Goal: Information Seeking & Learning: Learn about a topic

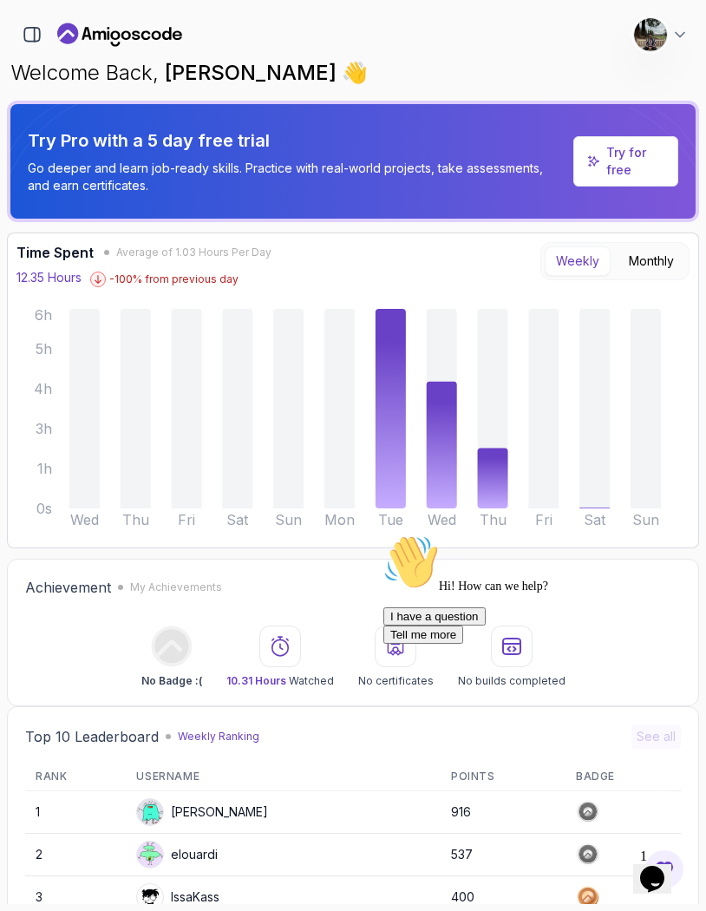
click at [615, 164] on p "Try for free" at bounding box center [635, 161] width 57 height 35
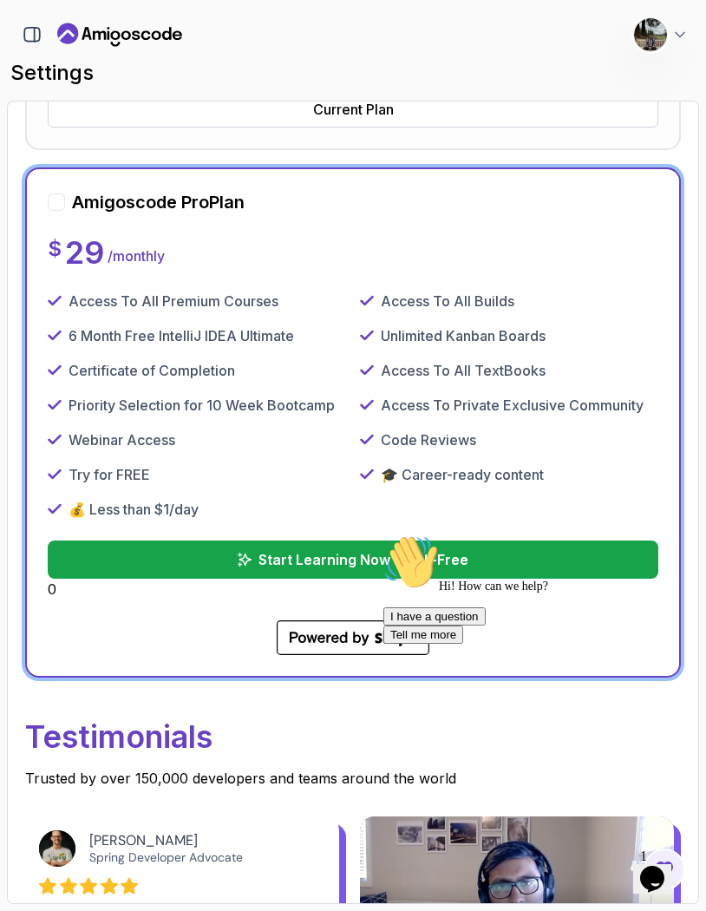
scroll to position [593, 0]
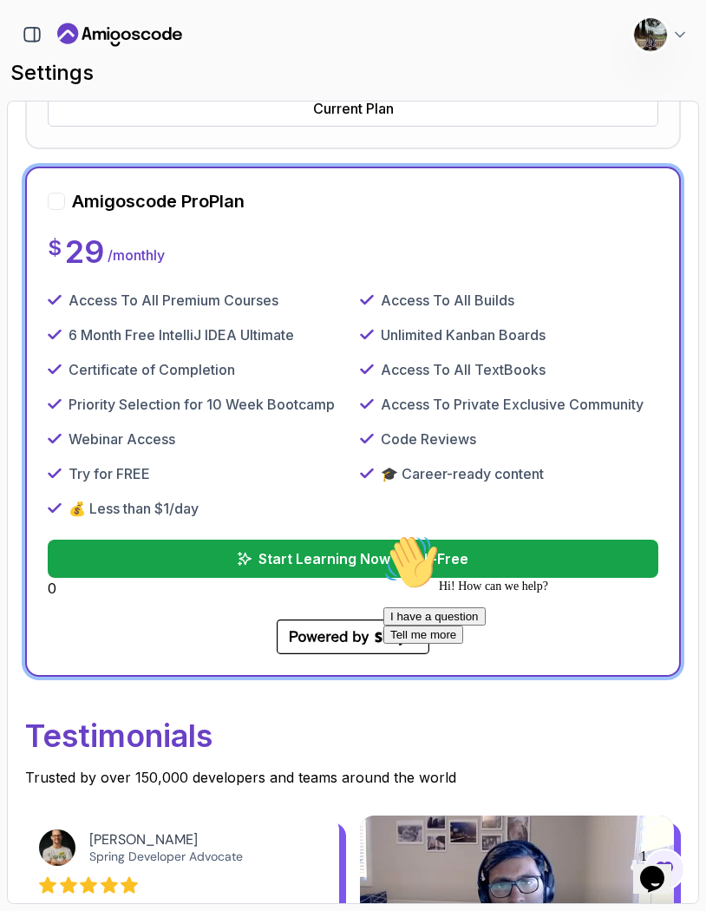
click at [54, 203] on div at bounding box center [56, 201] width 17 height 17
click at [315, 559] on p "Start Learning Now – Risk-Free" at bounding box center [364, 558] width 212 height 21
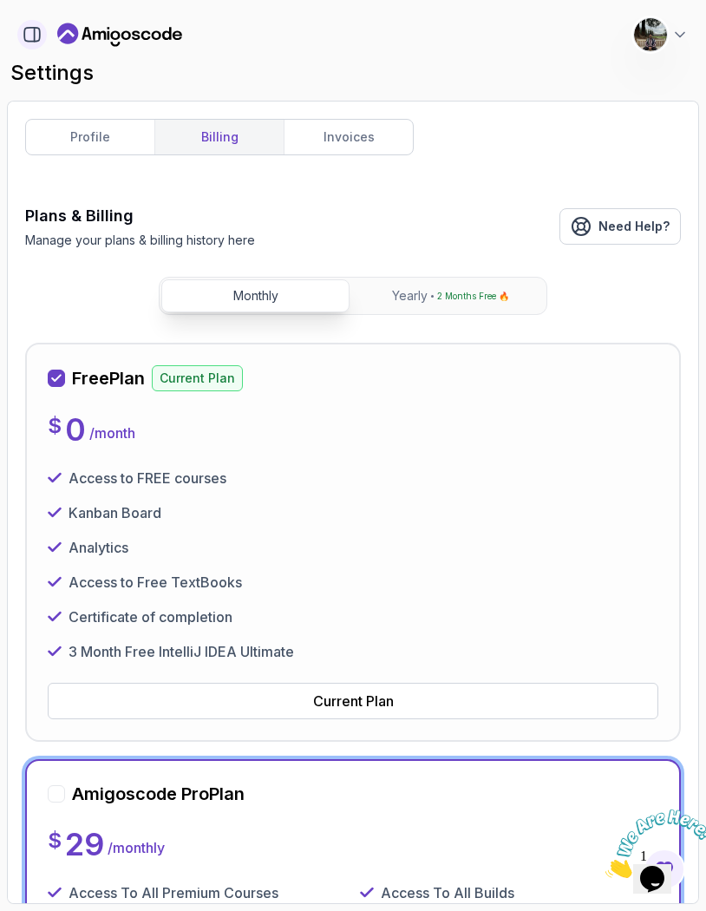
click at [37, 40] on icon "button" at bounding box center [32, 34] width 19 height 19
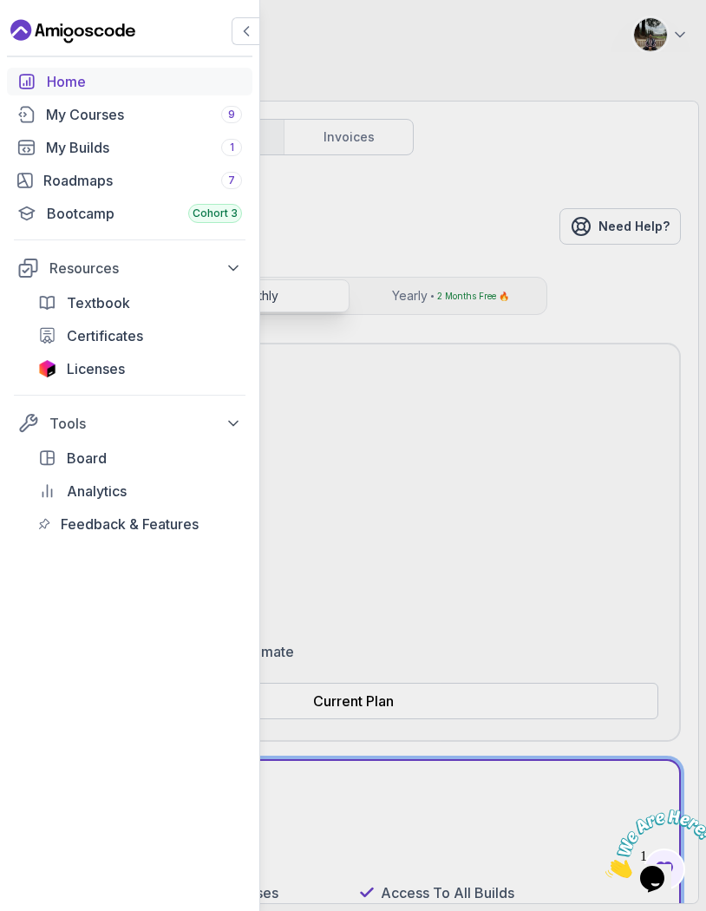
click at [71, 82] on div "Home" at bounding box center [144, 81] width 195 height 21
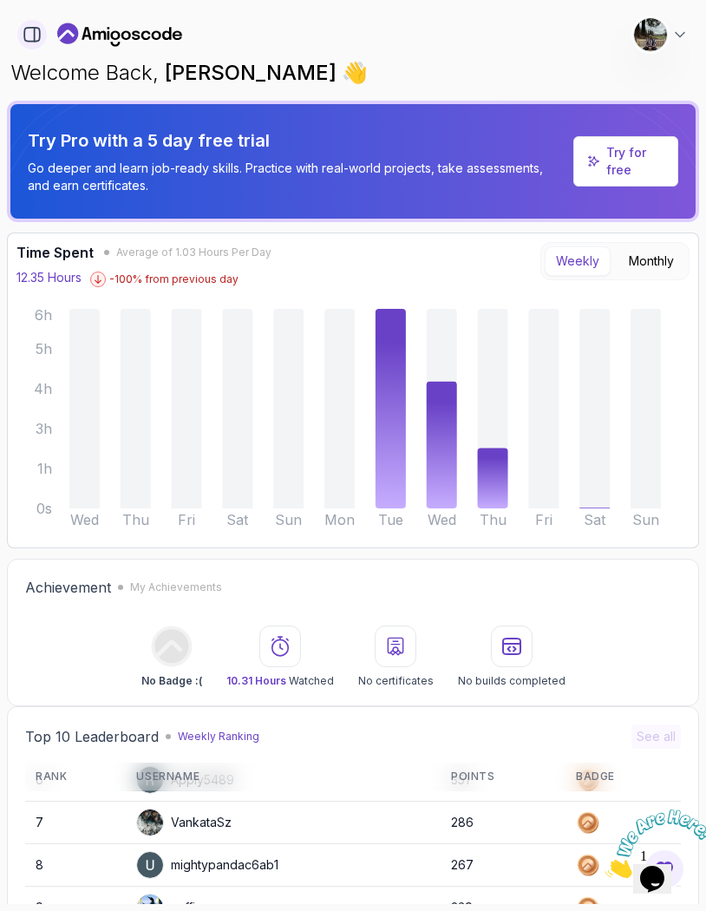
click at [36, 43] on icon "button" at bounding box center [32, 34] width 19 height 19
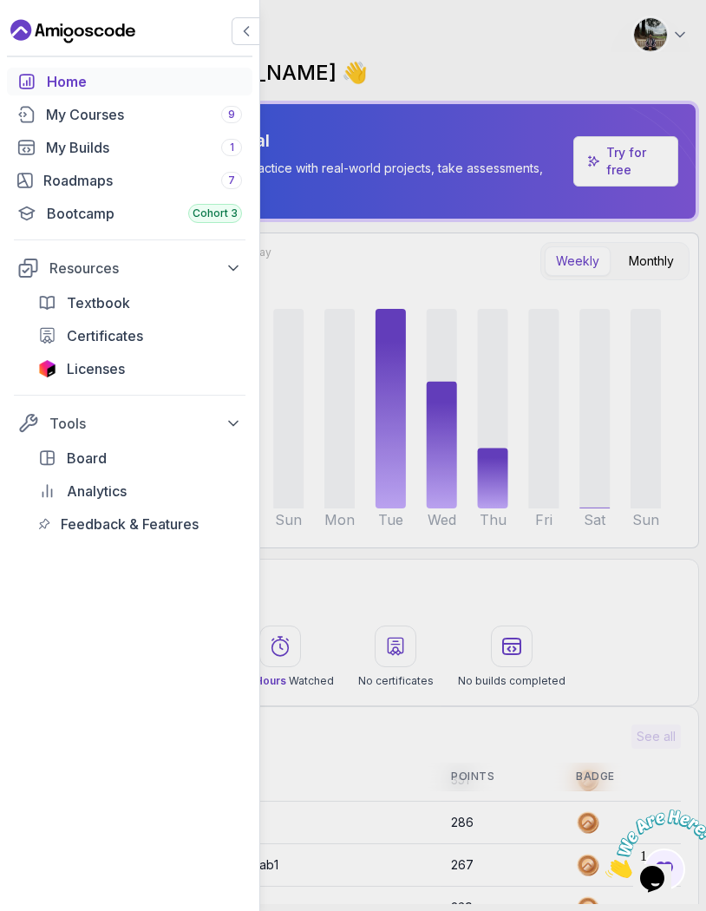
click at [80, 82] on div "Home" at bounding box center [144, 81] width 195 height 21
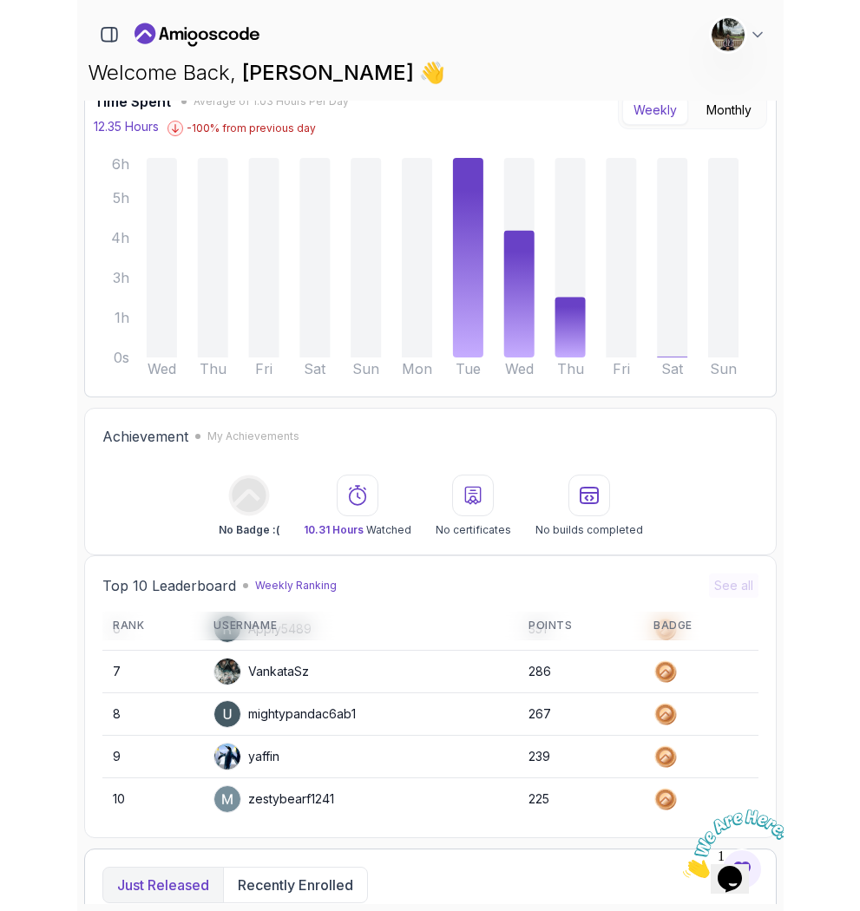
scroll to position [81, 0]
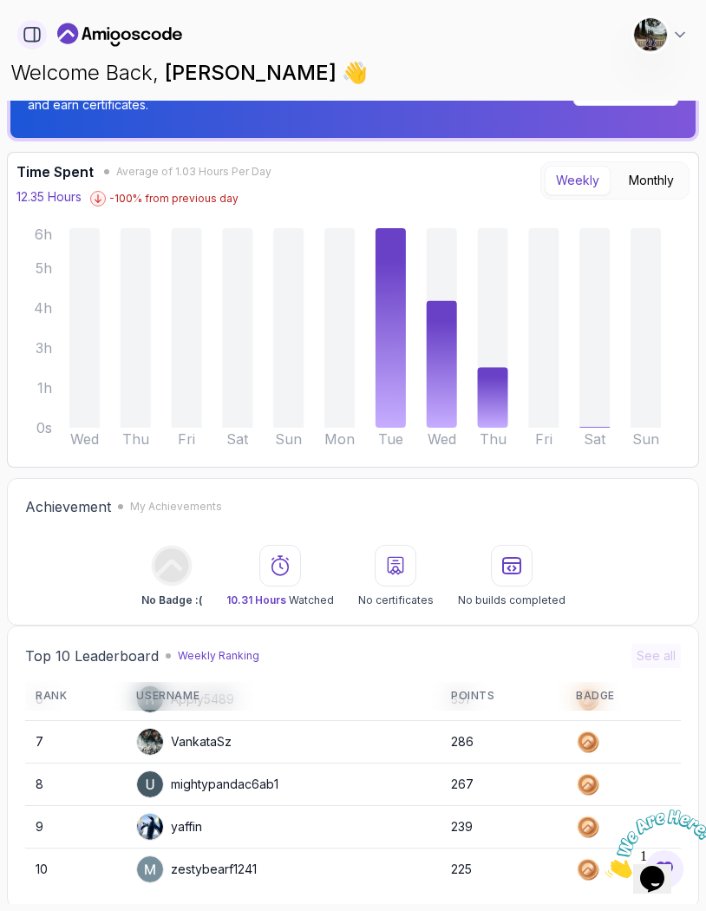
click at [23, 36] on icon "button" at bounding box center [32, 34] width 19 height 19
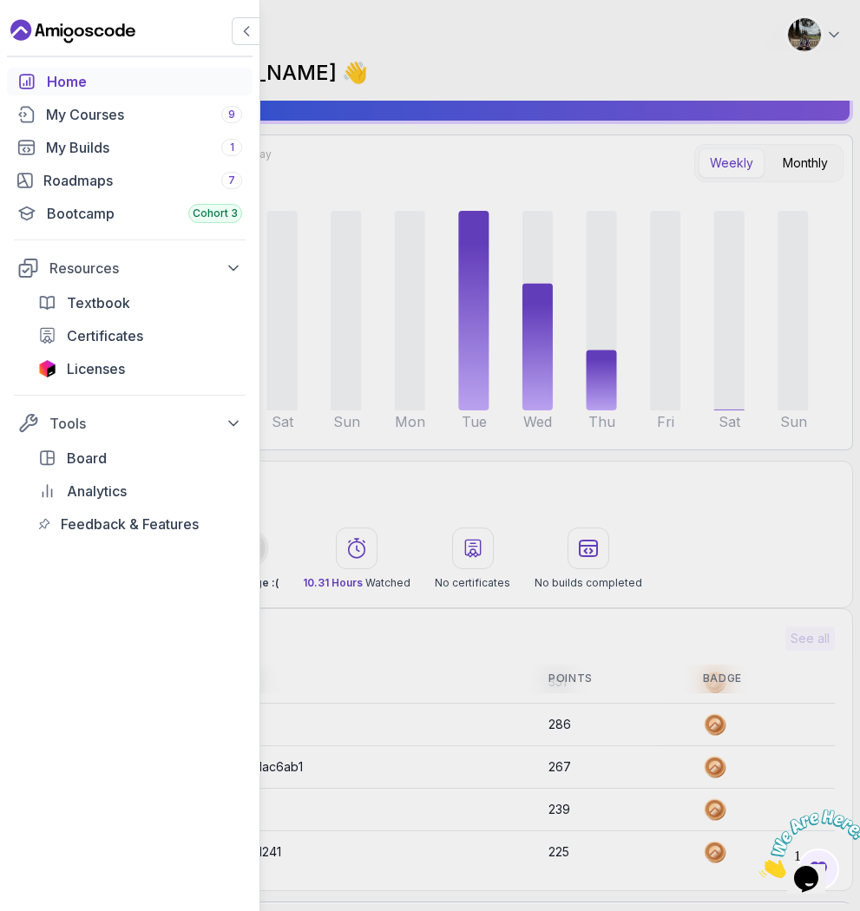
click at [706, 39] on div "Home My Courses 9 My Builds 1 Roadmaps 7 Bootcamp Cohort 3 Resources Textbook C…" at bounding box center [430, 455] width 860 height 911
click at [706, 33] on div "Home My Courses 9 My Builds 1 Roadmaps 7 Bootcamp Cohort 3 Resources Textbook C…" at bounding box center [430, 455] width 860 height 911
click at [706, 35] on div "Home My Courses 9 My Builds 1 Roadmaps 7 Bootcamp Cohort 3 Resources Textbook C…" at bounding box center [430, 455] width 860 height 911
click at [233, 34] on button "button" at bounding box center [246, 31] width 28 height 28
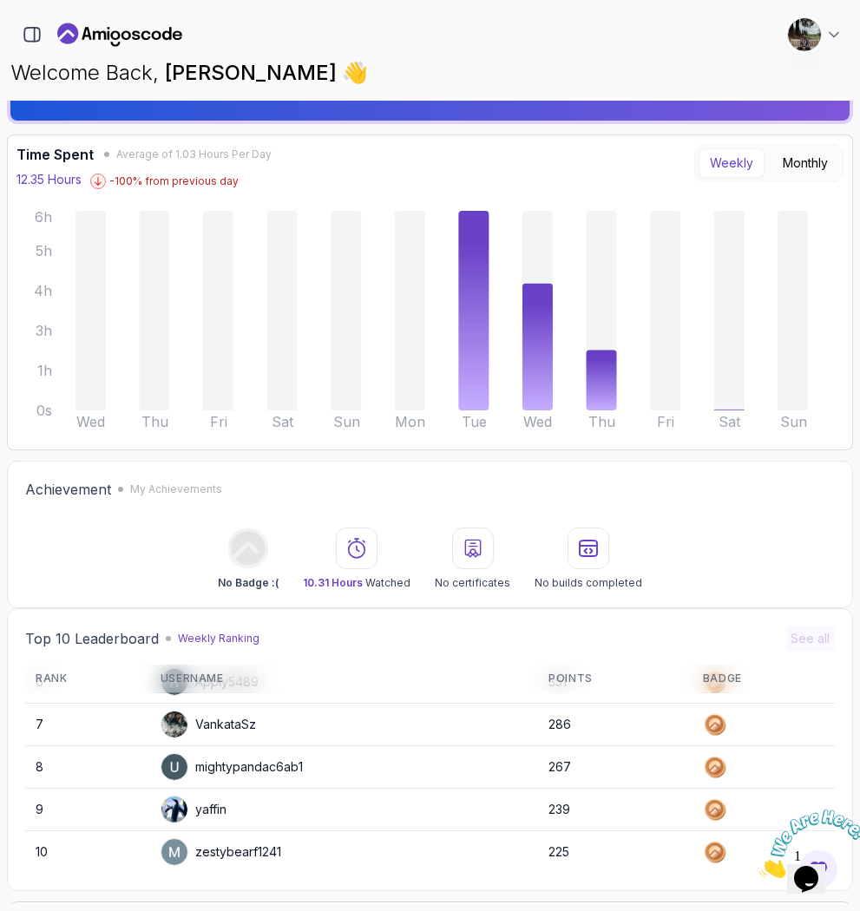
click at [706, 40] on button "Dana Jones Software Engineer" at bounding box center [815, 34] width 56 height 35
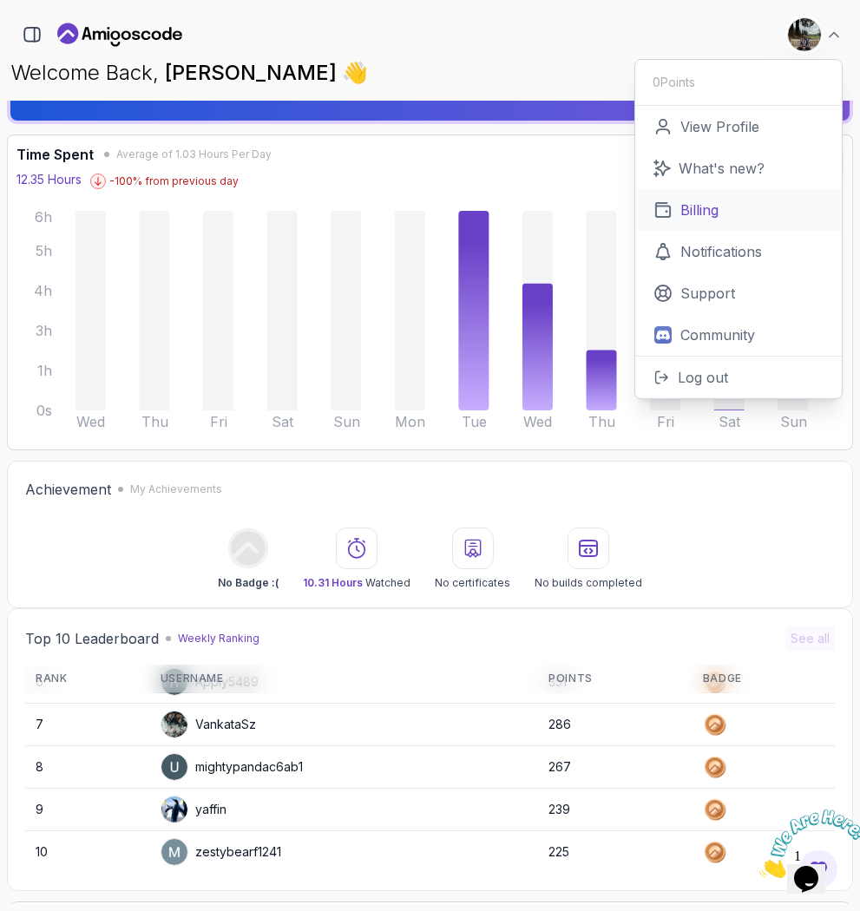
click at [706, 211] on p "Billing" at bounding box center [699, 210] width 38 height 21
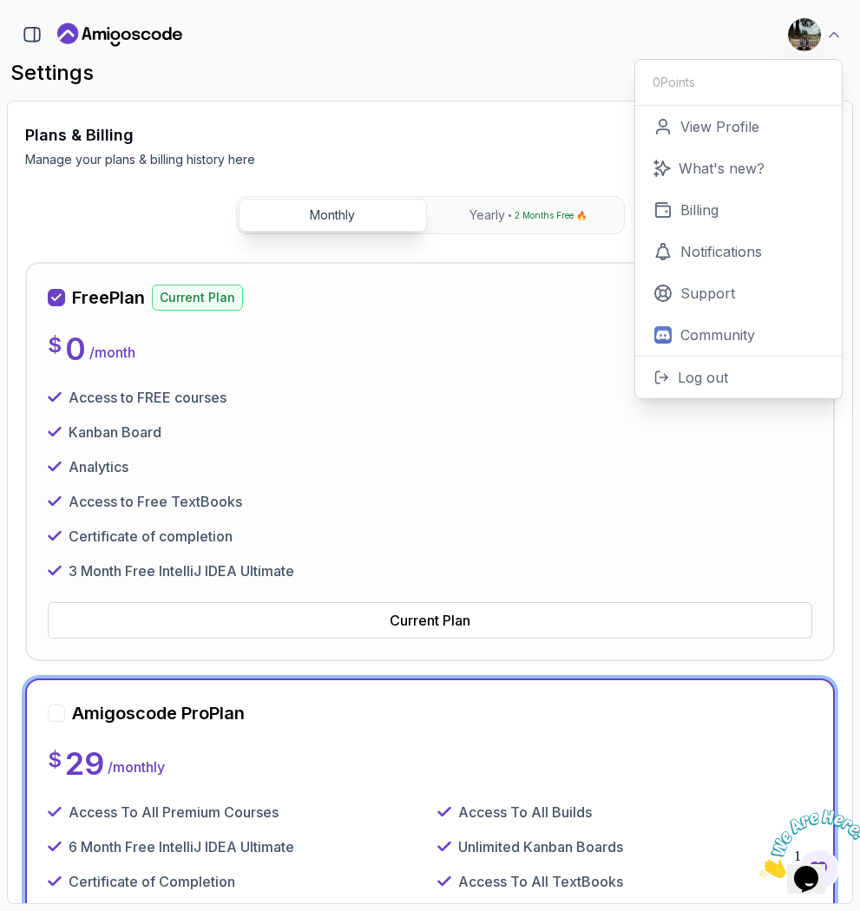
click at [462, 148] on div "Plans & Billing Manage your plans & billing history here Need Help?" at bounding box center [430, 145] width 810 height 45
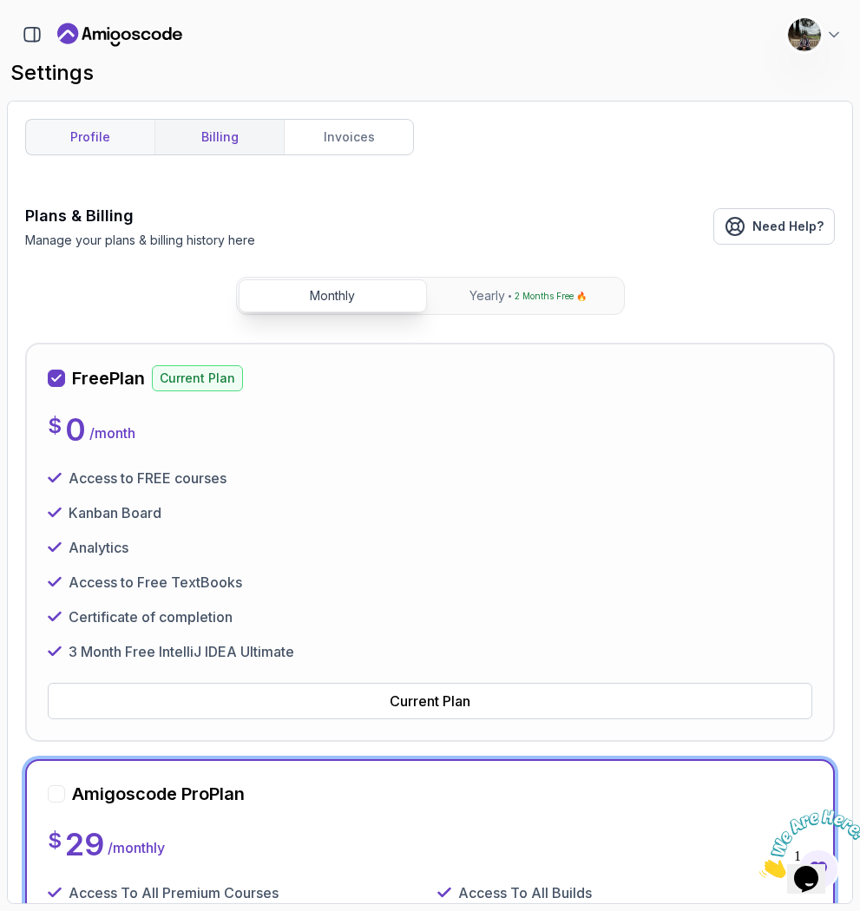
click at [94, 138] on link "profile" at bounding box center [90, 137] width 128 height 35
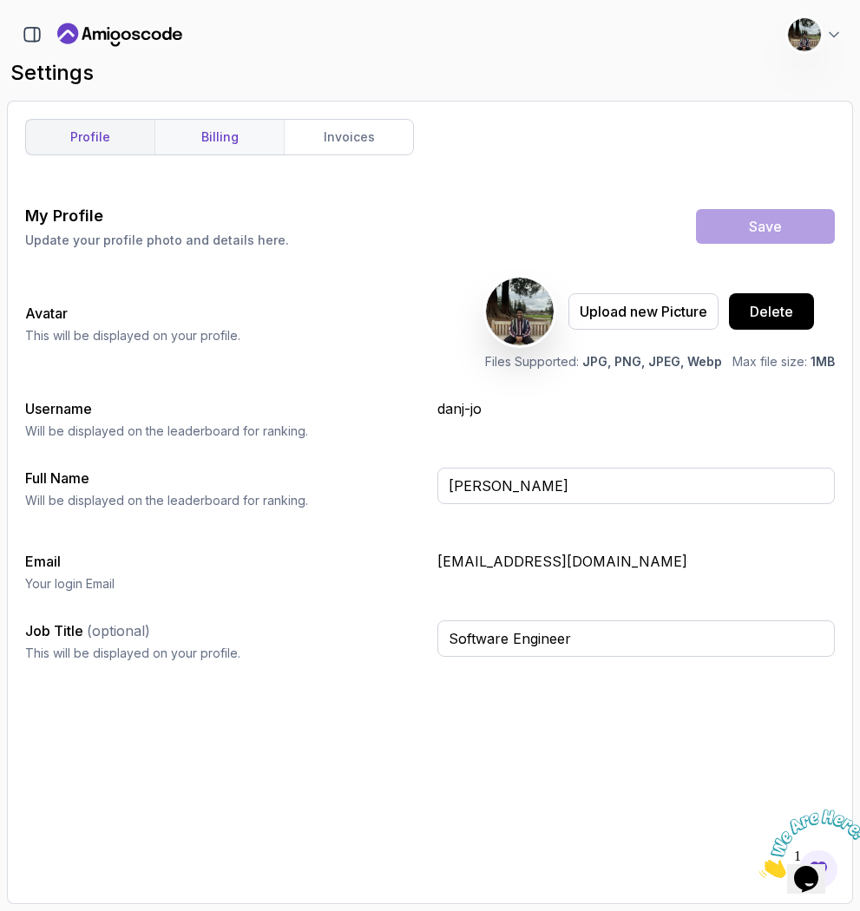
click at [239, 141] on link "billing" at bounding box center [218, 137] width 129 height 35
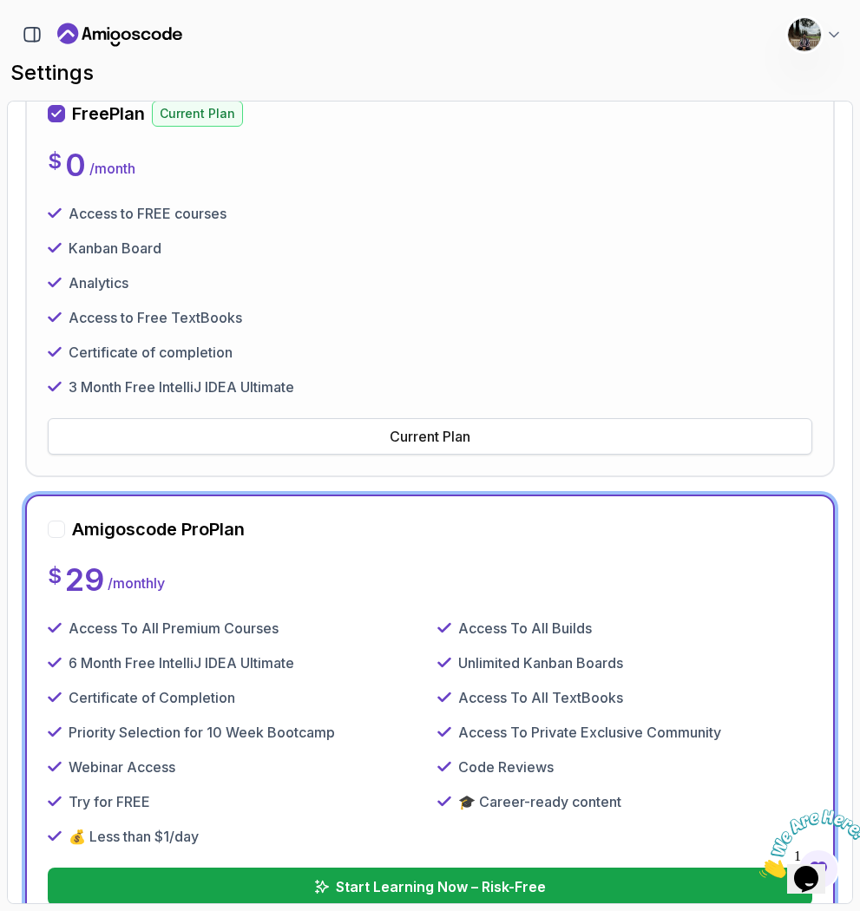
scroll to position [266, 0]
click at [387, 421] on button "Current Plan" at bounding box center [430, 435] width 765 height 36
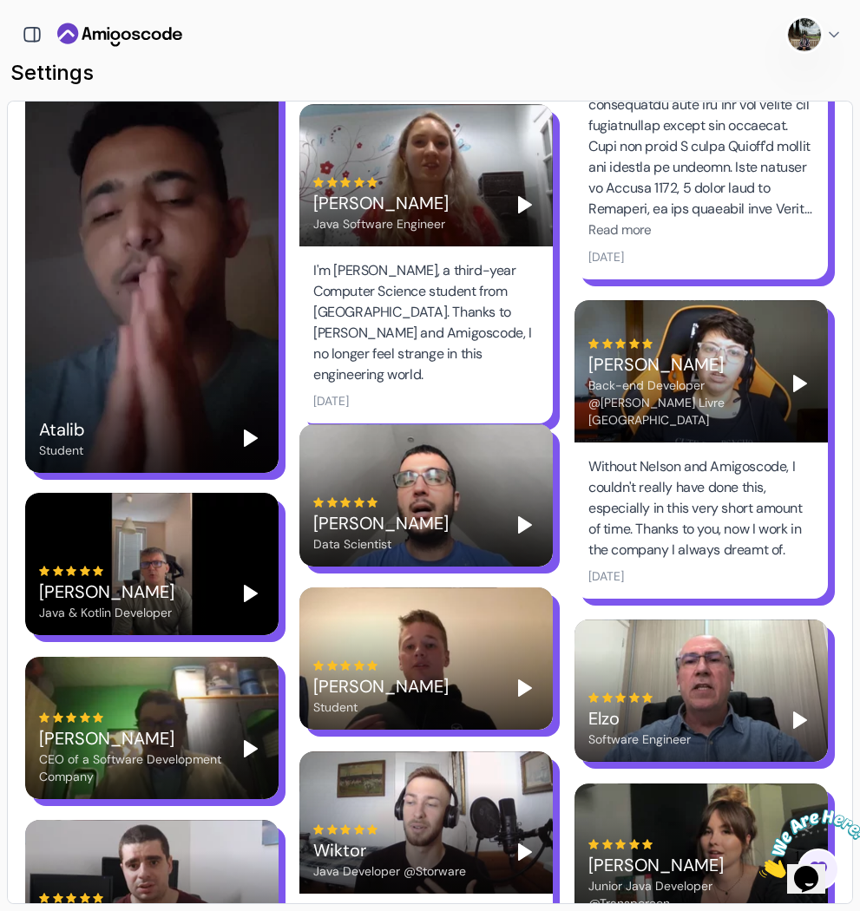
scroll to position [3867, 0]
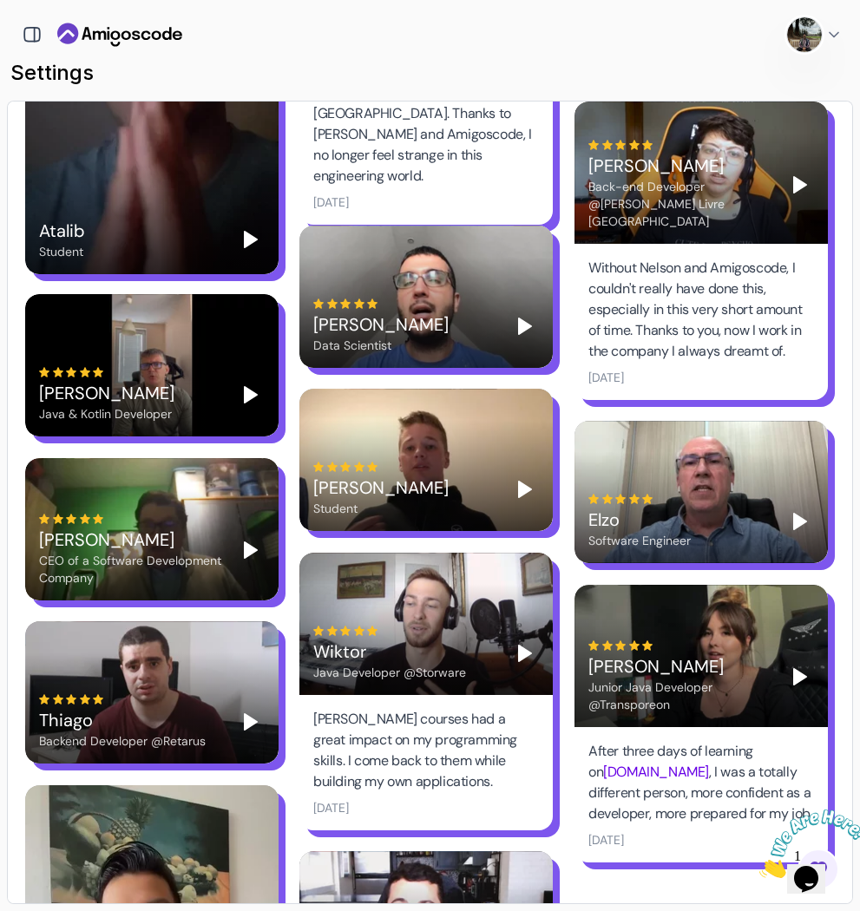
click at [706, 49] on img at bounding box center [804, 34] width 35 height 35
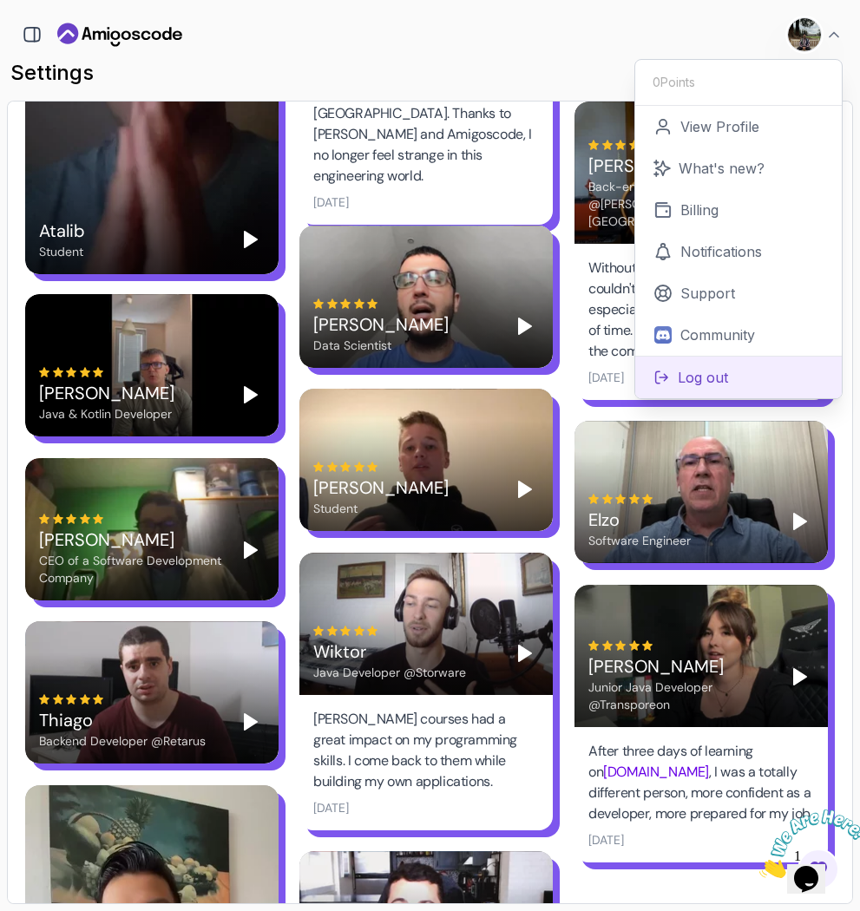
click at [706, 373] on p "Log out" at bounding box center [703, 377] width 50 height 21
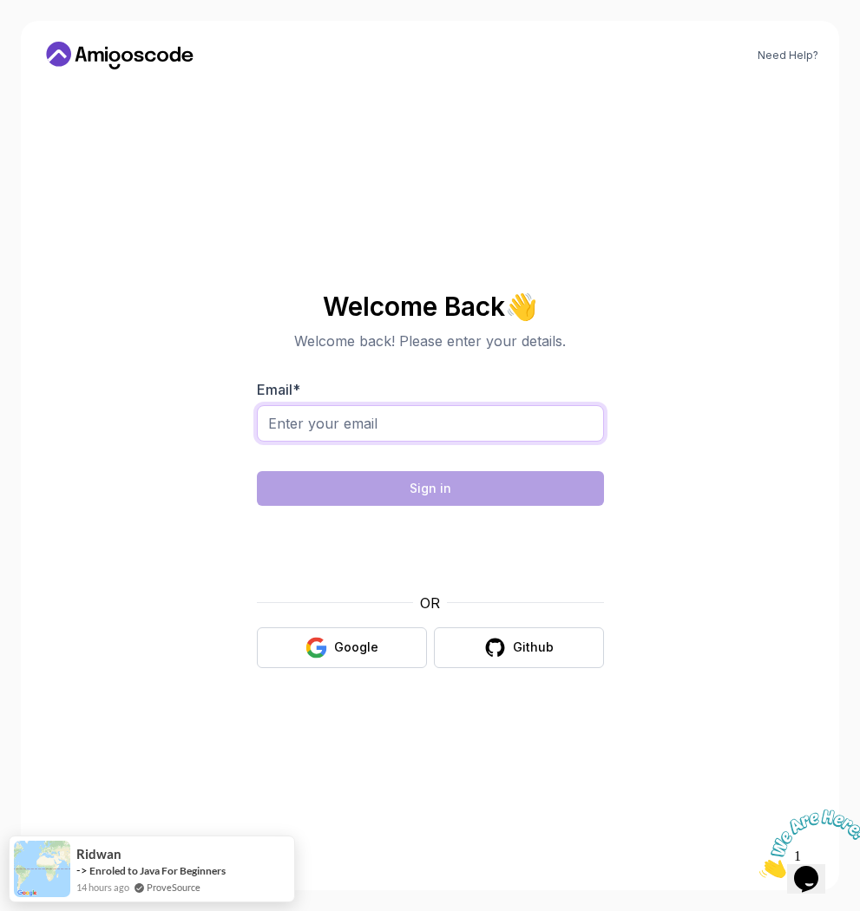
click at [386, 421] on input "Email *" at bounding box center [430, 423] width 347 height 36
type input "danajonesdev@gmail.com"
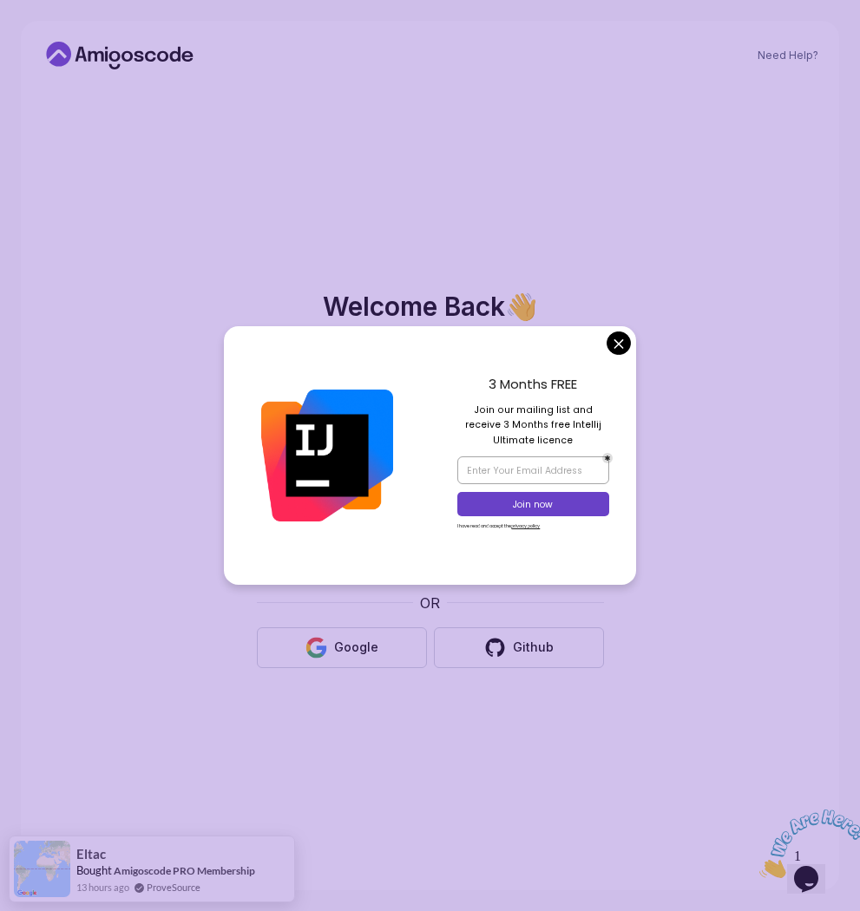
click at [608, 340] on body "Need Help? Welcome Back 👋 Welcome back! Please enter your details. Email * dana…" at bounding box center [430, 455] width 860 height 911
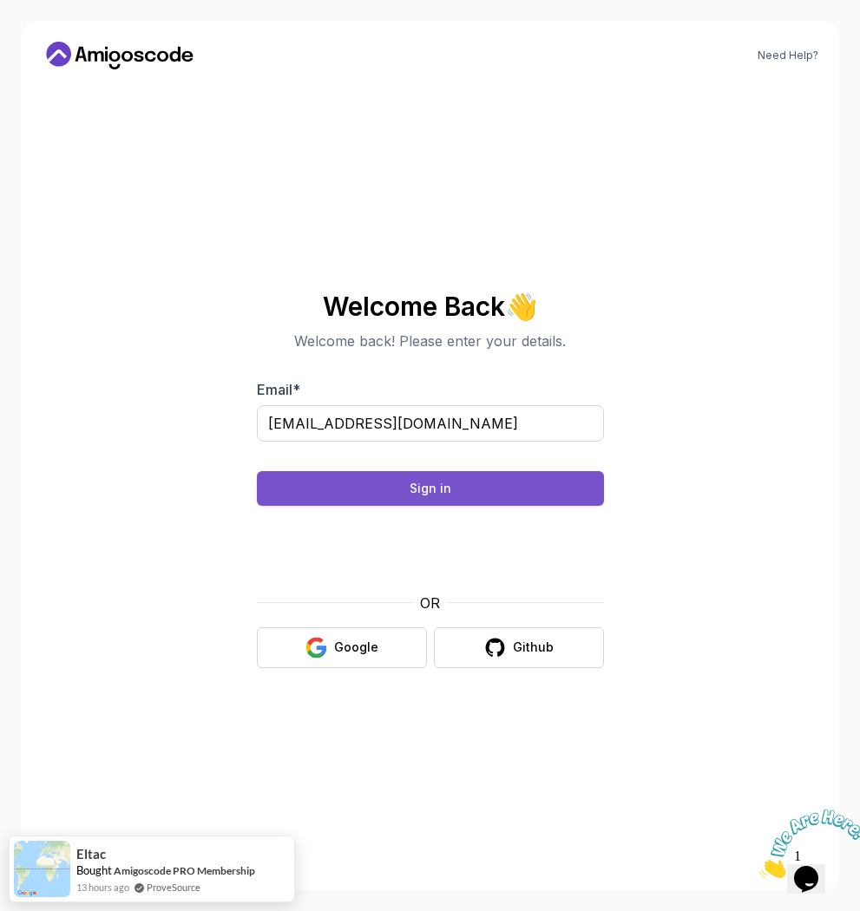
click at [439, 482] on div "Sign in" at bounding box center [431, 488] width 42 height 17
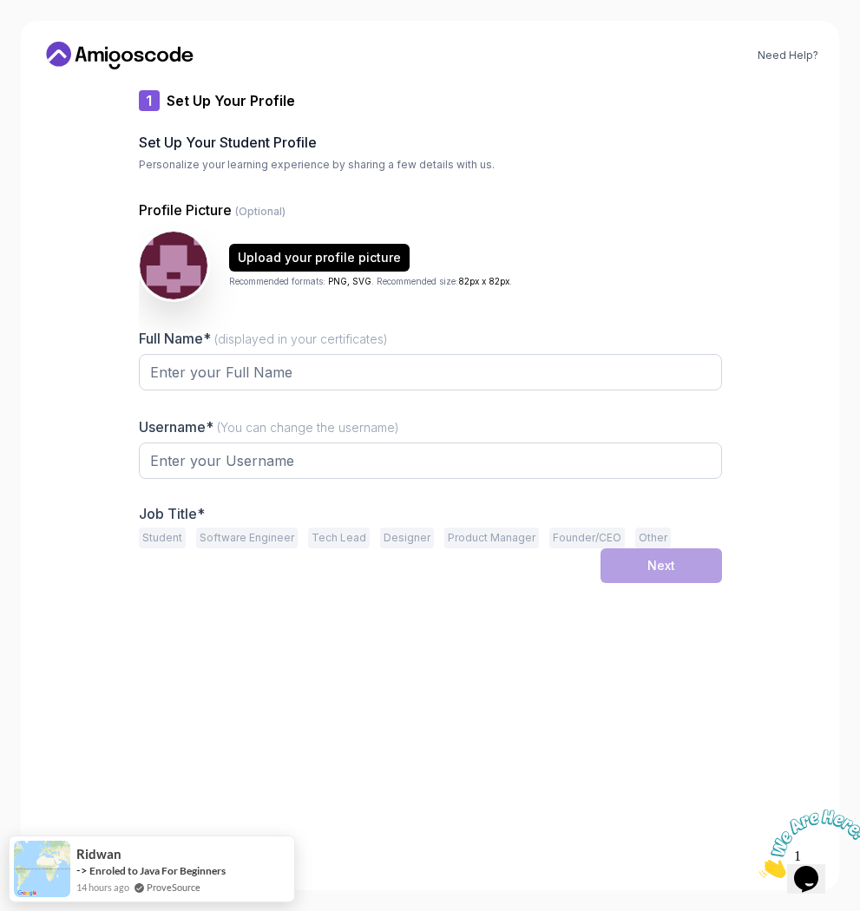
type input "brightfalcon3c0fa"
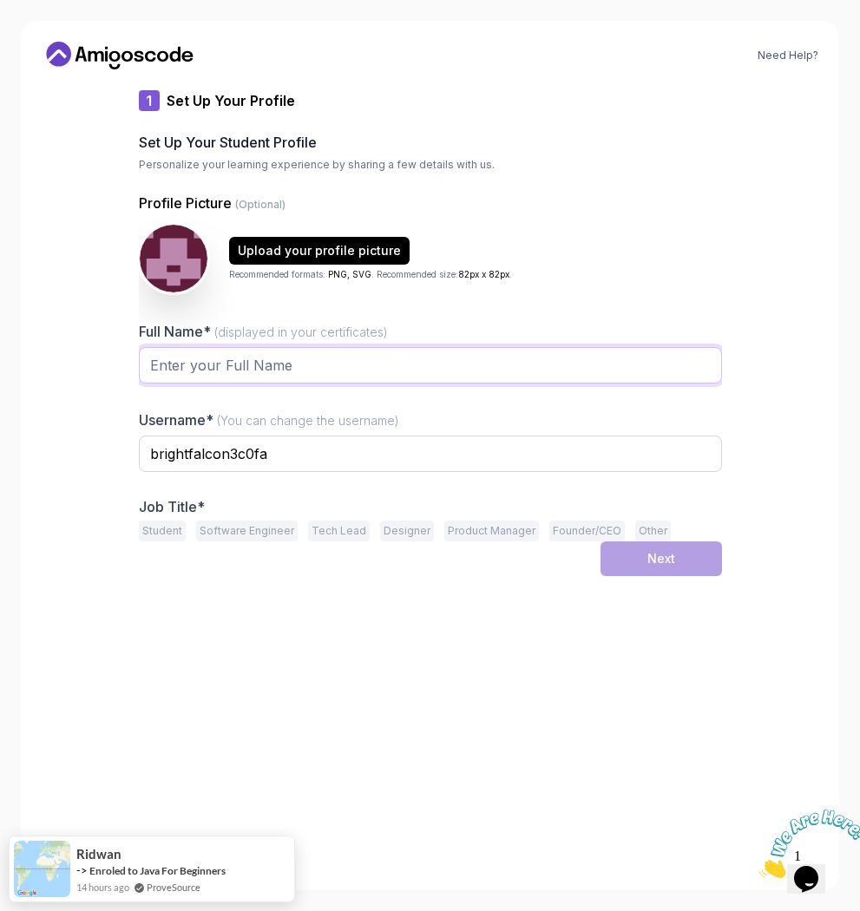
click at [417, 361] on input "Full Name* (displayed in your certificates)" at bounding box center [430, 365] width 583 height 36
type input "l"
type input "lingoBingo"
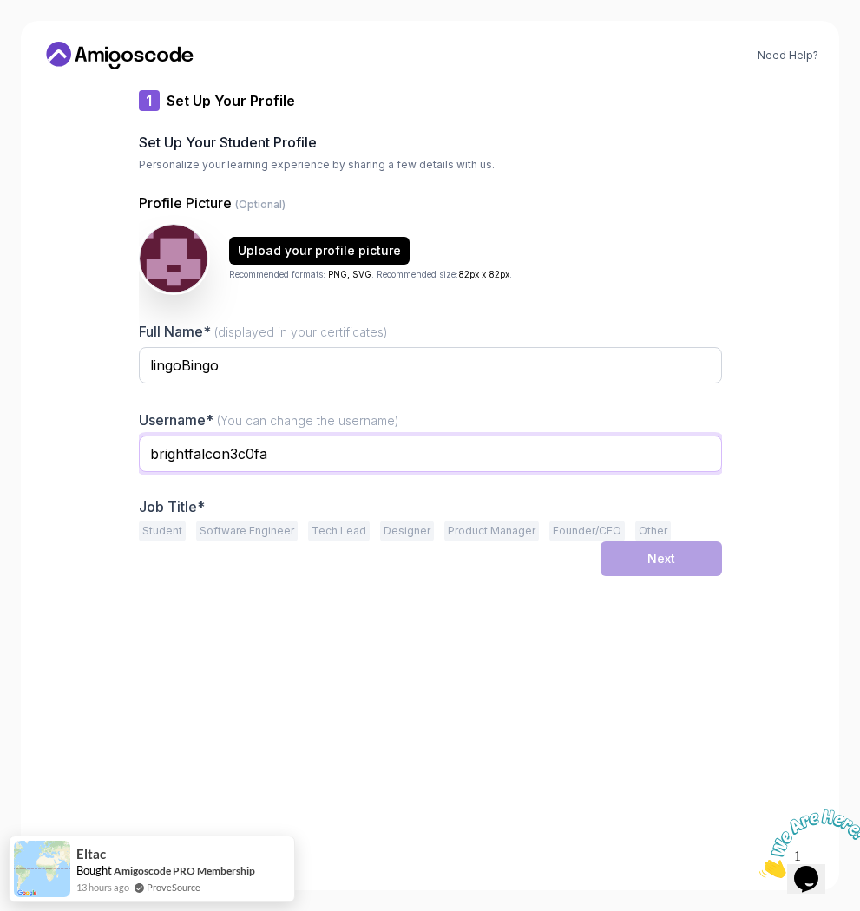
click at [383, 445] on input "brightfalcon3c0fa" at bounding box center [430, 454] width 583 height 36
type input "lingoBingo"
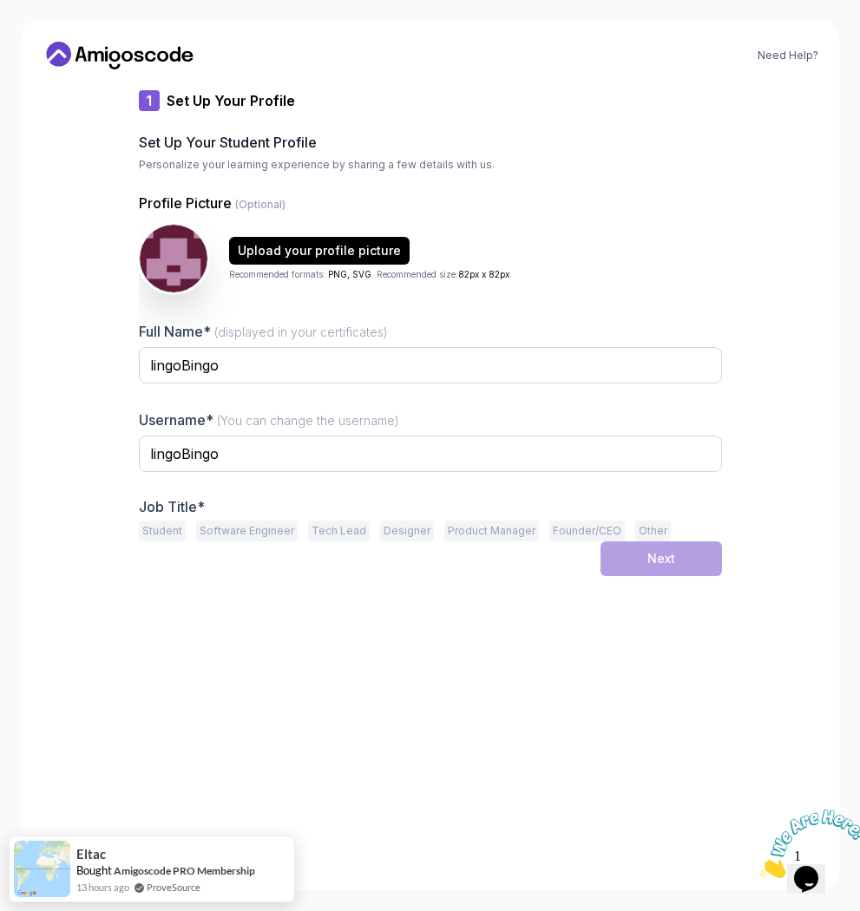
click at [221, 530] on button "Software Engineer" at bounding box center [247, 531] width 102 height 21
click at [632, 554] on button "Next" at bounding box center [661, 559] width 121 height 35
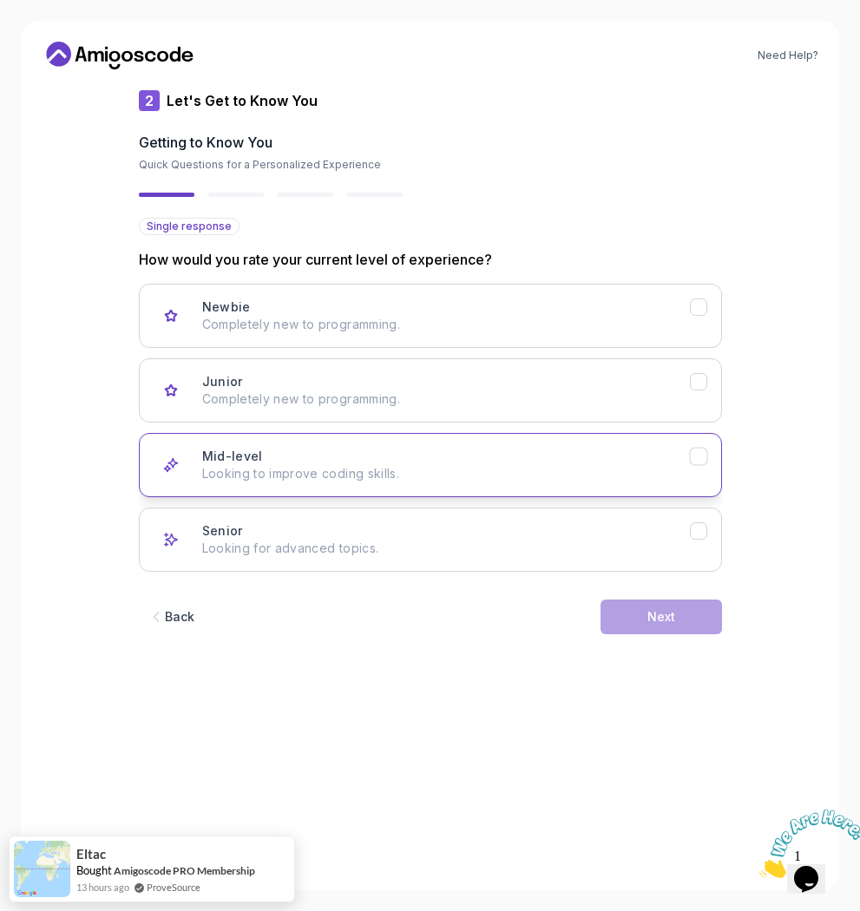
click at [386, 454] on div "Mid-level Looking to improve coding skills." at bounding box center [446, 465] width 488 height 35
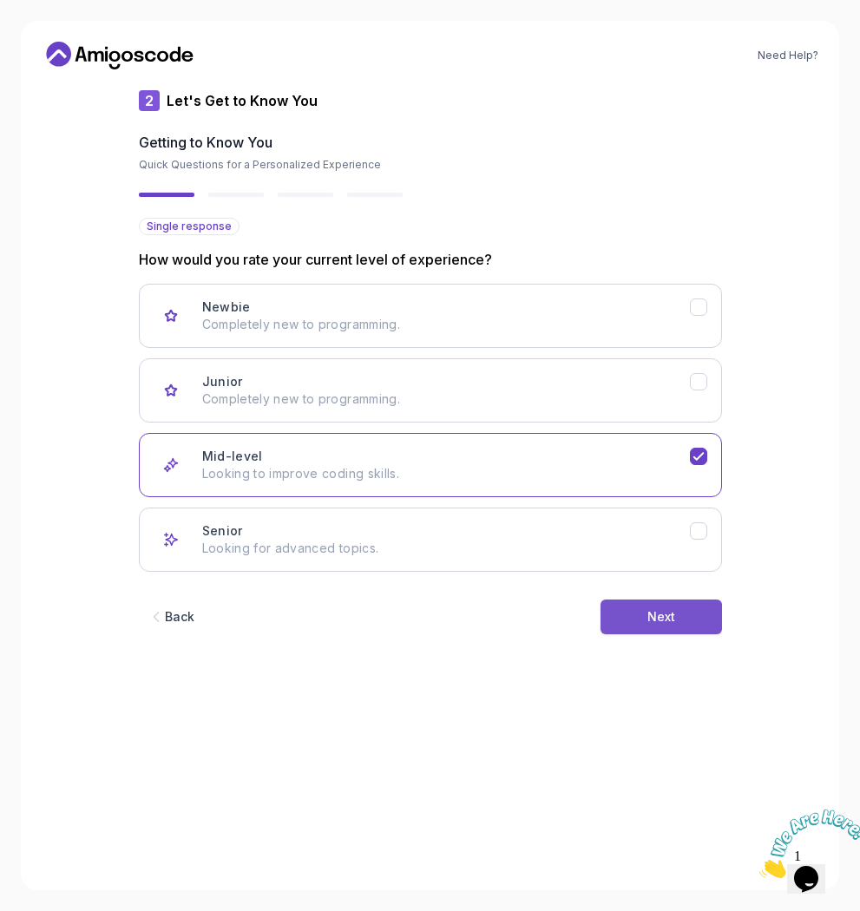
click at [655, 606] on button "Next" at bounding box center [661, 617] width 121 height 35
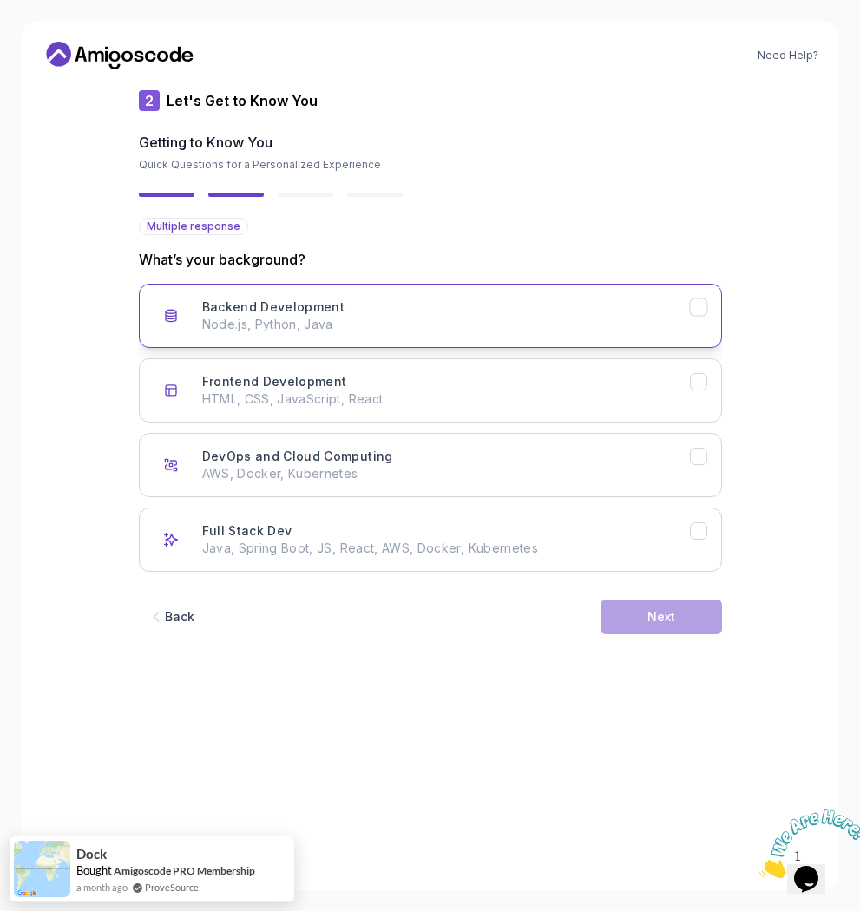
click at [404, 322] on p "Node.js, Python, Java" at bounding box center [446, 324] width 488 height 17
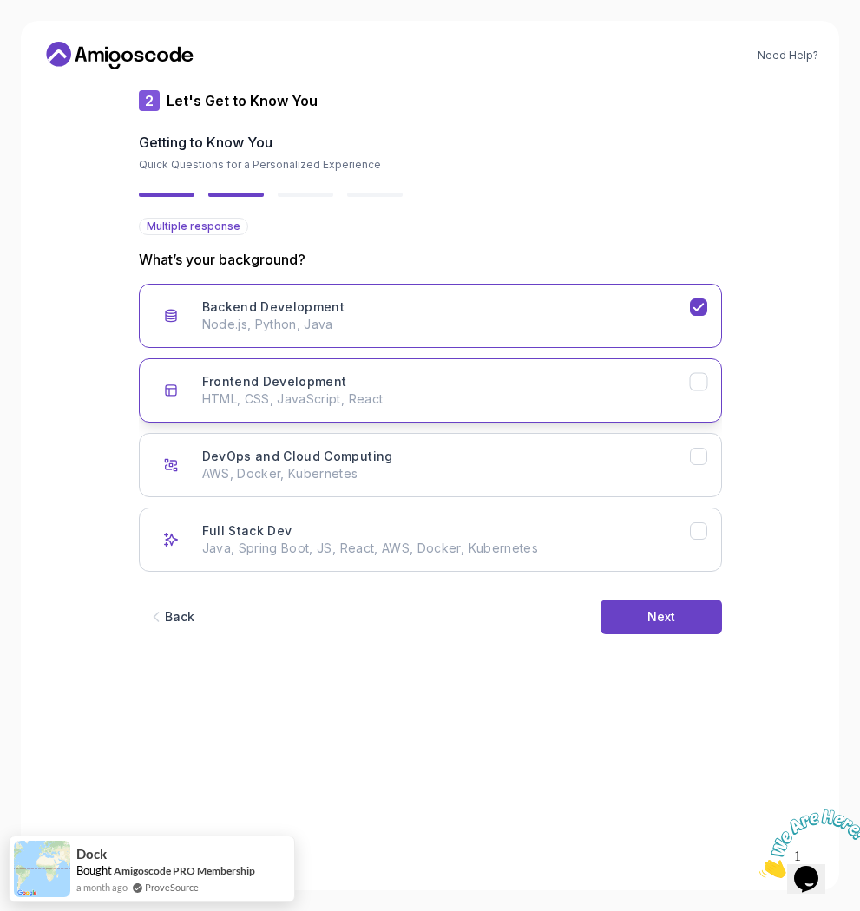
click at [427, 389] on div "Frontend Development HTML, CSS, JavaScript, React" at bounding box center [446, 390] width 488 height 35
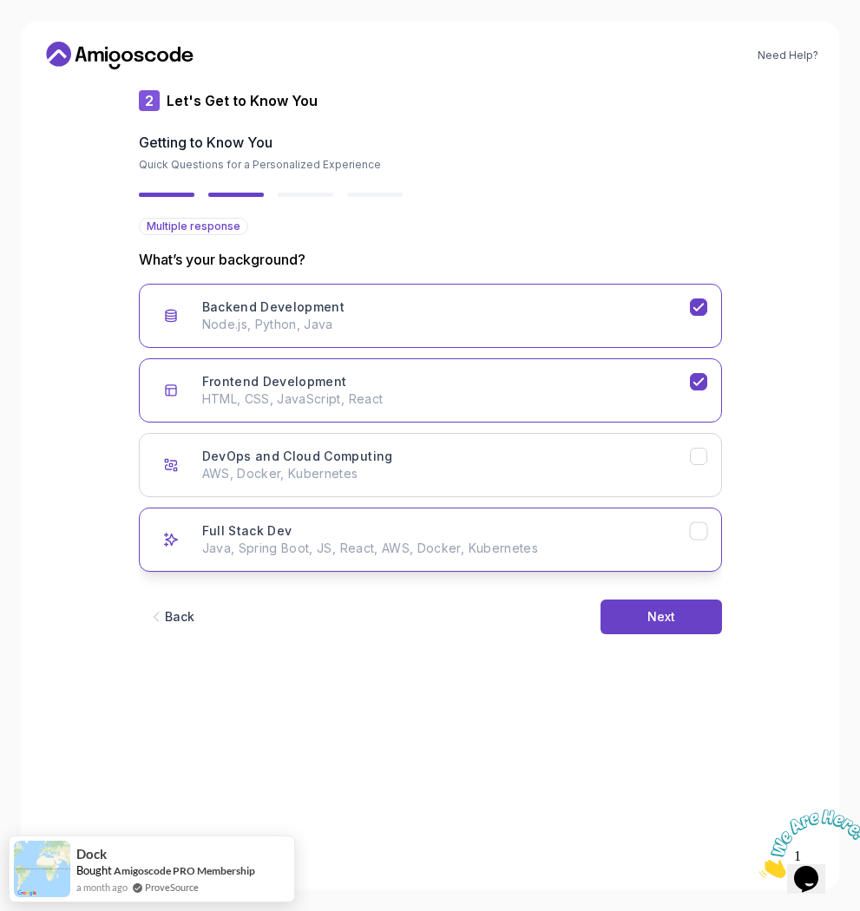
click at [631, 520] on button "Full Stack Dev Java, Spring Boot, JS, React, AWS, Docker, Kubernetes" at bounding box center [430, 540] width 583 height 64
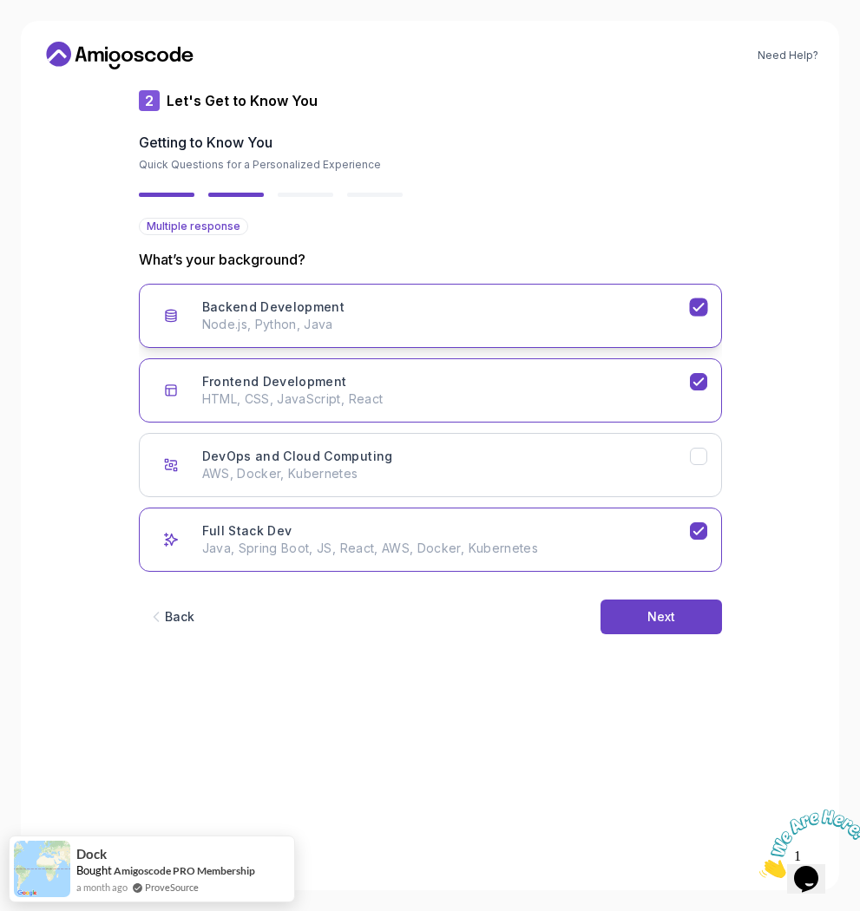
click at [568, 300] on div "Backend Development Node.js, Python, Java" at bounding box center [446, 316] width 488 height 35
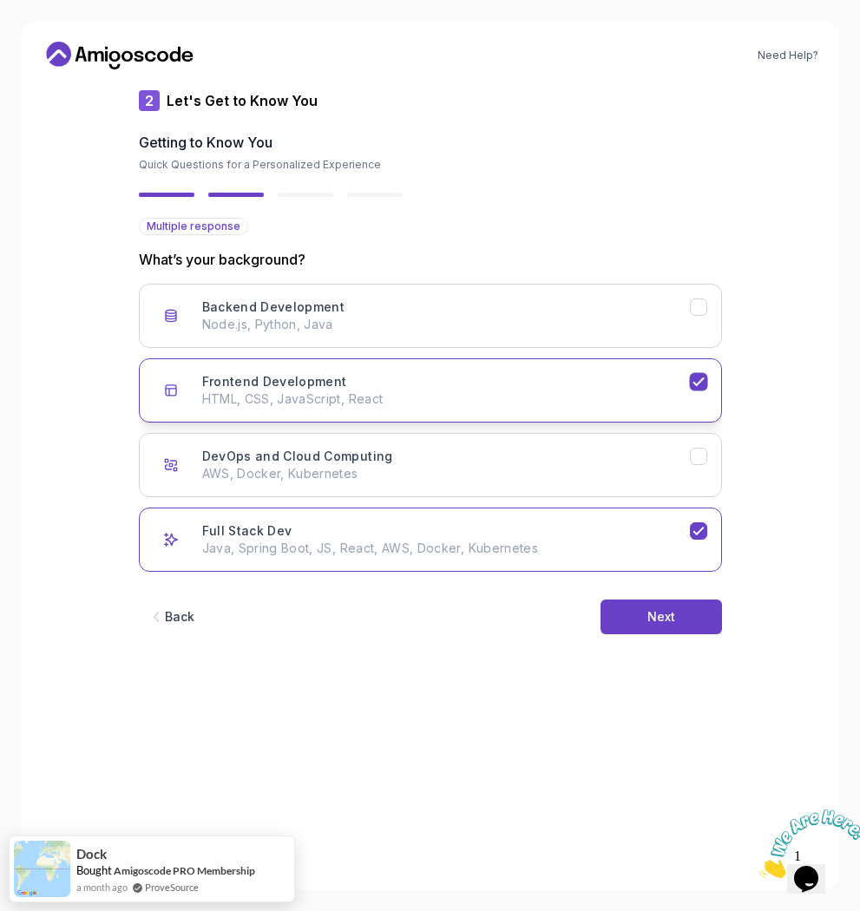
click at [564, 364] on button "Frontend Development HTML, CSS, JavaScript, React" at bounding box center [430, 390] width 583 height 64
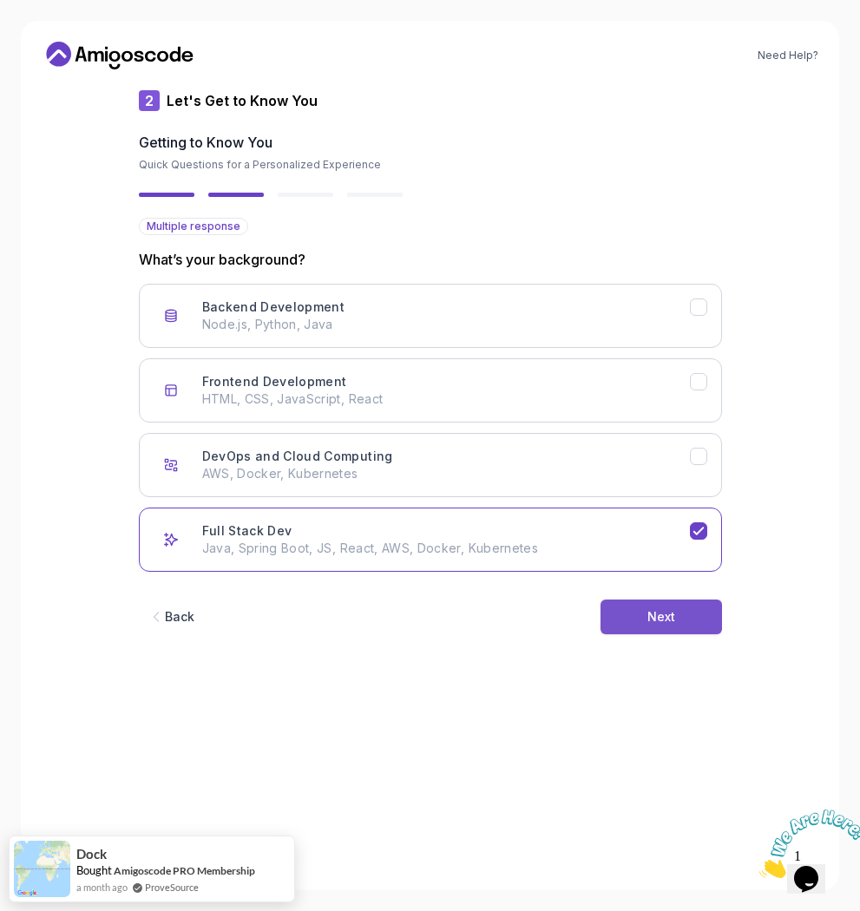
click at [670, 615] on div "Next" at bounding box center [661, 616] width 28 height 17
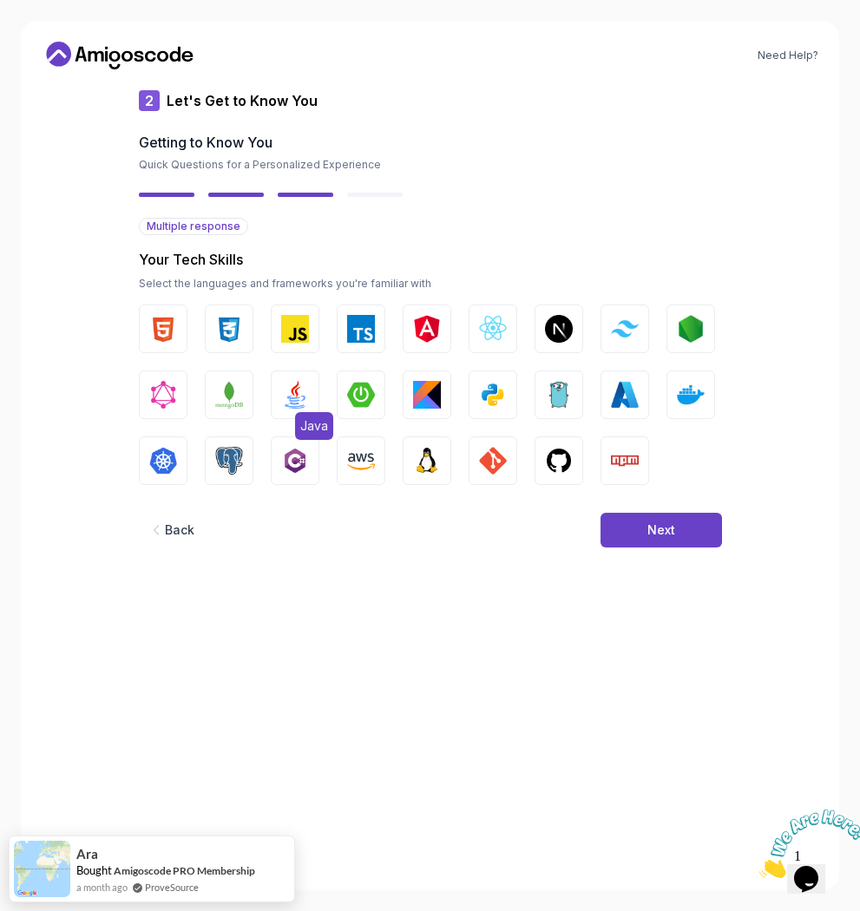
click at [288, 394] on img "button" at bounding box center [295, 395] width 28 height 28
click at [352, 326] on img "button" at bounding box center [361, 329] width 28 height 28
click at [696, 345] on button "Node.js" at bounding box center [691, 329] width 49 height 49
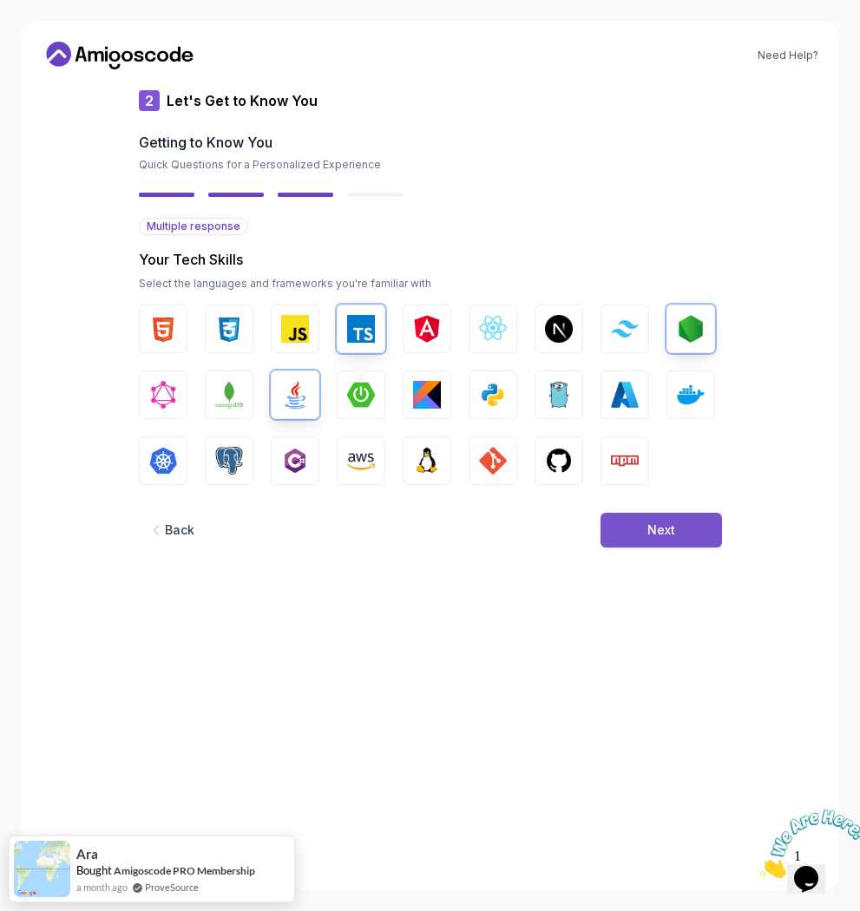
click at [680, 535] on button "Next" at bounding box center [661, 530] width 121 height 35
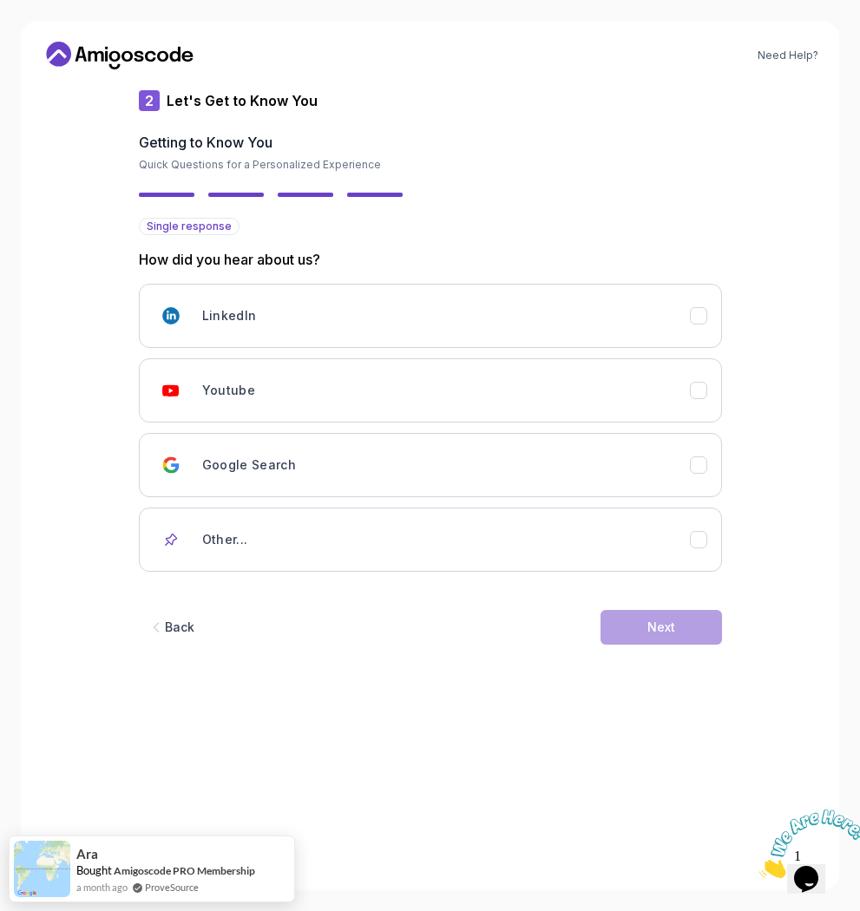
click at [172, 618] on button "Back" at bounding box center [171, 627] width 64 height 35
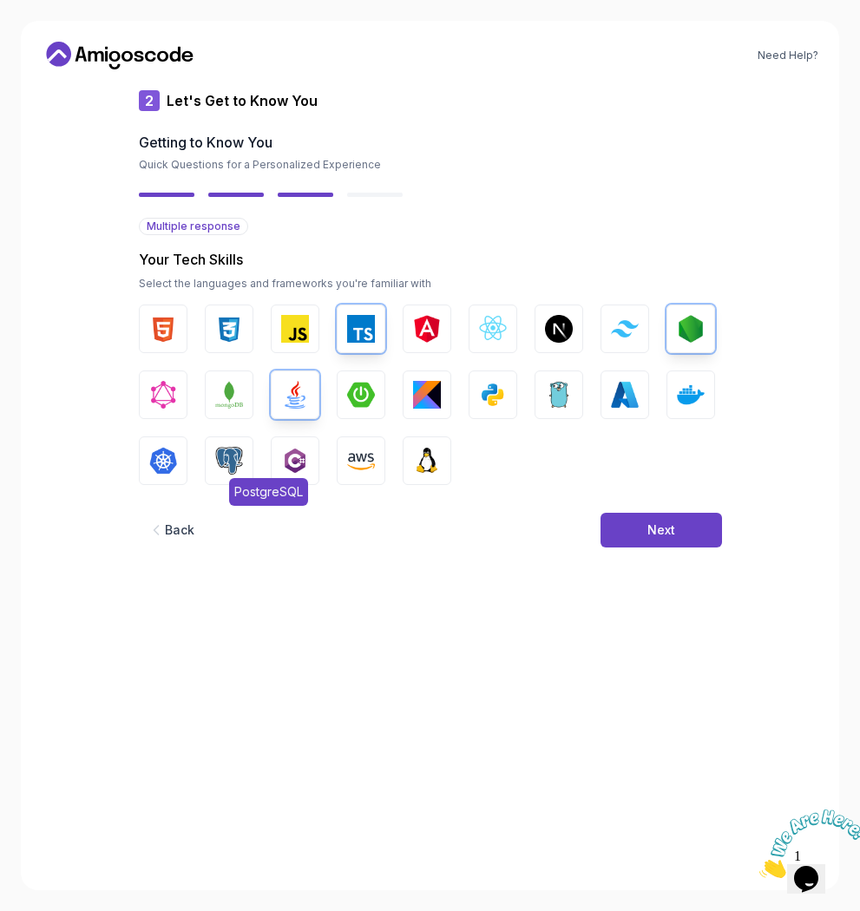
click at [224, 463] on img "button" at bounding box center [229, 461] width 28 height 28
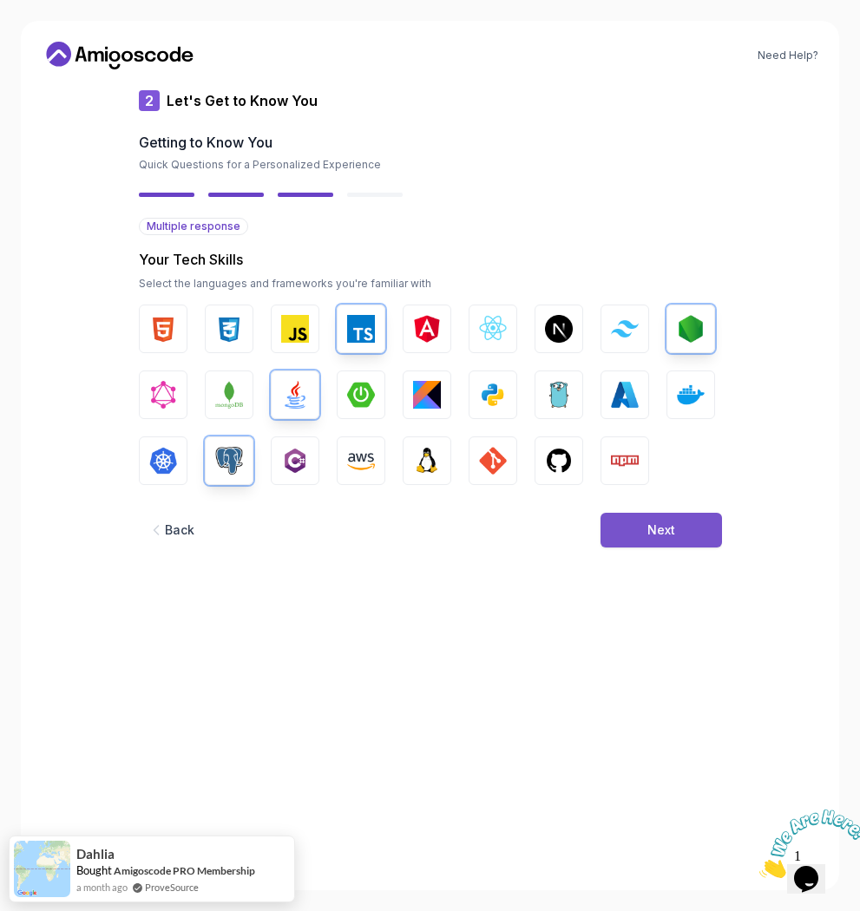
click at [687, 532] on button "Next" at bounding box center [661, 530] width 121 height 35
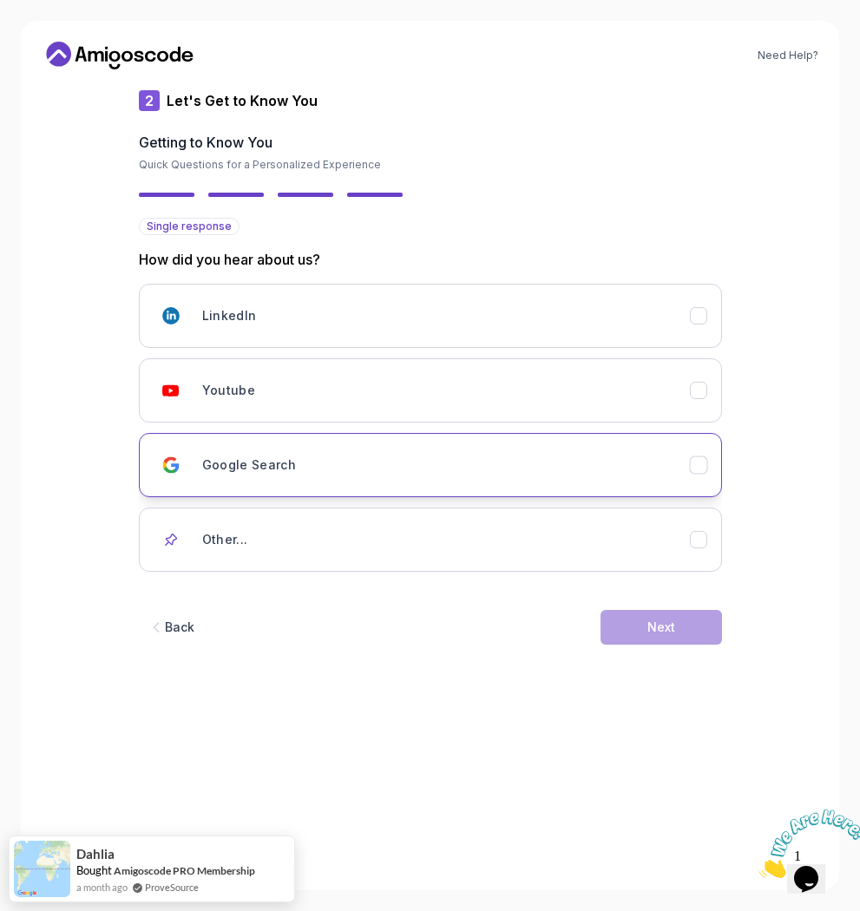
click at [685, 480] on div "Google Search" at bounding box center [446, 465] width 488 height 35
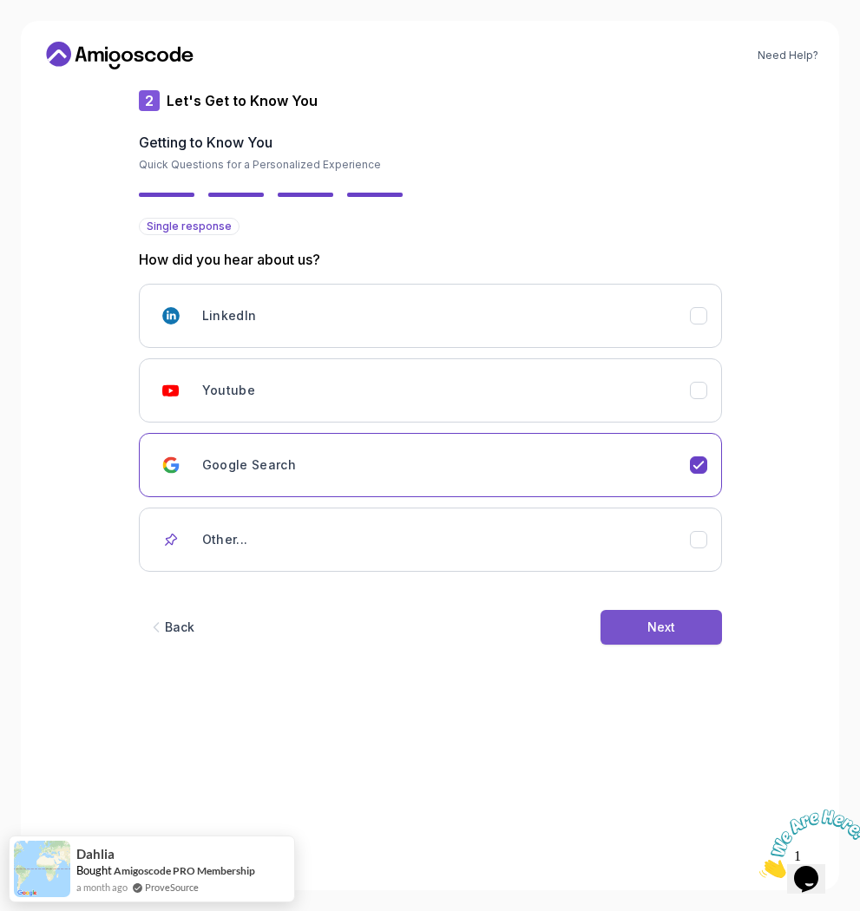
click at [684, 621] on button "Next" at bounding box center [661, 627] width 121 height 35
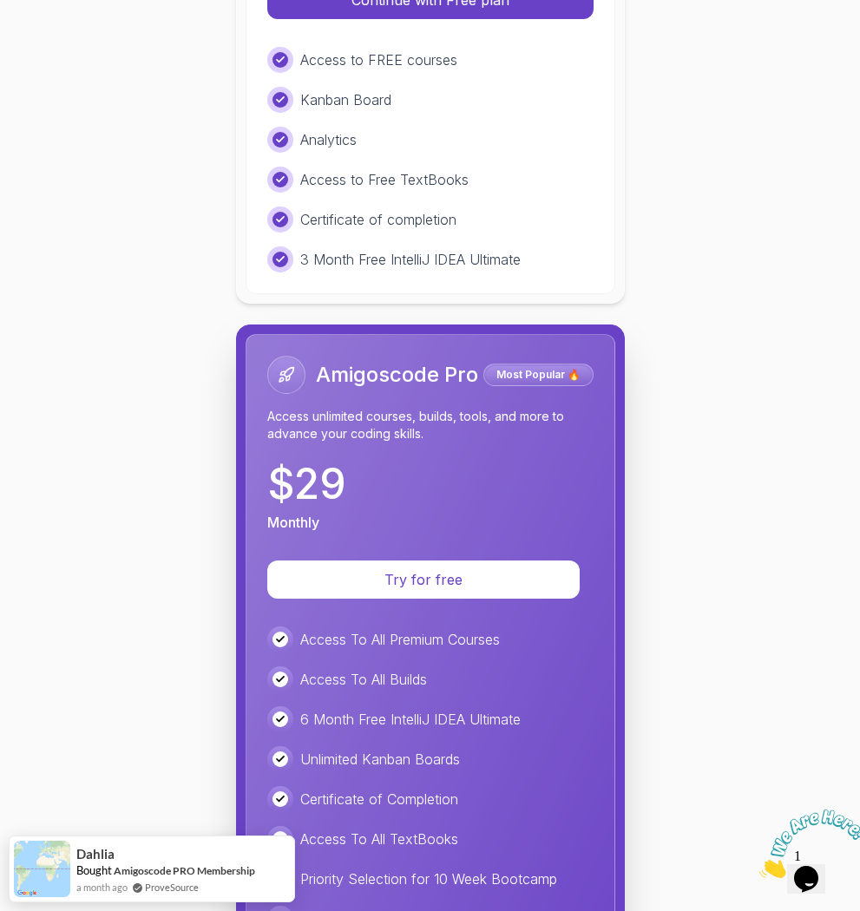
scroll to position [568, 0]
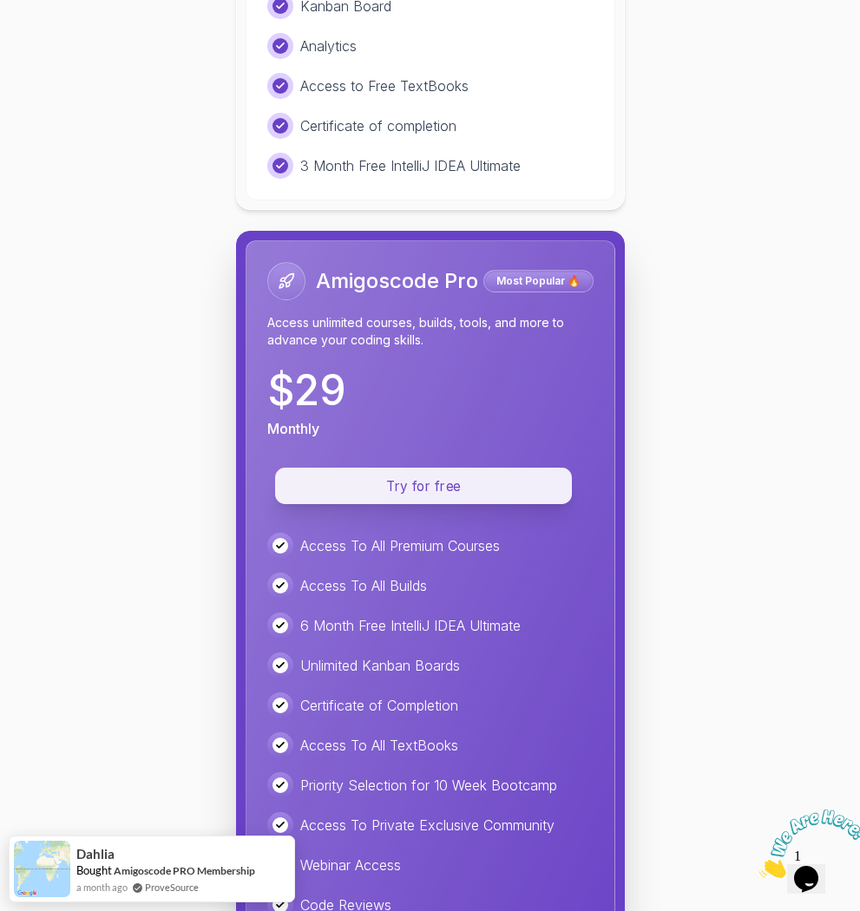
click at [510, 495] on p "Try for free" at bounding box center [422, 486] width 257 height 20
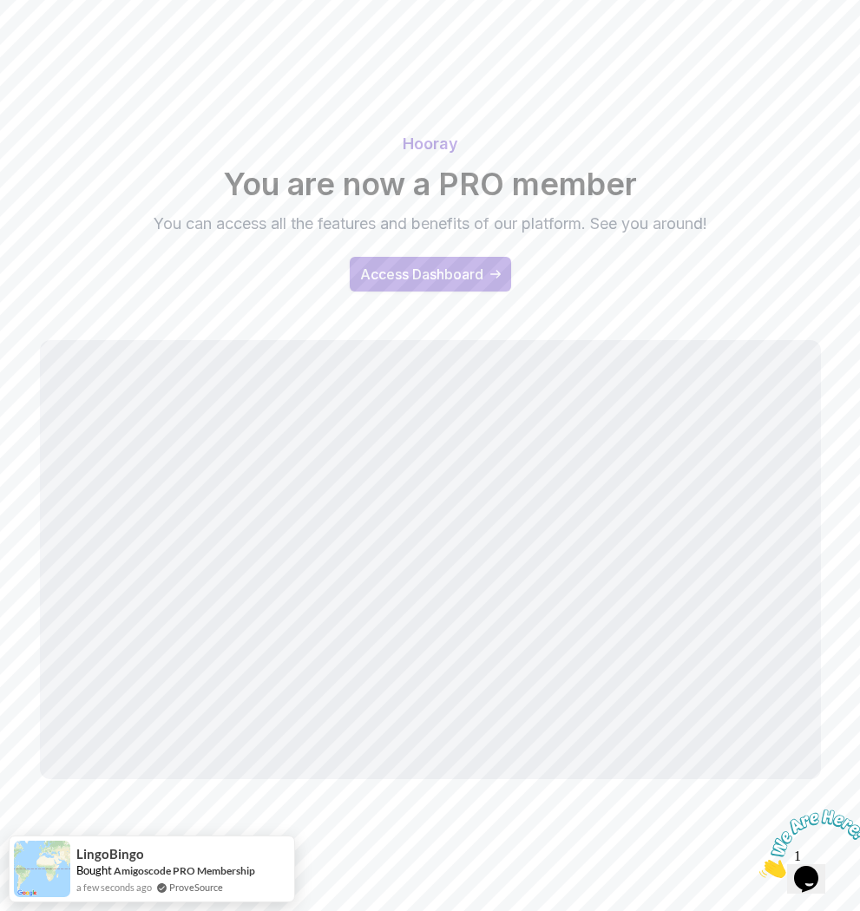
click at [443, 264] on div "Access Dashboard" at bounding box center [421, 274] width 123 height 21
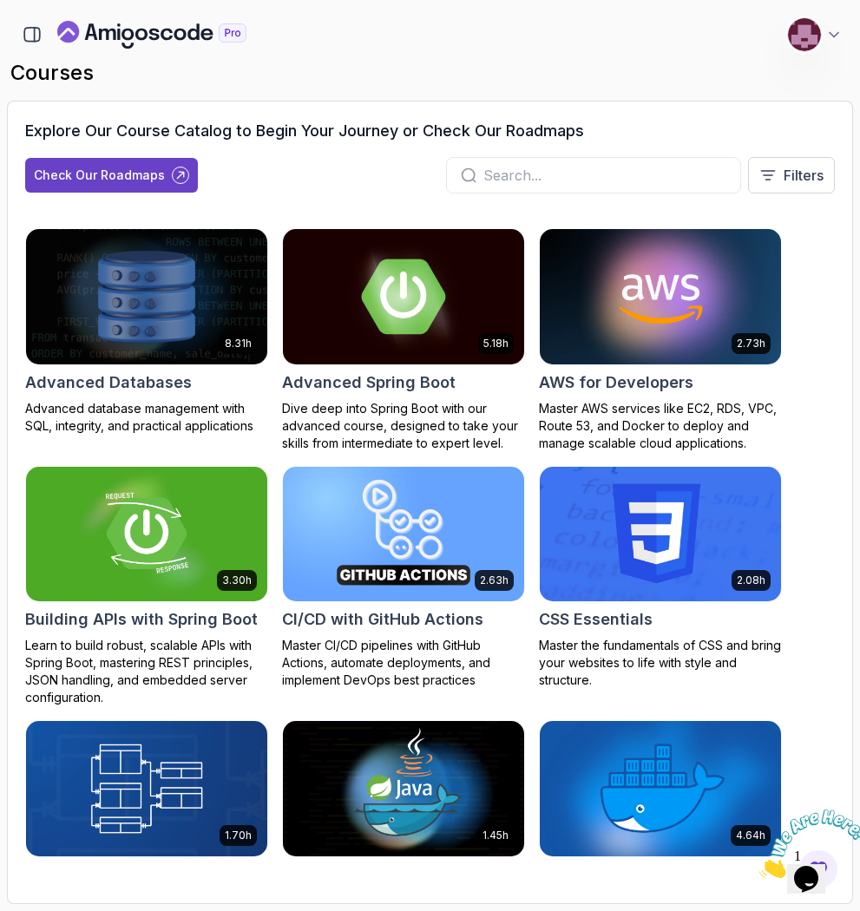
click at [427, 337] on img at bounding box center [403, 296] width 253 height 141
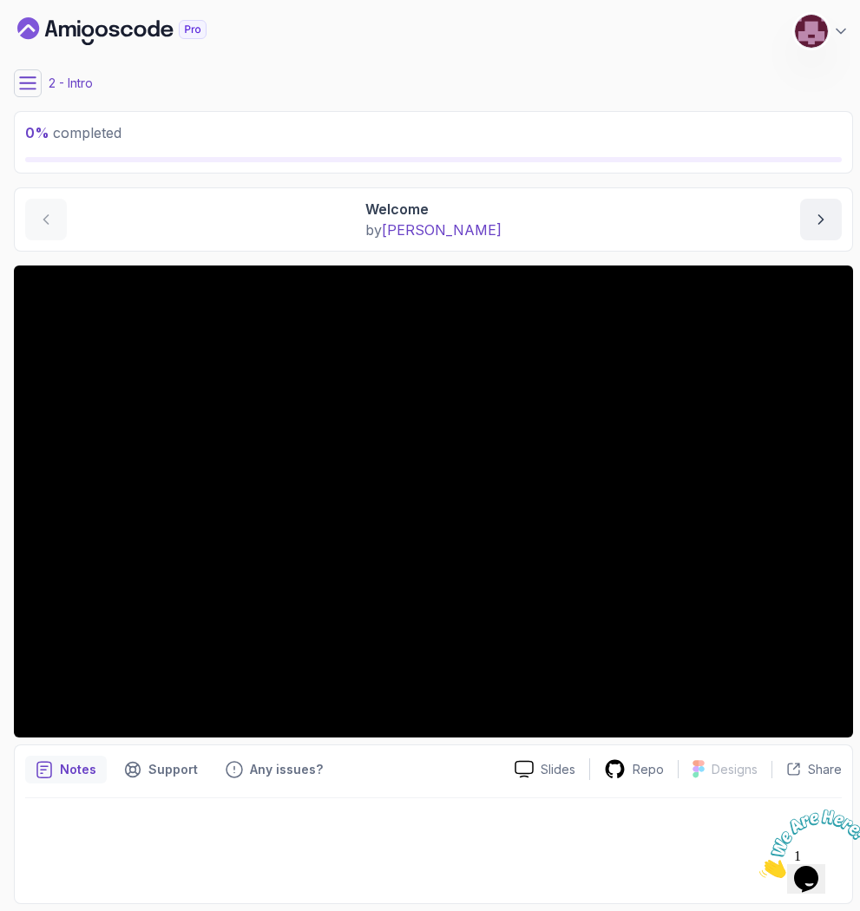
click at [36, 85] on icon at bounding box center [27, 83] width 17 height 17
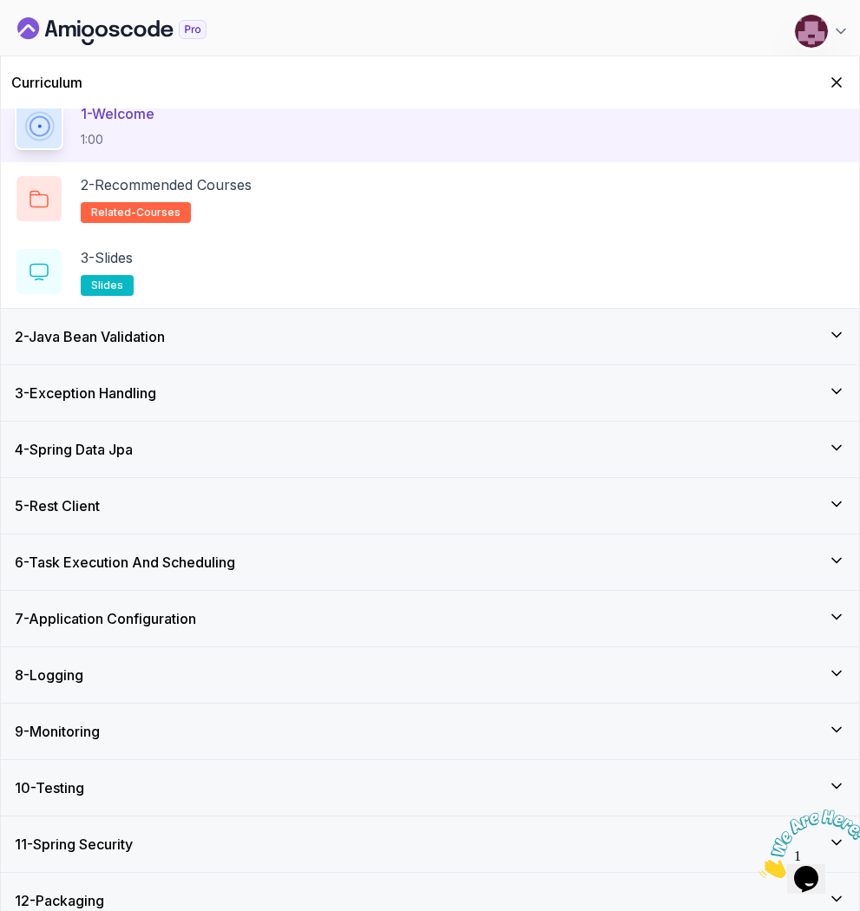
scroll to position [94, 0]
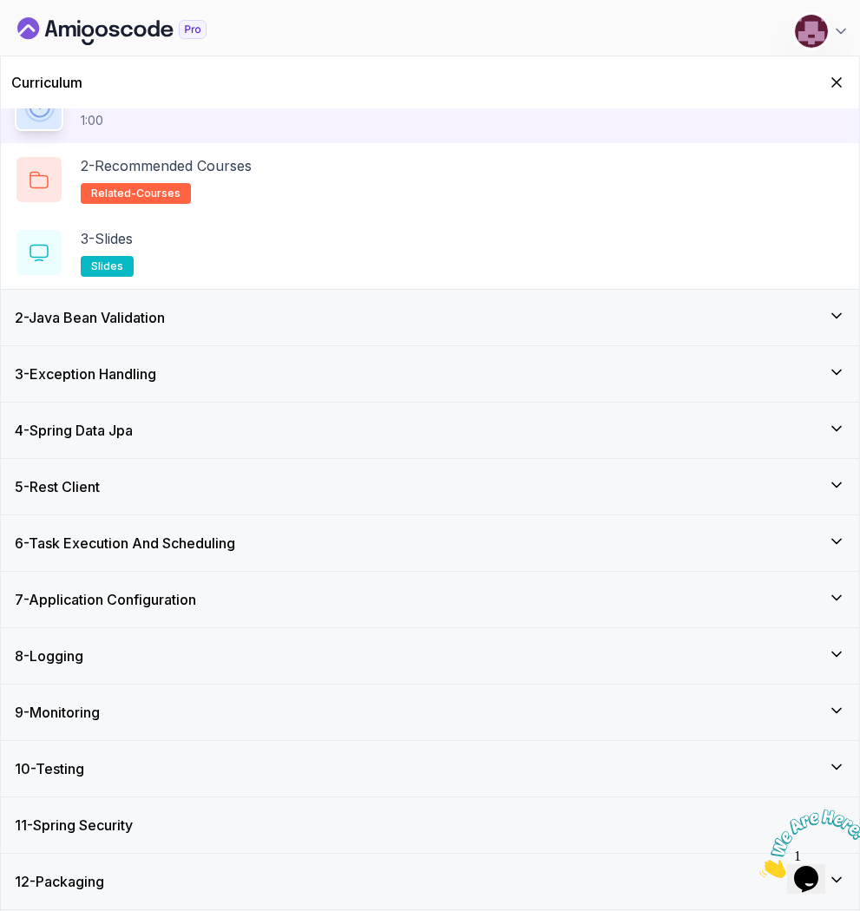
click at [203, 327] on div "2 - Java Bean Validation" at bounding box center [430, 317] width 831 height 21
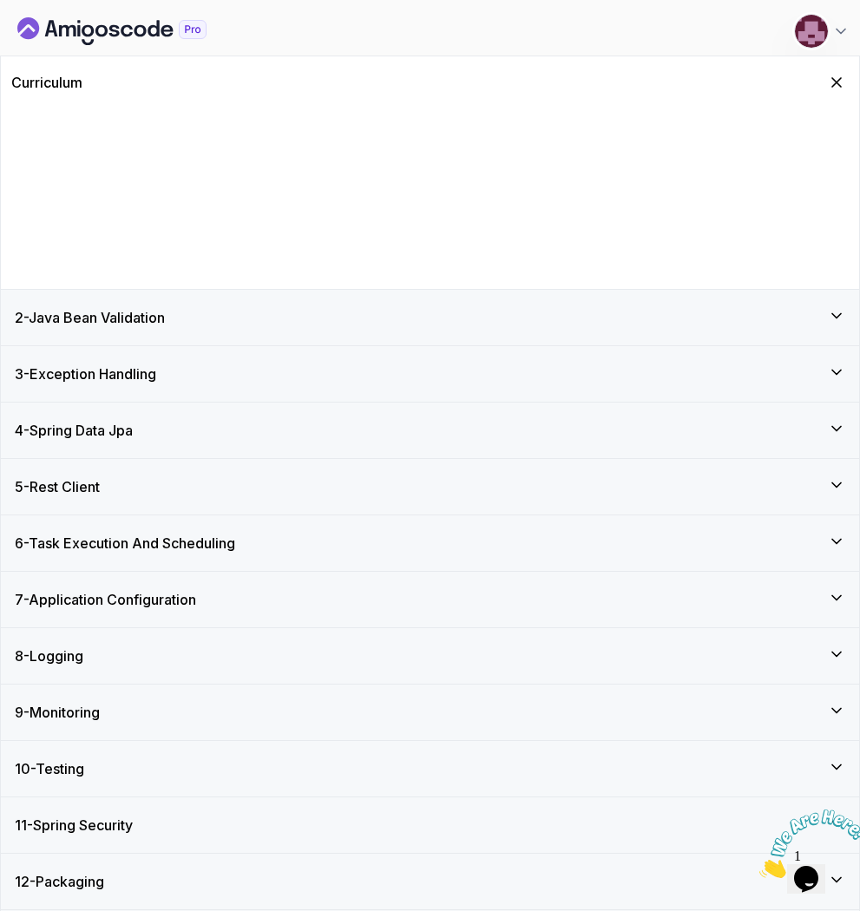
scroll to position [0, 0]
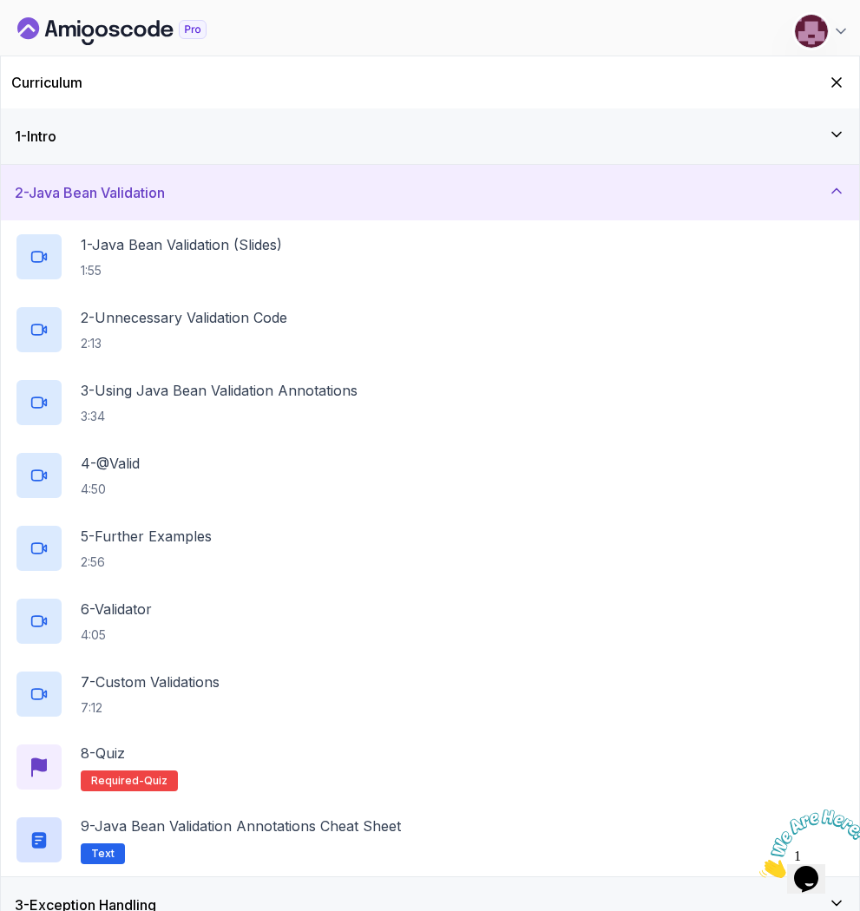
click at [182, 186] on div "2 - Java Bean Validation" at bounding box center [430, 192] width 831 height 21
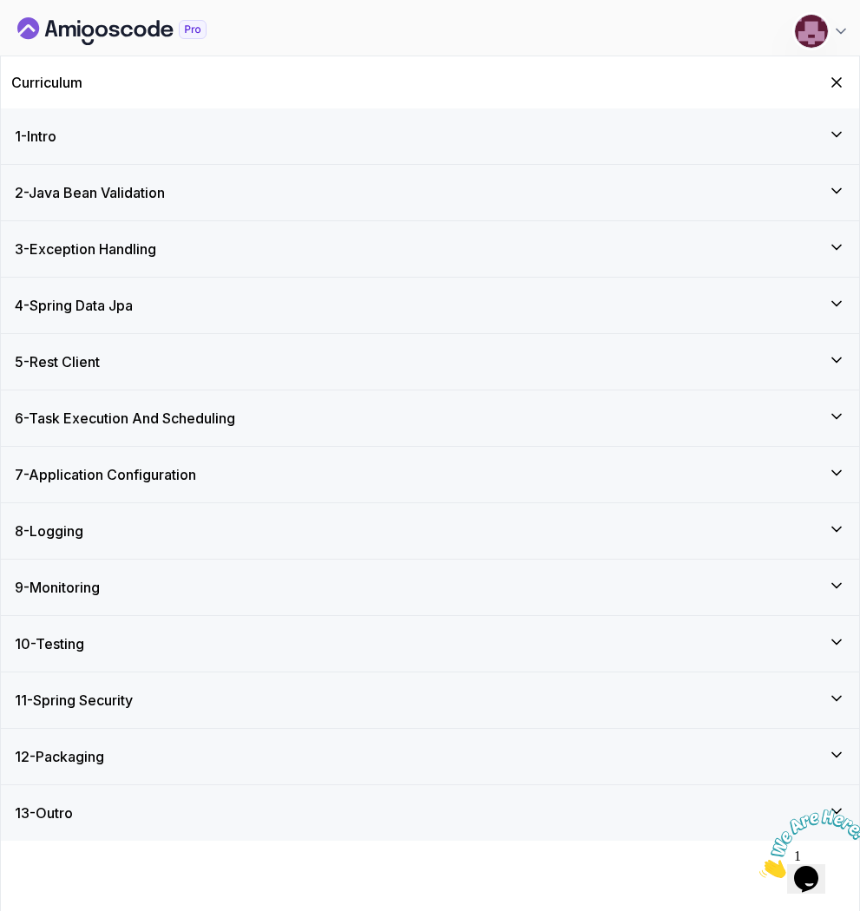
click at [185, 273] on div "3 - Exception Handling" at bounding box center [430, 249] width 858 height 56
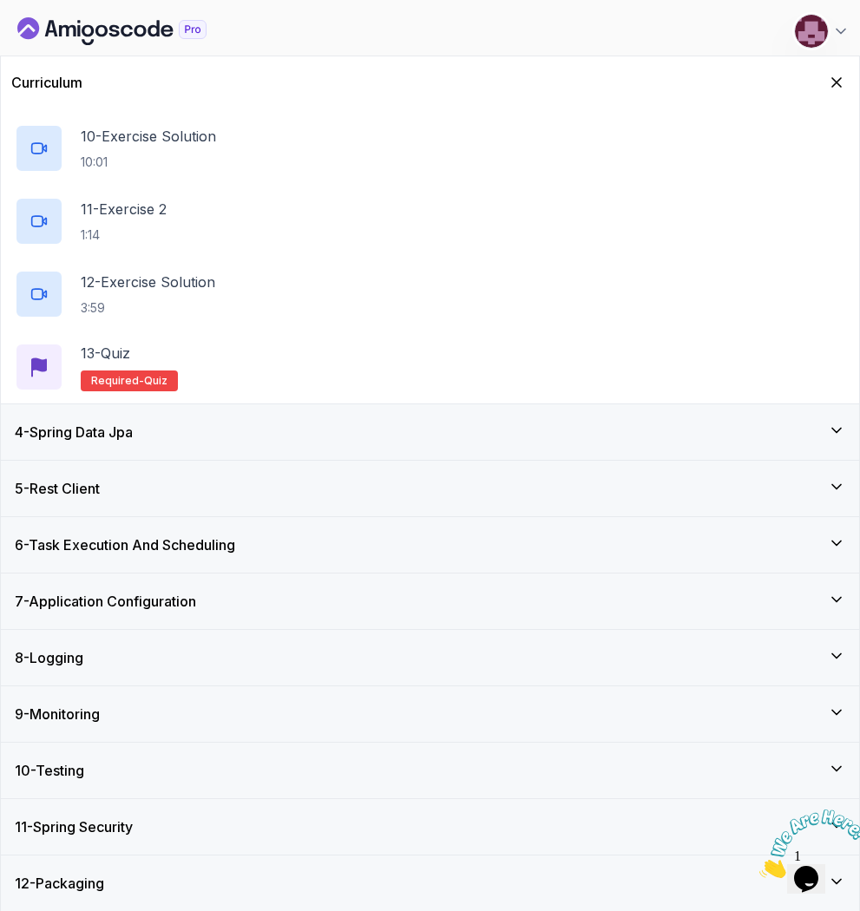
scroll to position [823, 0]
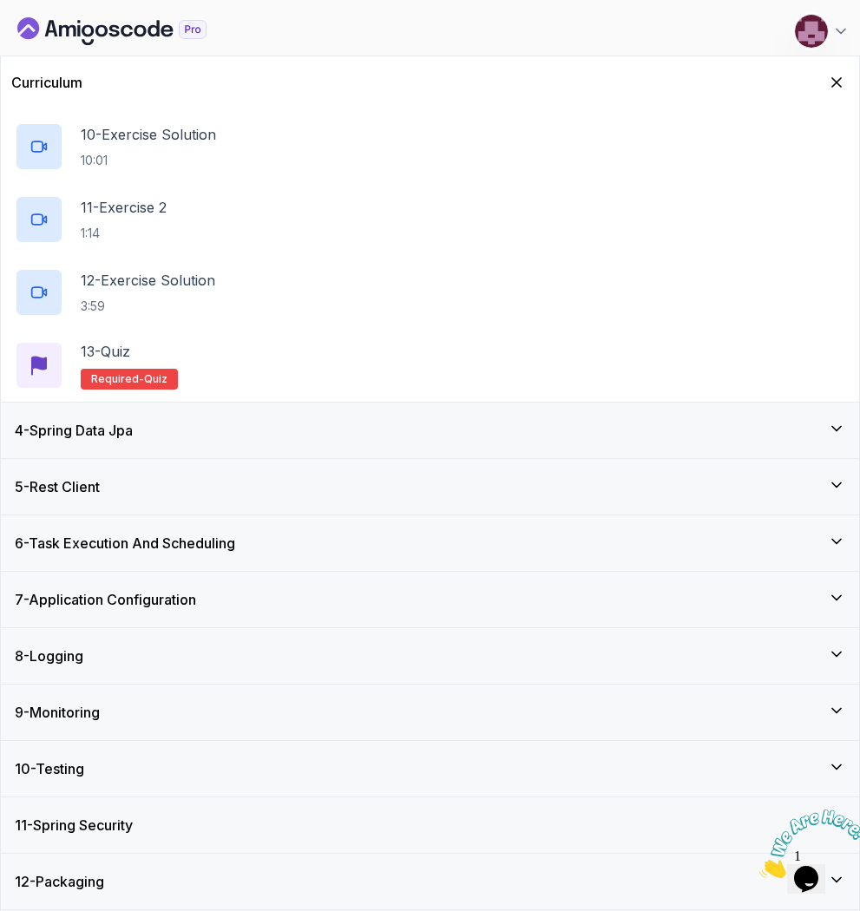
click at [161, 436] on div "4 - Spring Data Jpa" at bounding box center [430, 430] width 831 height 21
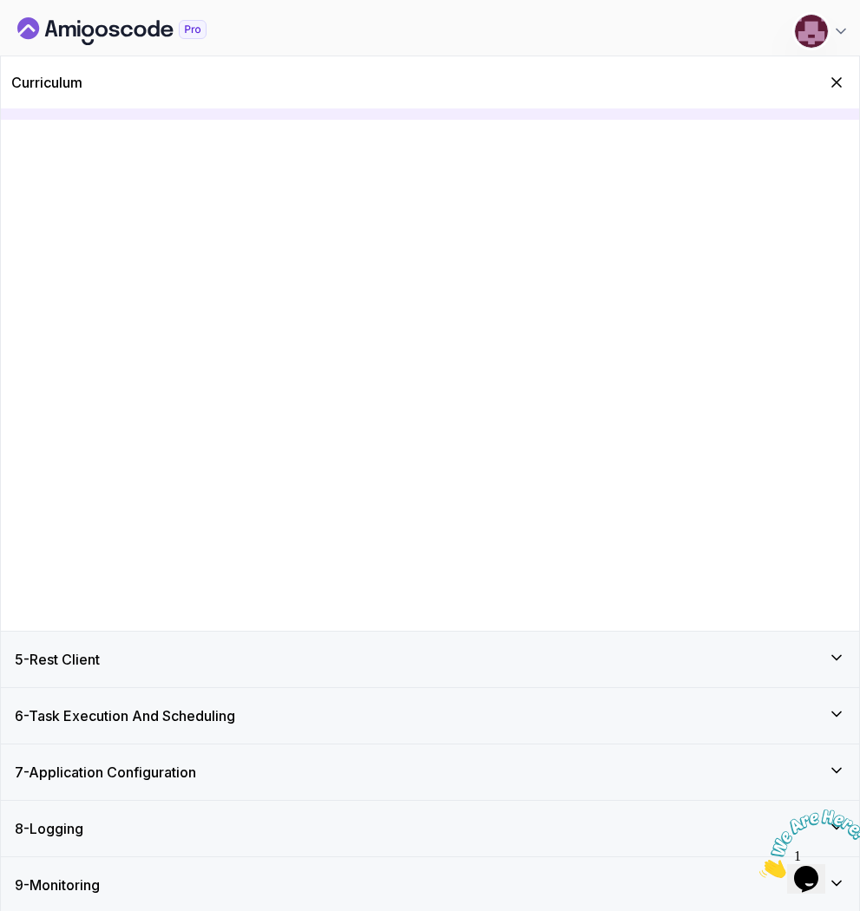
scroll to position [0, 0]
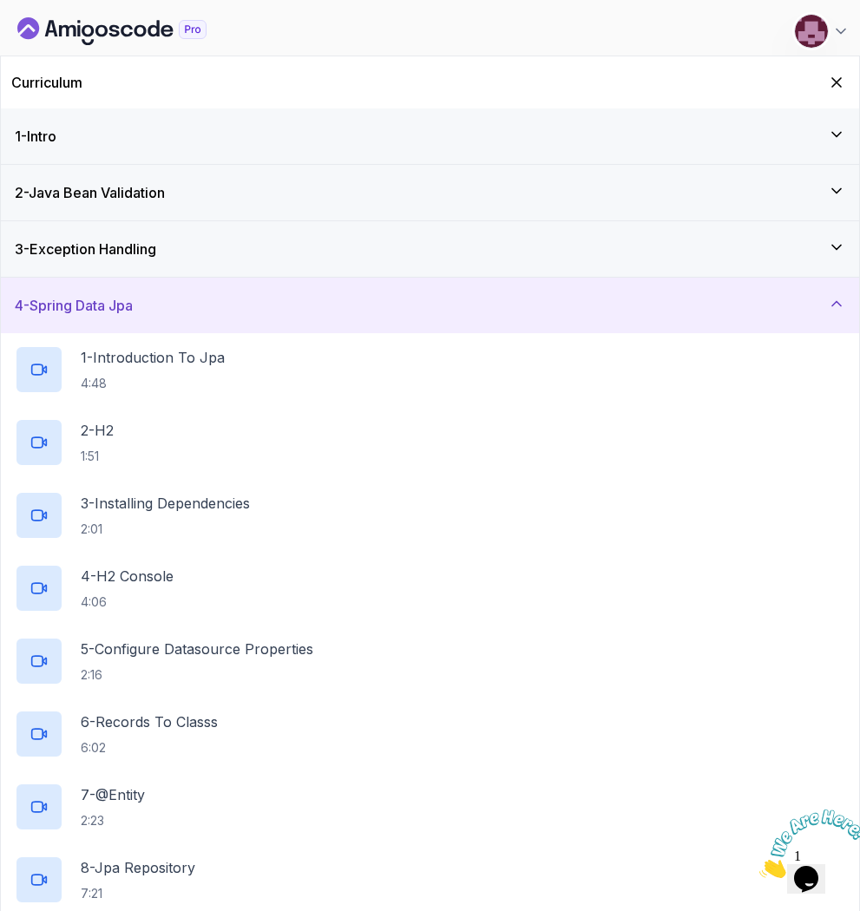
click at [165, 327] on div "4 - Spring Data Jpa" at bounding box center [430, 306] width 858 height 56
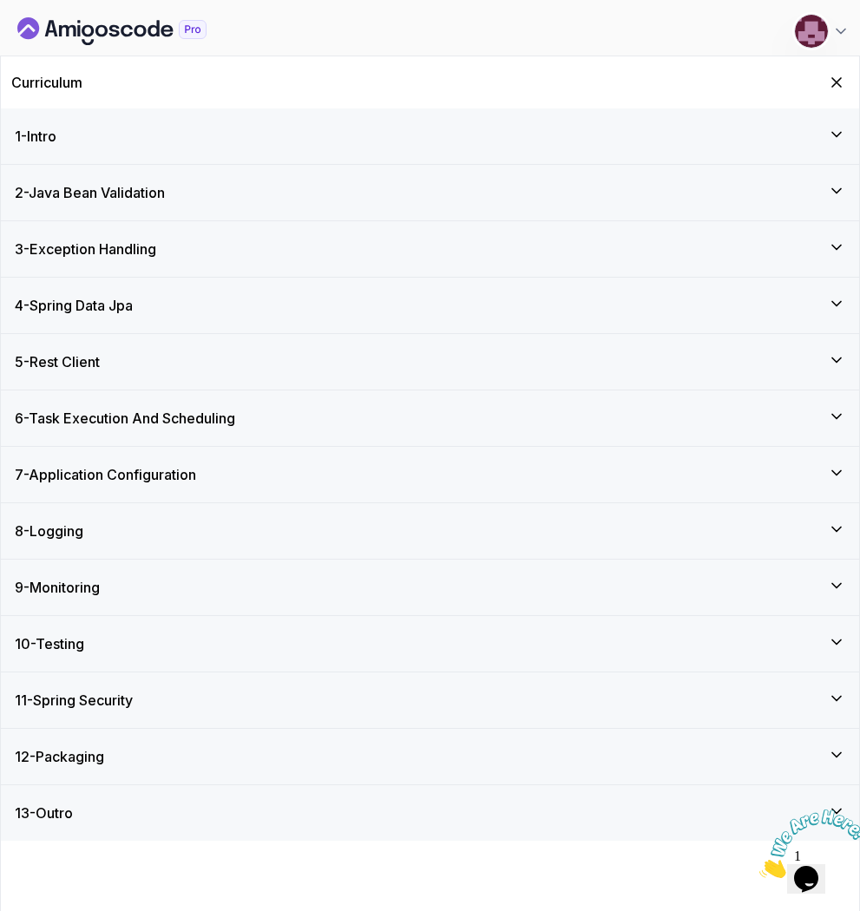
click at [161, 379] on div "5 - Rest Client" at bounding box center [430, 362] width 858 height 56
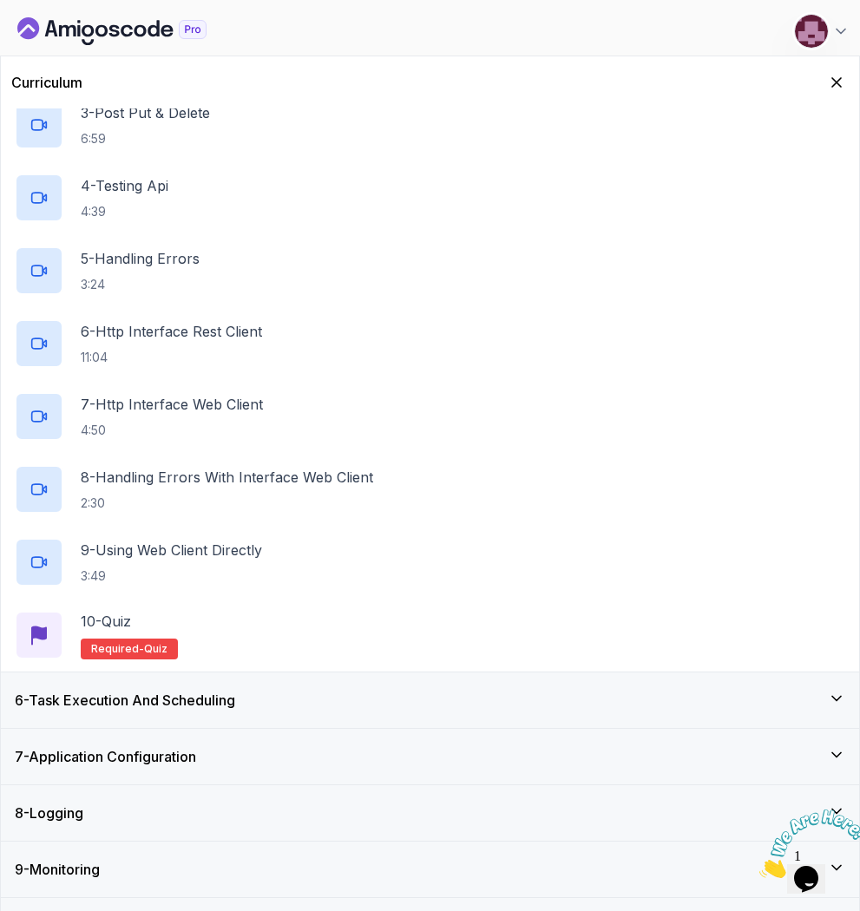
scroll to position [604, 0]
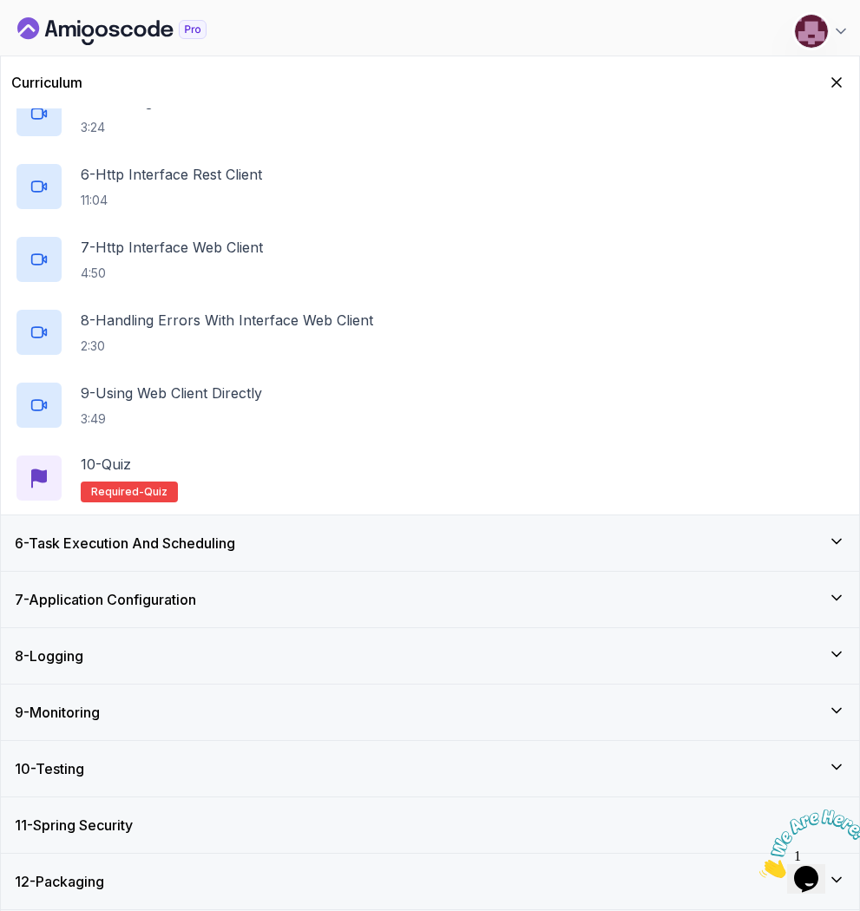
click at [196, 594] on h3 "7 - Application Configuration" at bounding box center [105, 599] width 181 height 21
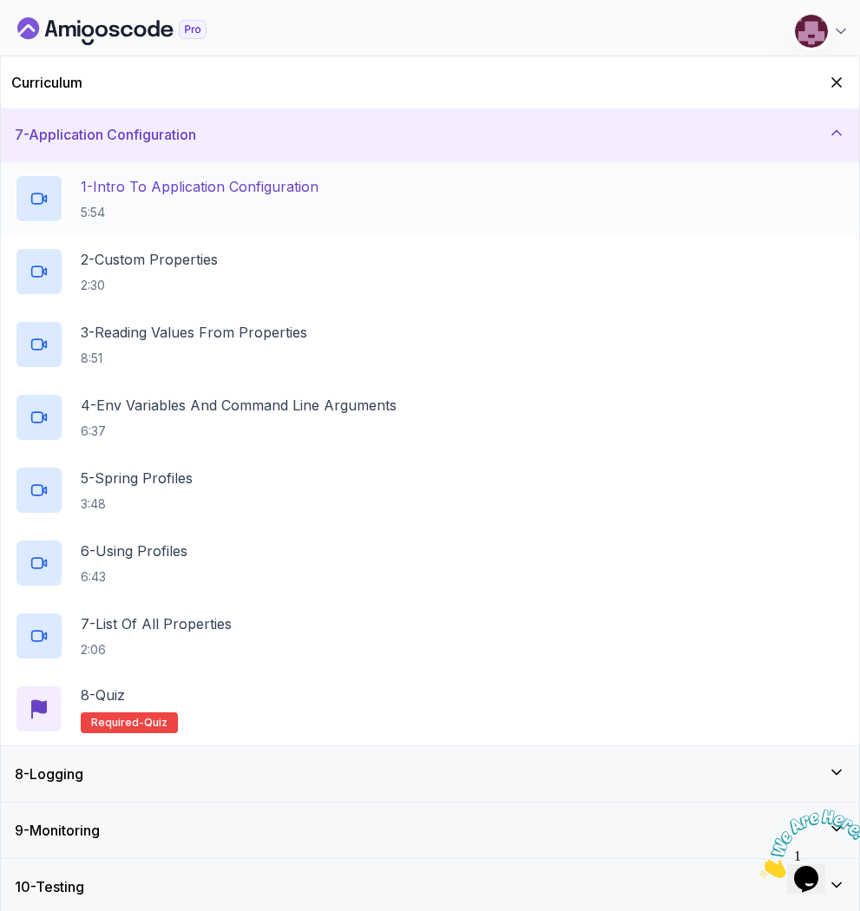
scroll to position [458, 0]
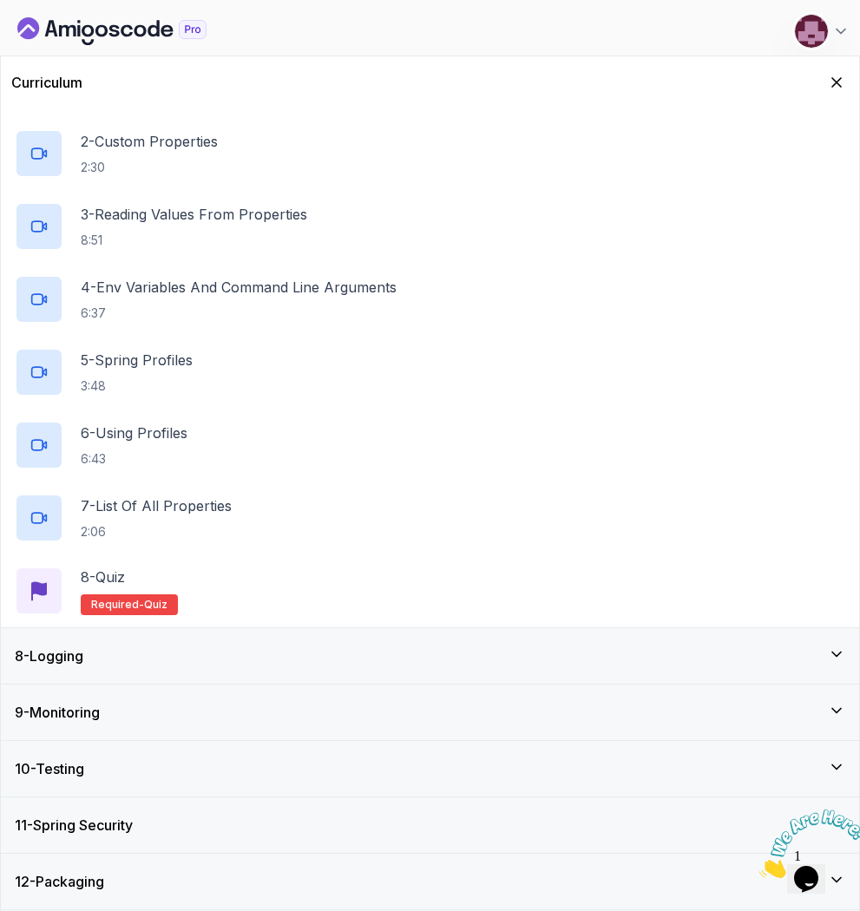
click at [138, 662] on div "8 - Logging" at bounding box center [430, 656] width 831 height 21
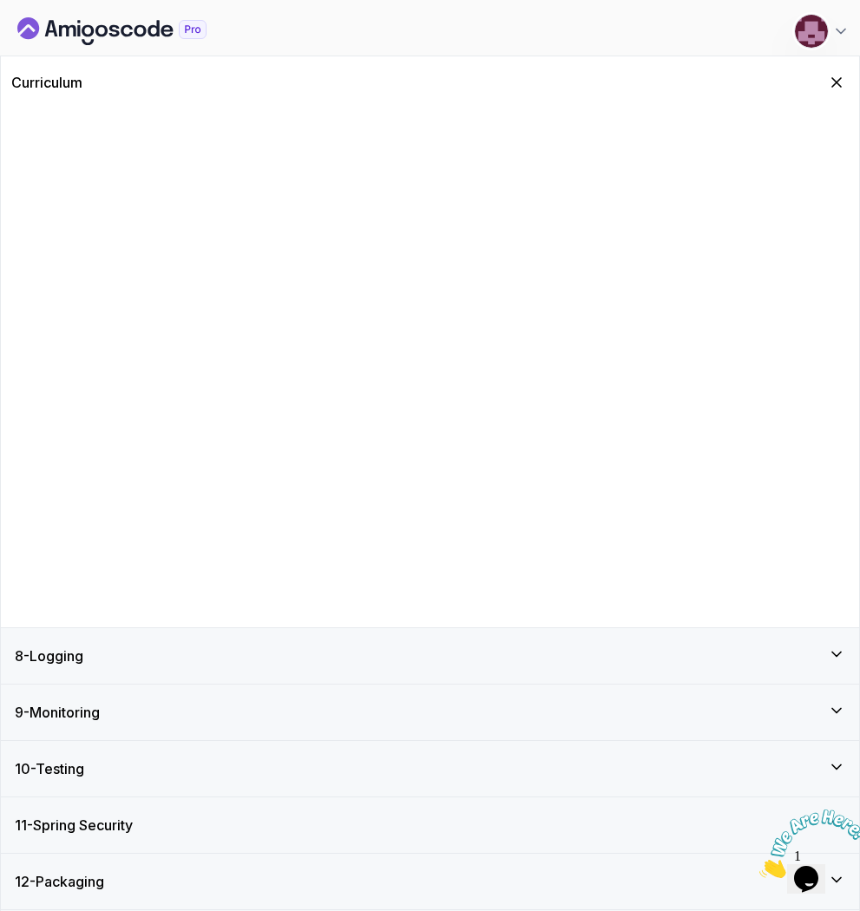
scroll to position [0, 0]
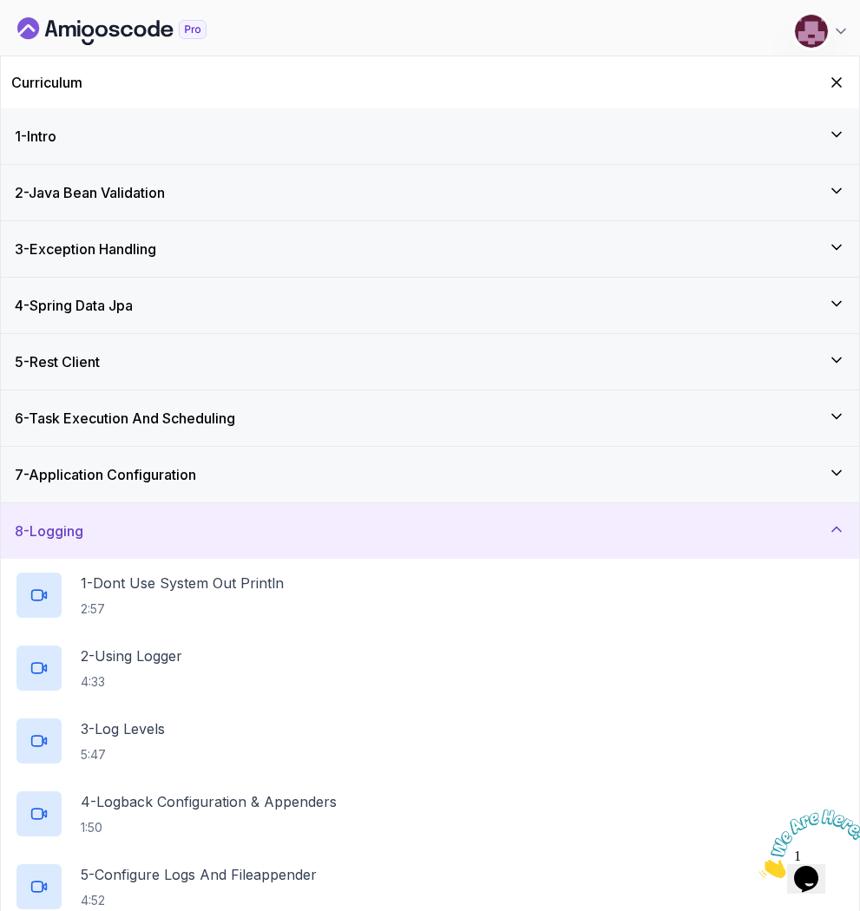
click at [181, 266] on div "3 - Exception Handling" at bounding box center [430, 249] width 858 height 56
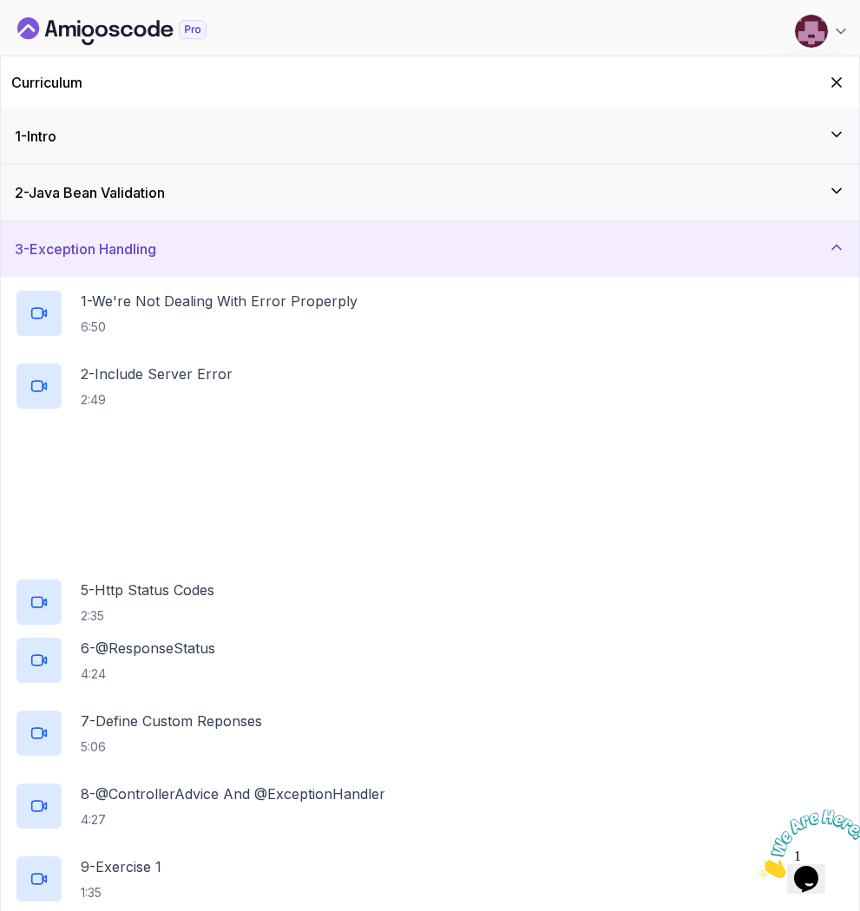
click at [161, 201] on h3 "2 - Java Bean Validation" at bounding box center [90, 192] width 150 height 21
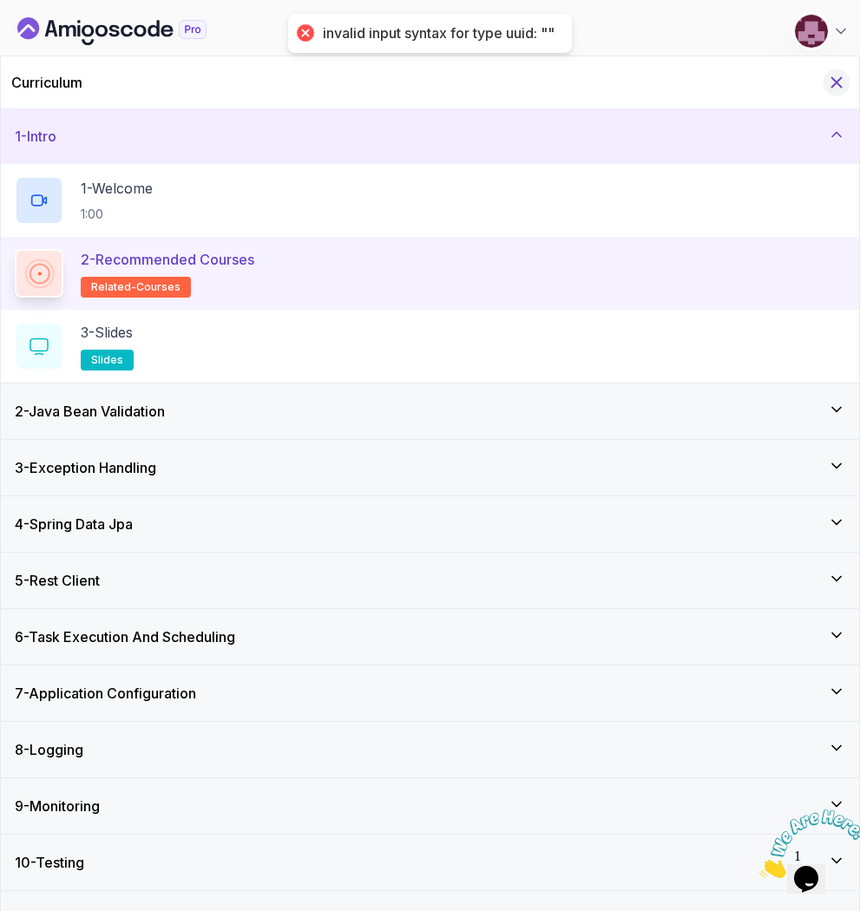
click at [831, 79] on icon "Hide Curriculum for mobile" at bounding box center [836, 82] width 19 height 19
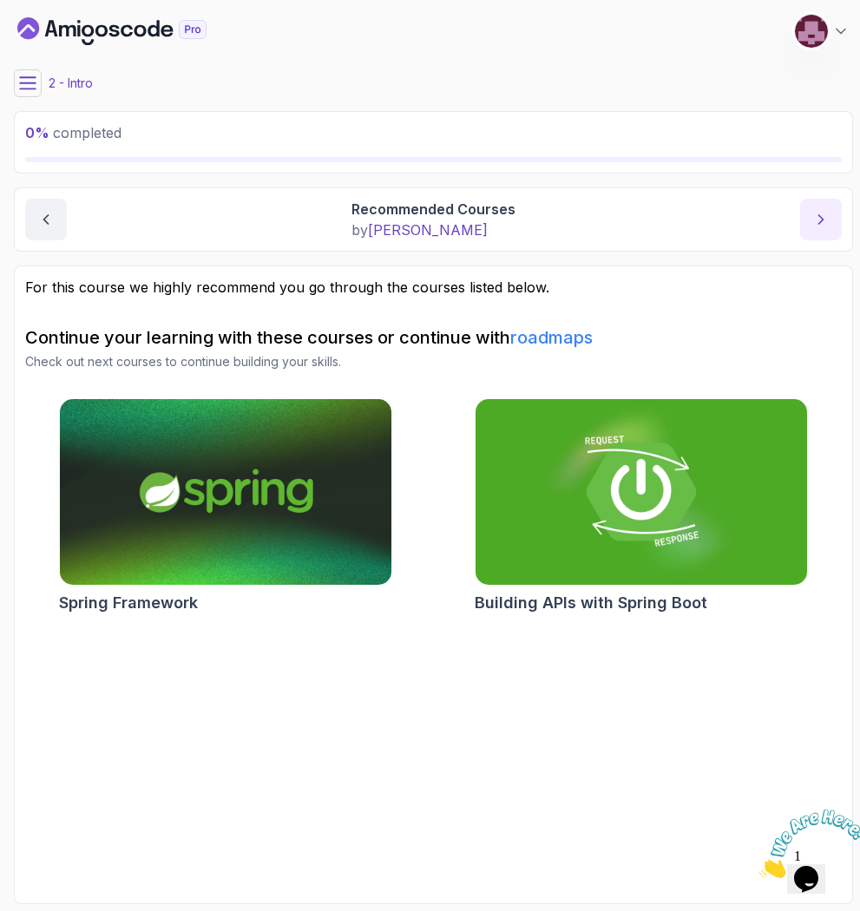
click at [804, 227] on button "next content" at bounding box center [821, 220] width 42 height 42
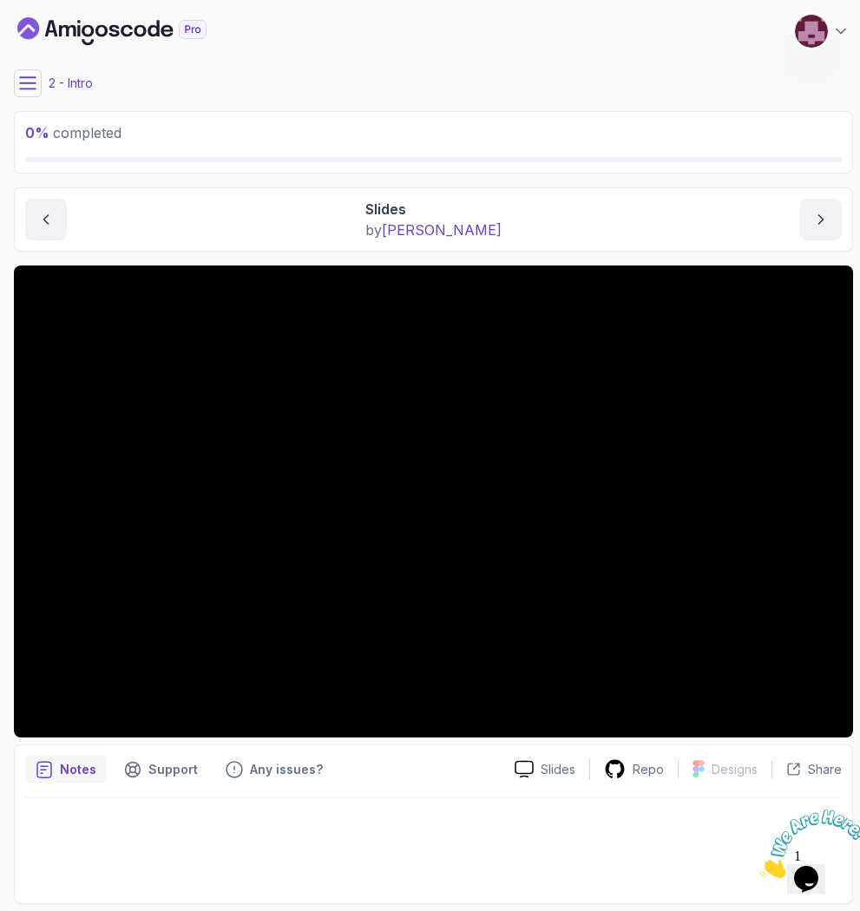
click at [22, 79] on icon at bounding box center [27, 83] width 17 height 17
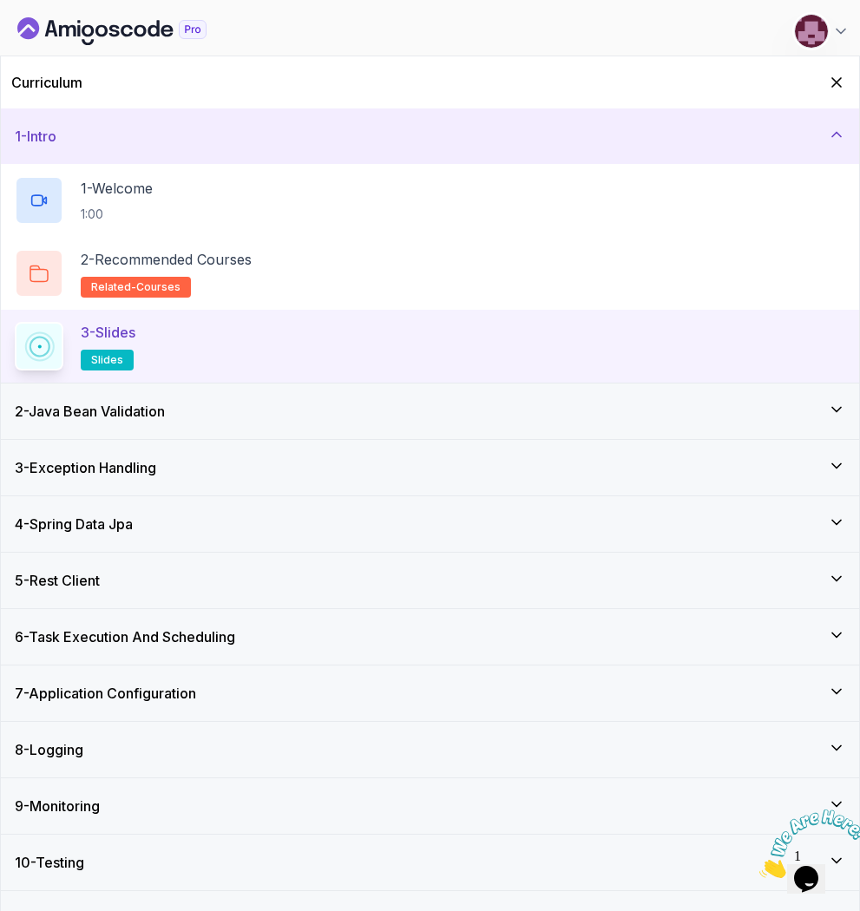
click at [123, 414] on h3 "2 - Java Bean Validation" at bounding box center [90, 411] width 150 height 21
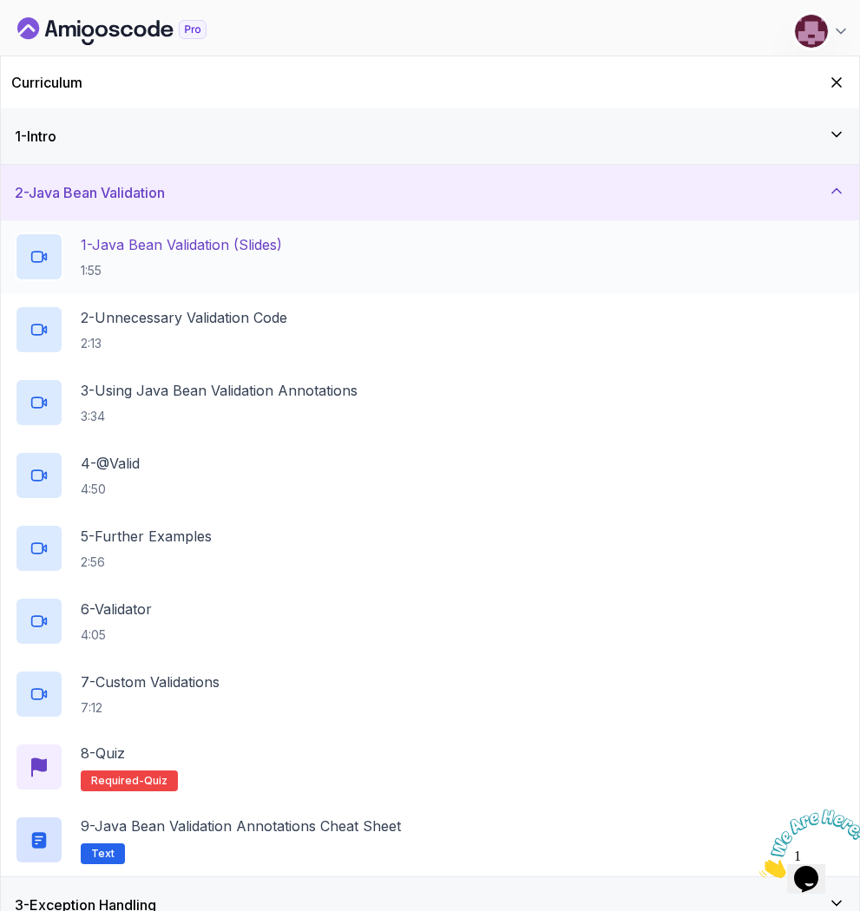
click at [141, 265] on p "1:55" at bounding box center [181, 270] width 201 height 17
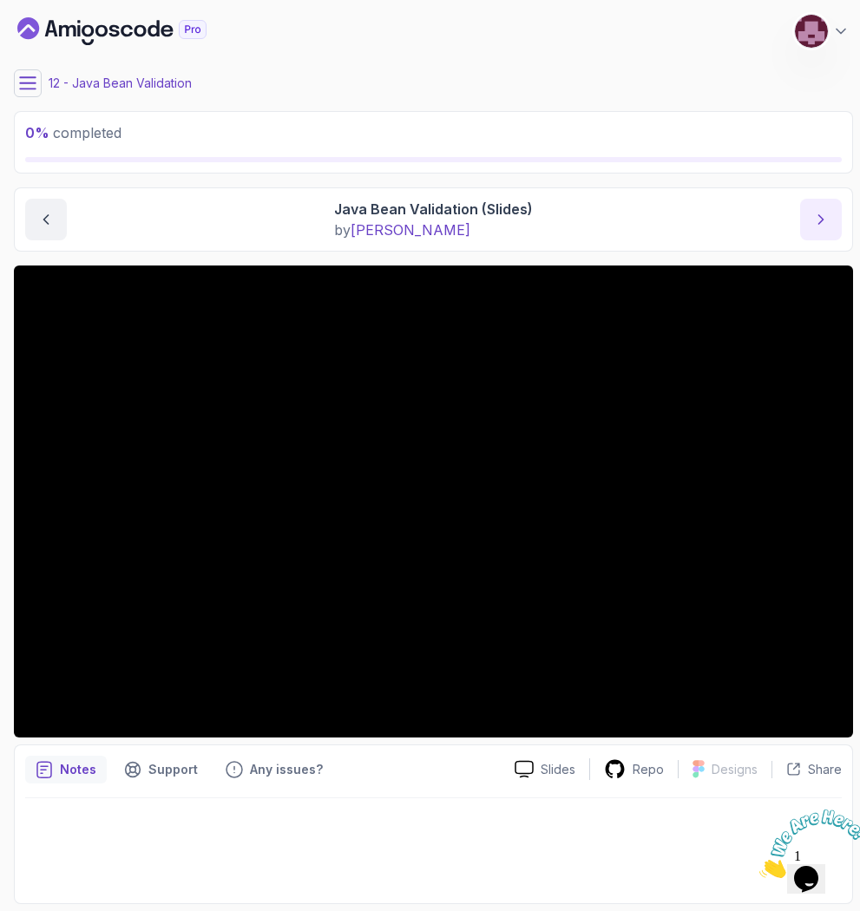
click at [827, 239] on button "next content" at bounding box center [821, 220] width 42 height 42
click at [45, 214] on icon "previous content" at bounding box center [45, 219] width 17 height 17
click at [815, 214] on icon "next content" at bounding box center [820, 219] width 17 height 17
click at [814, 213] on icon "next content" at bounding box center [820, 219] width 17 height 17
click at [831, 216] on button "next content" at bounding box center [821, 220] width 42 height 42
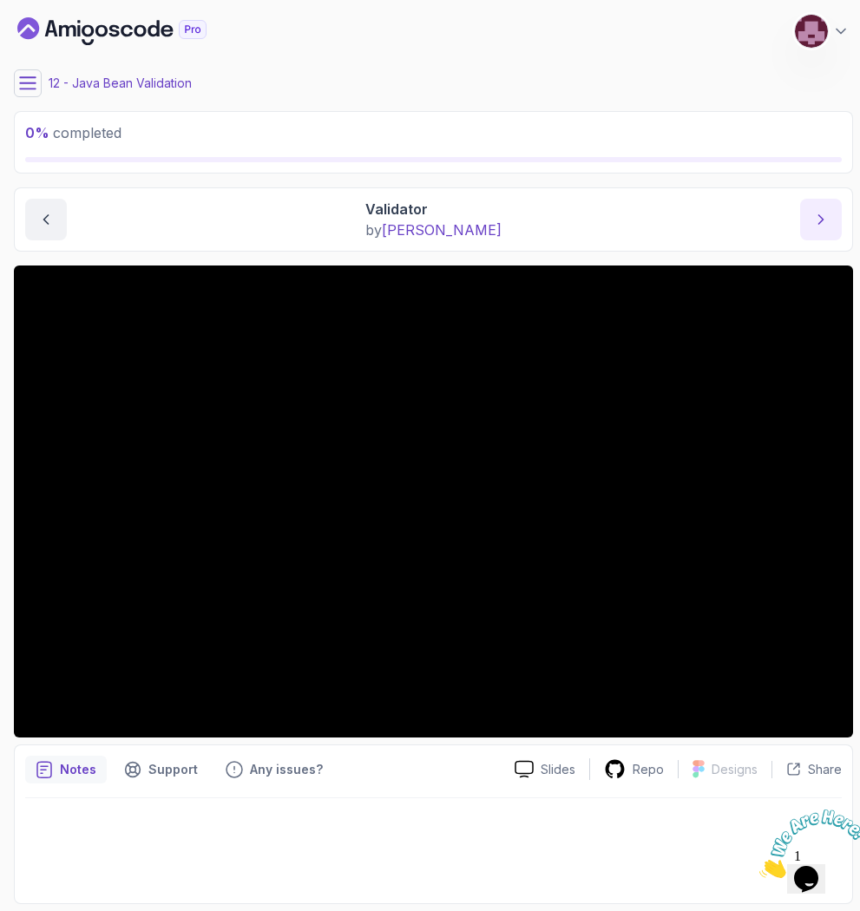
click at [831, 216] on button "next content" at bounding box center [821, 220] width 42 height 42
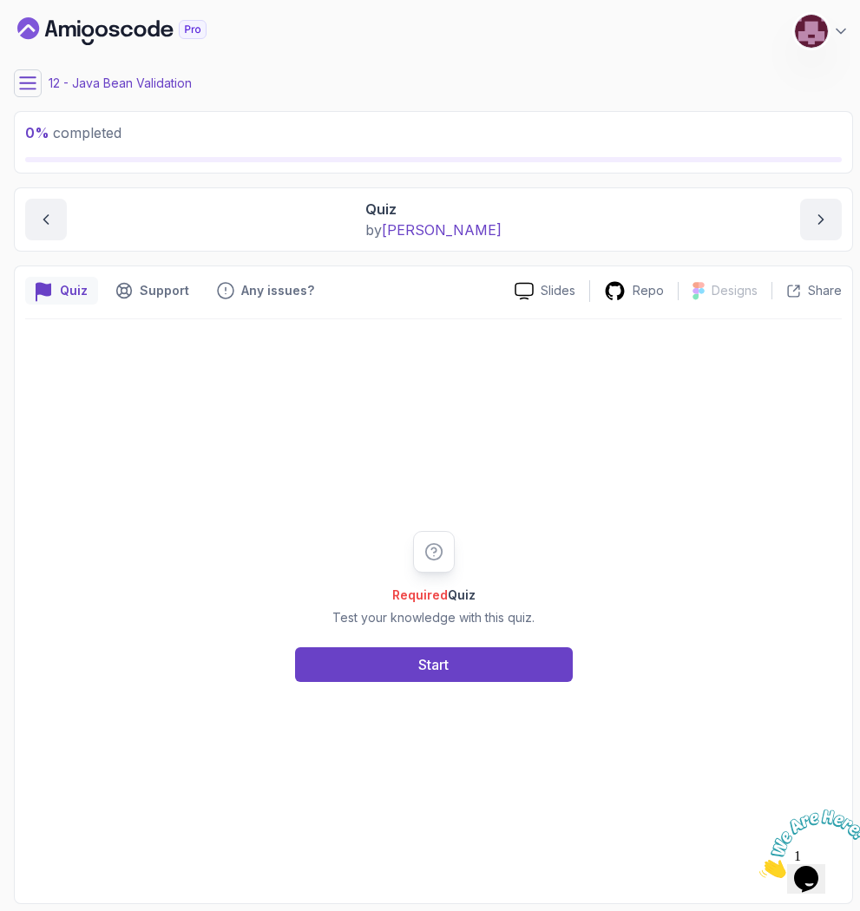
click at [24, 93] on button at bounding box center [28, 83] width 28 height 28
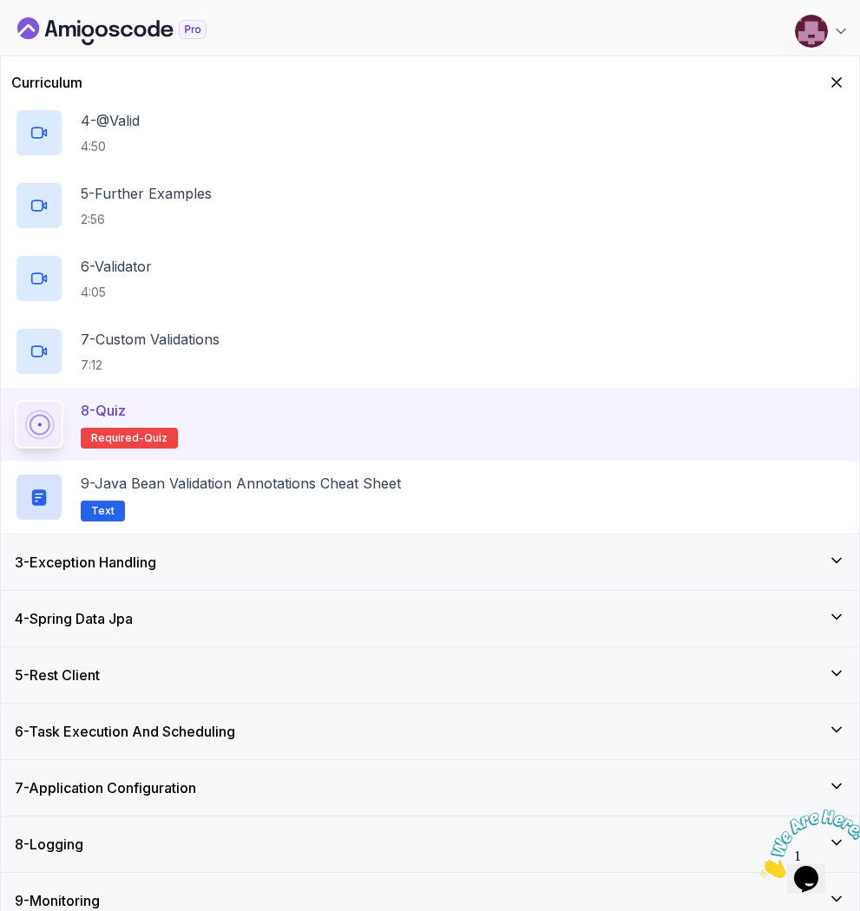
scroll to position [531, 0]
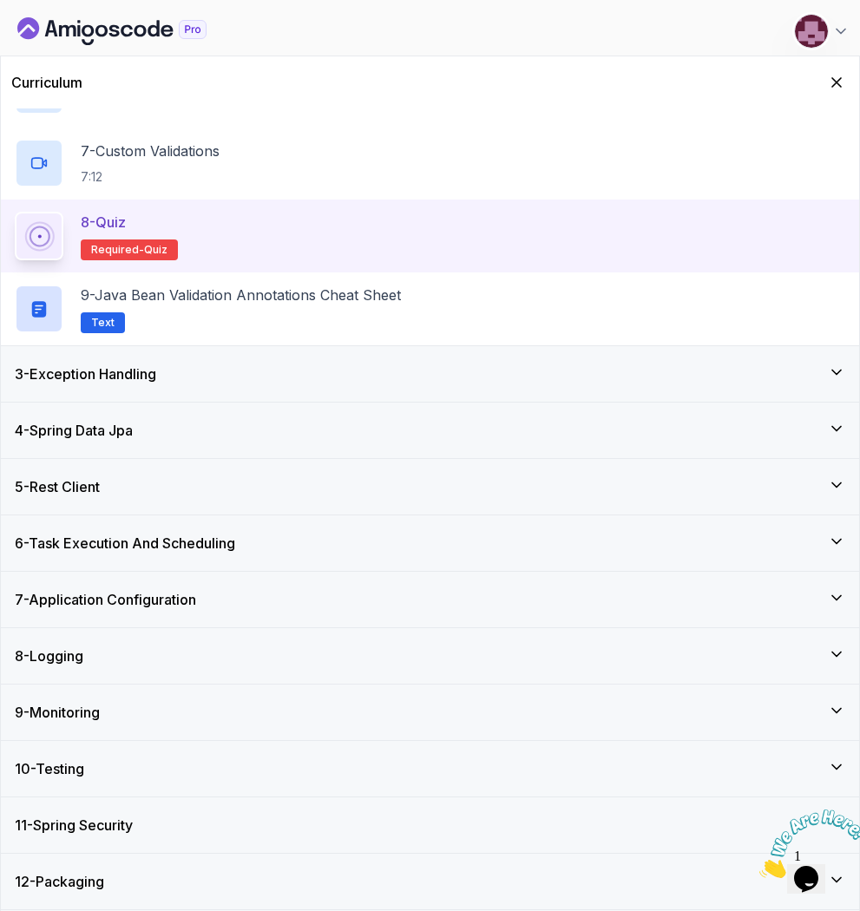
click at [162, 388] on div "3 - Exception Handling" at bounding box center [430, 374] width 858 height 56
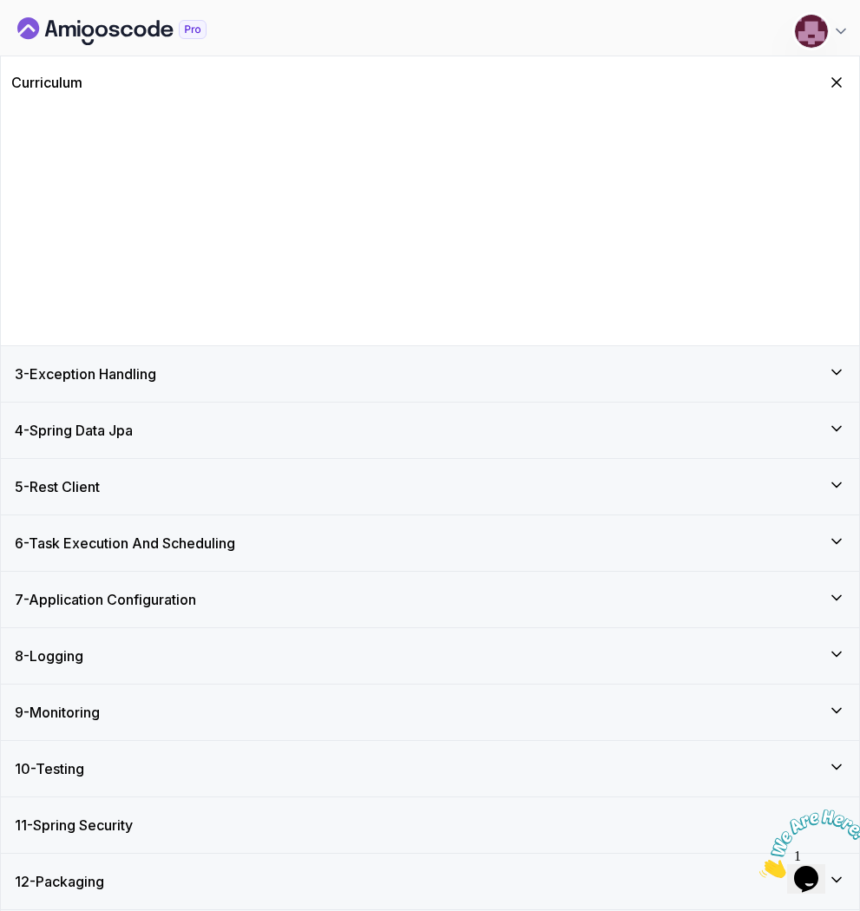
scroll to position [0, 0]
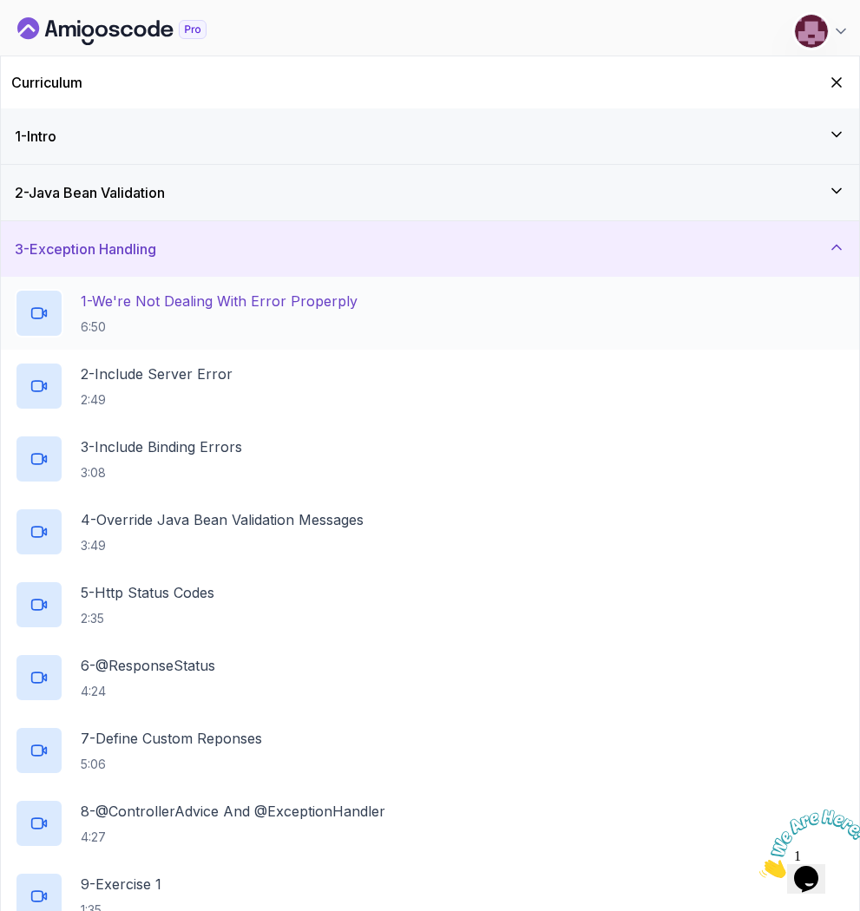
click at [175, 312] on h2 "1 - We're Not Dealing With Error Properply 6:50" at bounding box center [219, 313] width 277 height 45
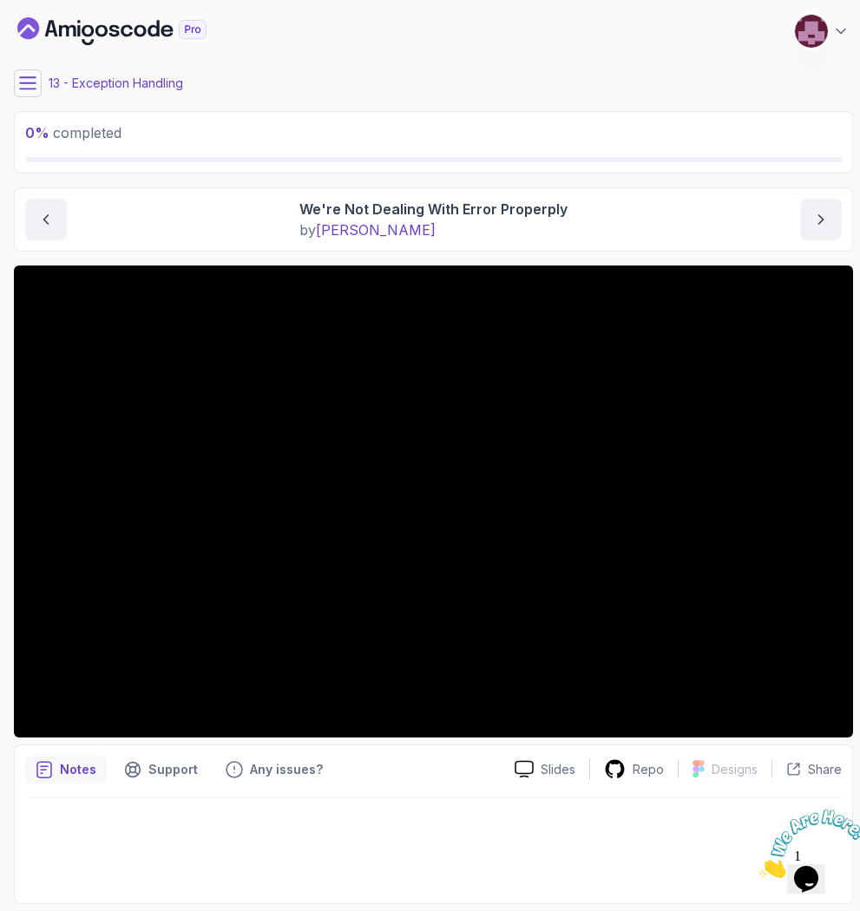
click at [40, 31] on icon "Dashboard" at bounding box center [111, 31] width 189 height 28
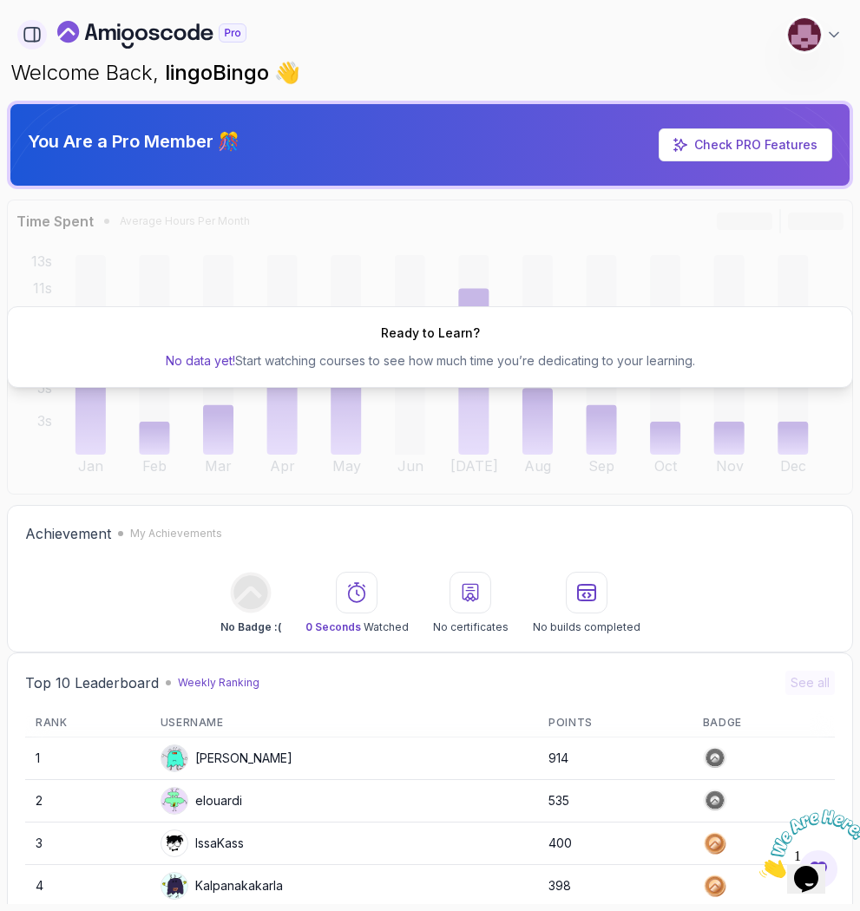
click at [39, 37] on icon "button" at bounding box center [32, 35] width 16 height 14
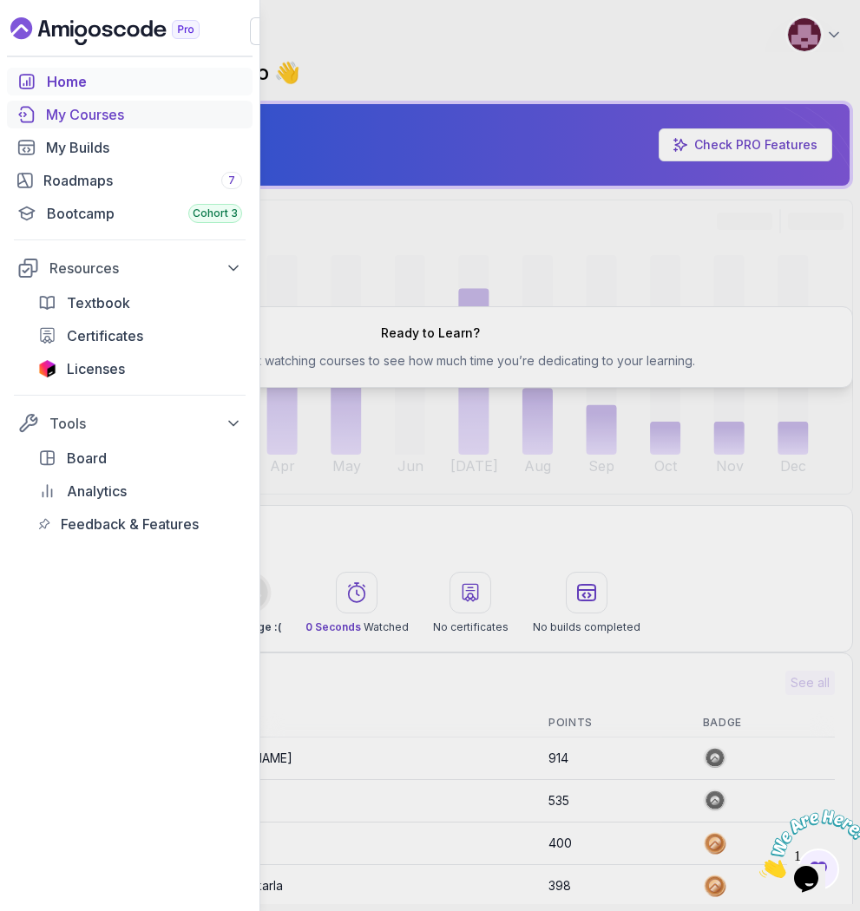
click at [109, 115] on div "My Courses" at bounding box center [144, 114] width 196 height 21
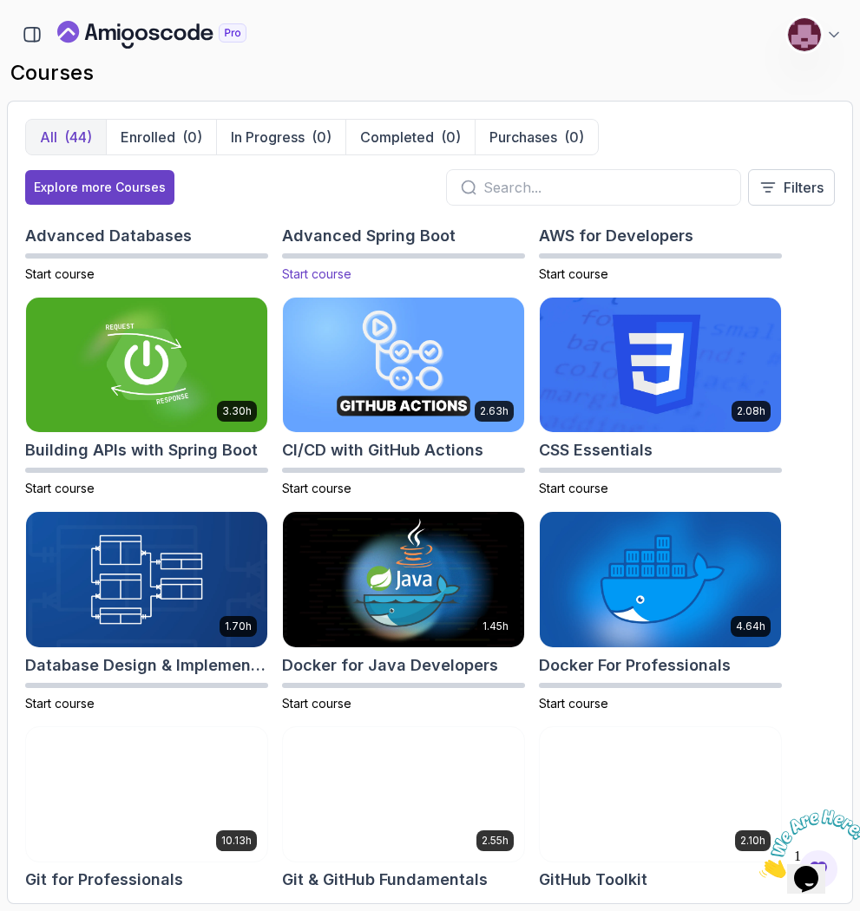
scroll to position [156, 0]
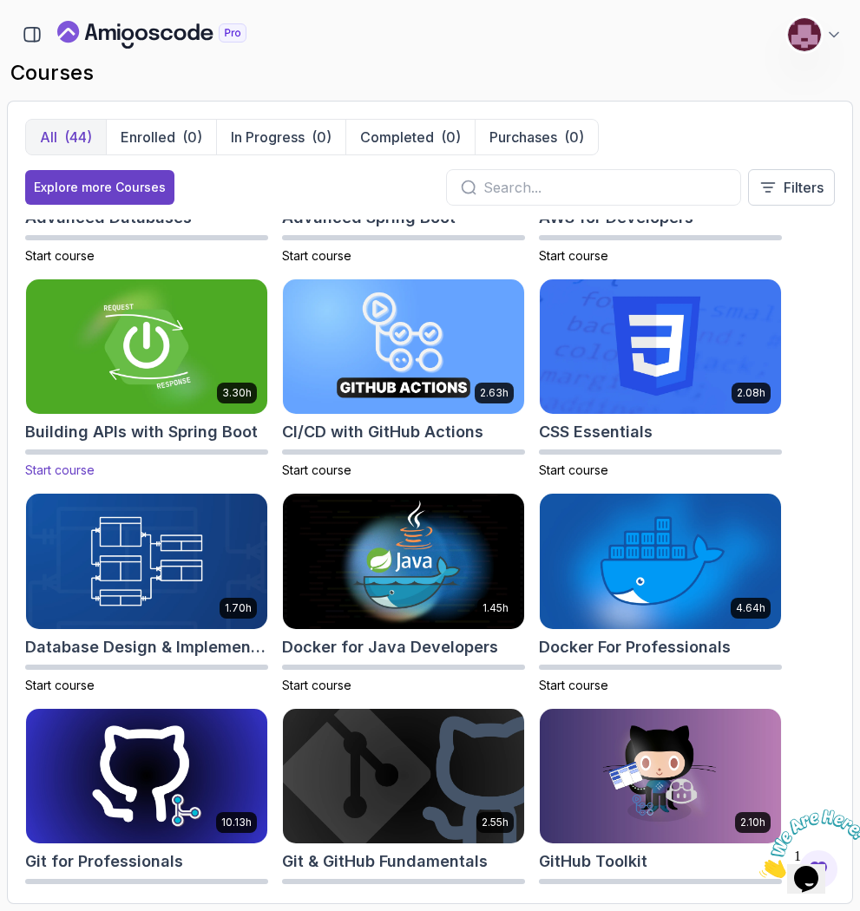
click at [196, 355] on img at bounding box center [146, 346] width 253 height 141
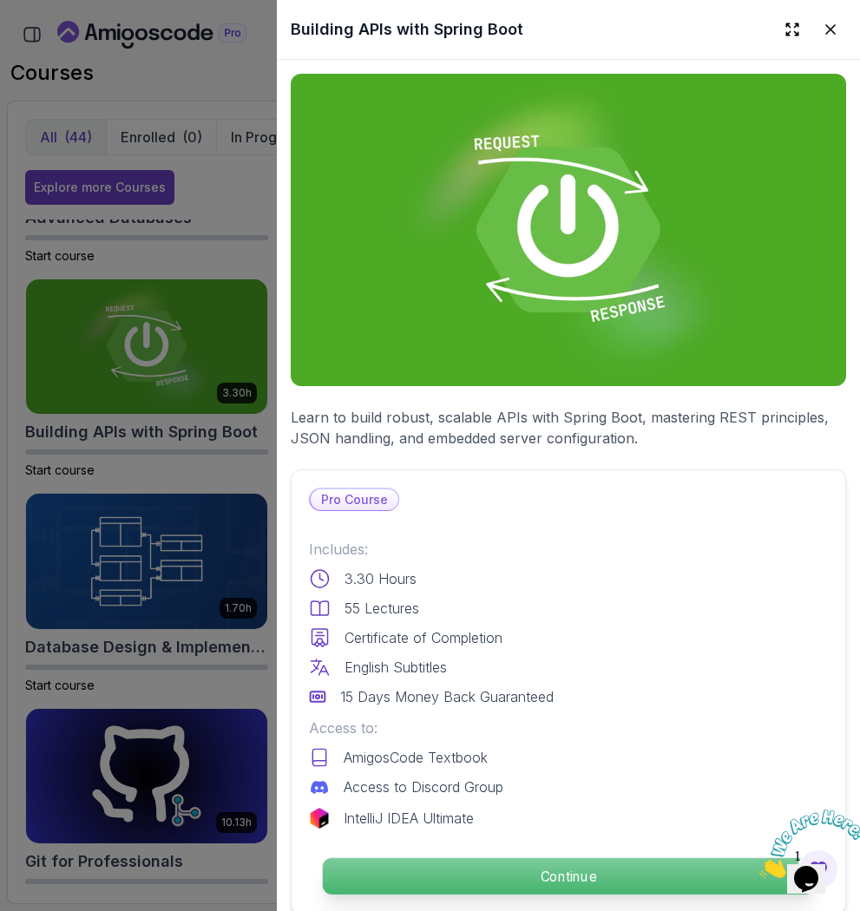
click at [487, 873] on p "Continue" at bounding box center [568, 876] width 491 height 36
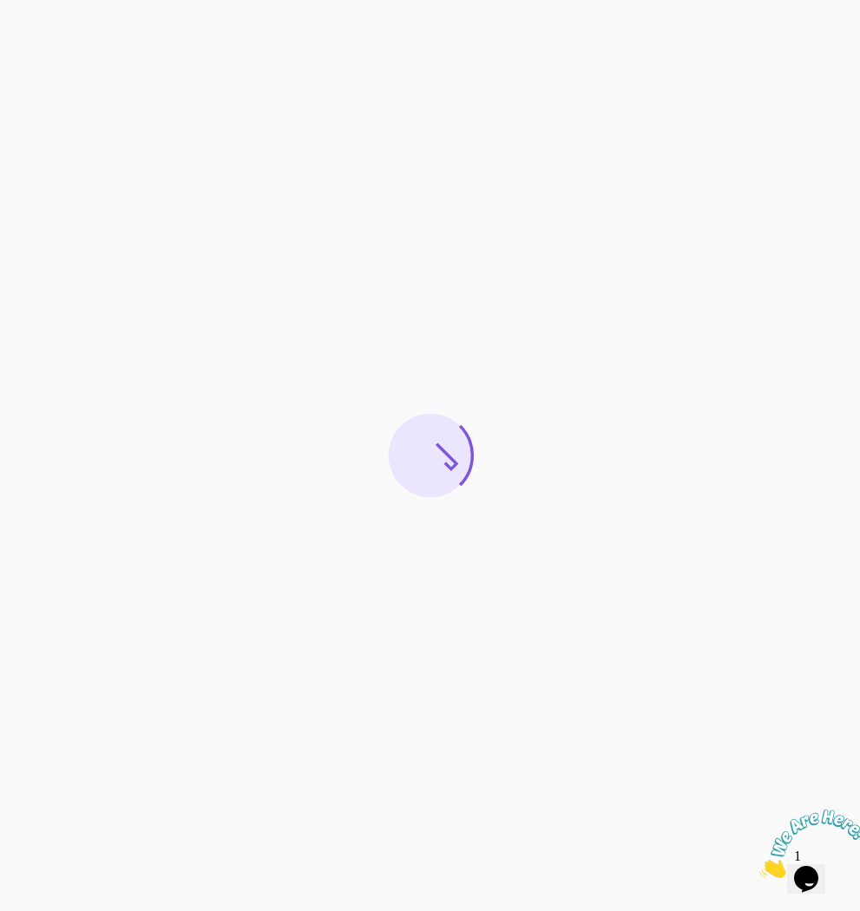
click at [759, 866] on icon "Close" at bounding box center [759, 873] width 0 height 15
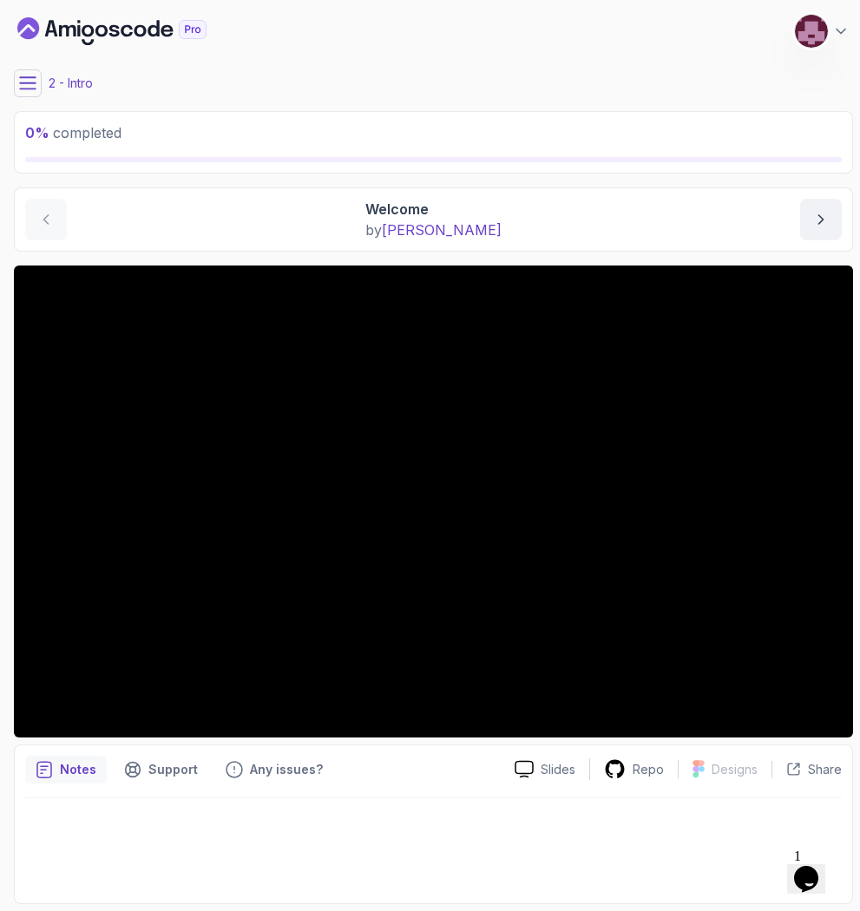
click at [34, 88] on icon at bounding box center [27, 83] width 17 height 17
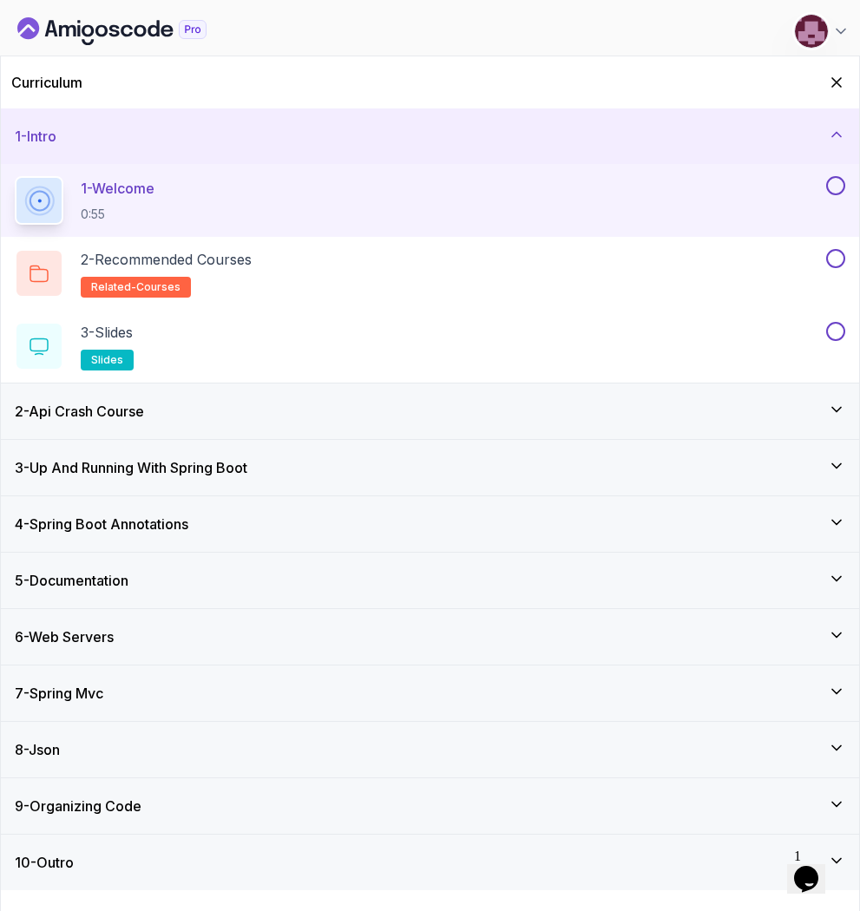
click at [216, 698] on div "7 - Spring Mvc" at bounding box center [430, 693] width 831 height 21
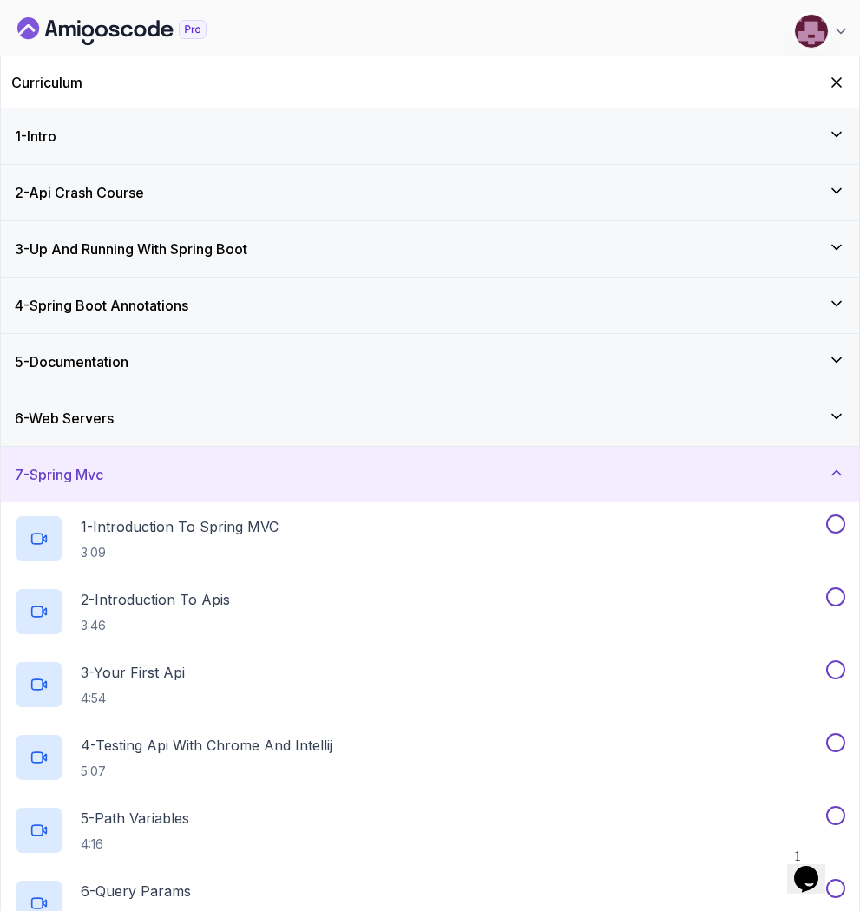
click at [165, 364] on div "5 - Documentation" at bounding box center [430, 361] width 831 height 21
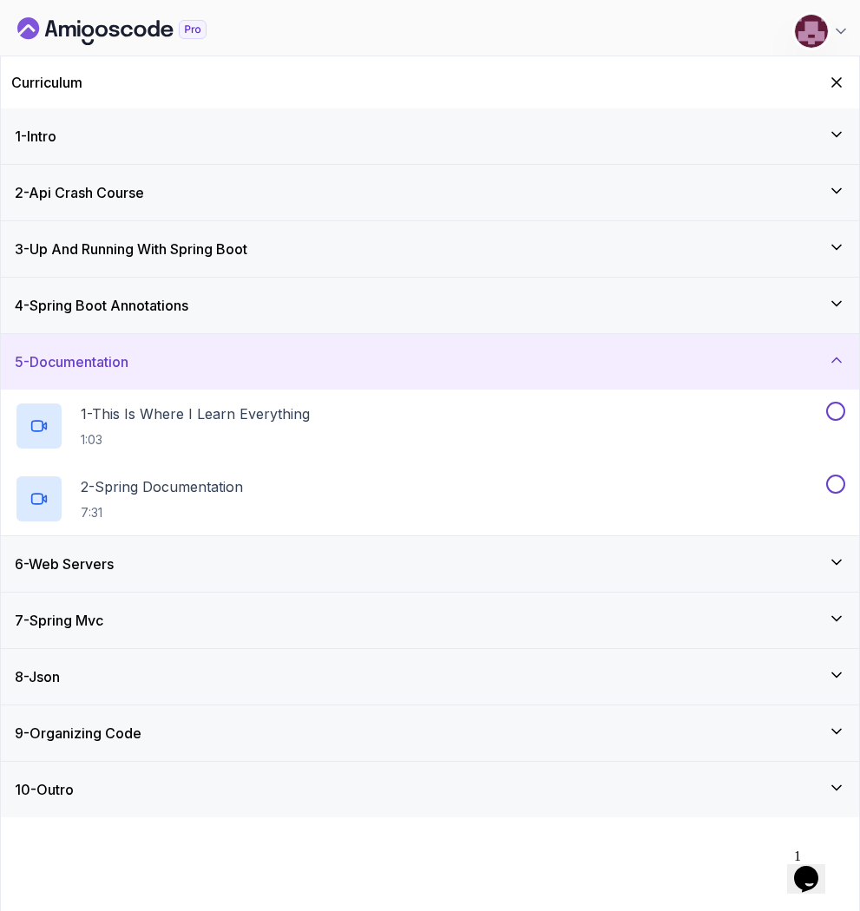
click at [171, 328] on div "4 - Spring Boot Annotations" at bounding box center [430, 306] width 858 height 56
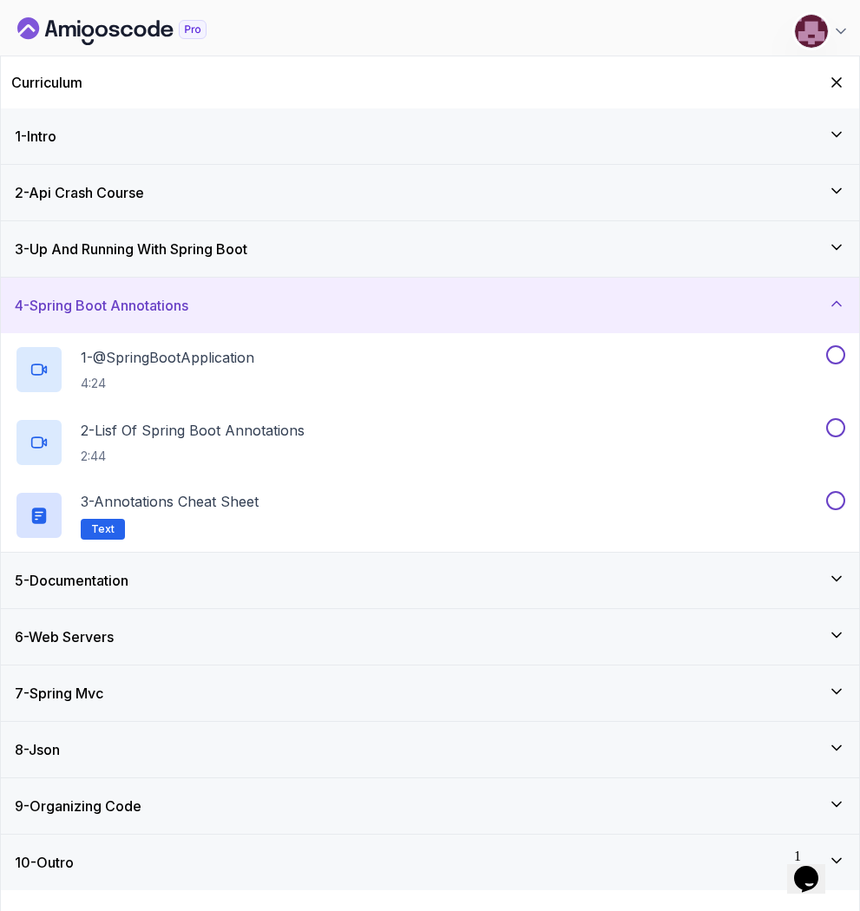
click at [156, 314] on h3 "4 - Spring Boot Annotations" at bounding box center [102, 305] width 174 height 21
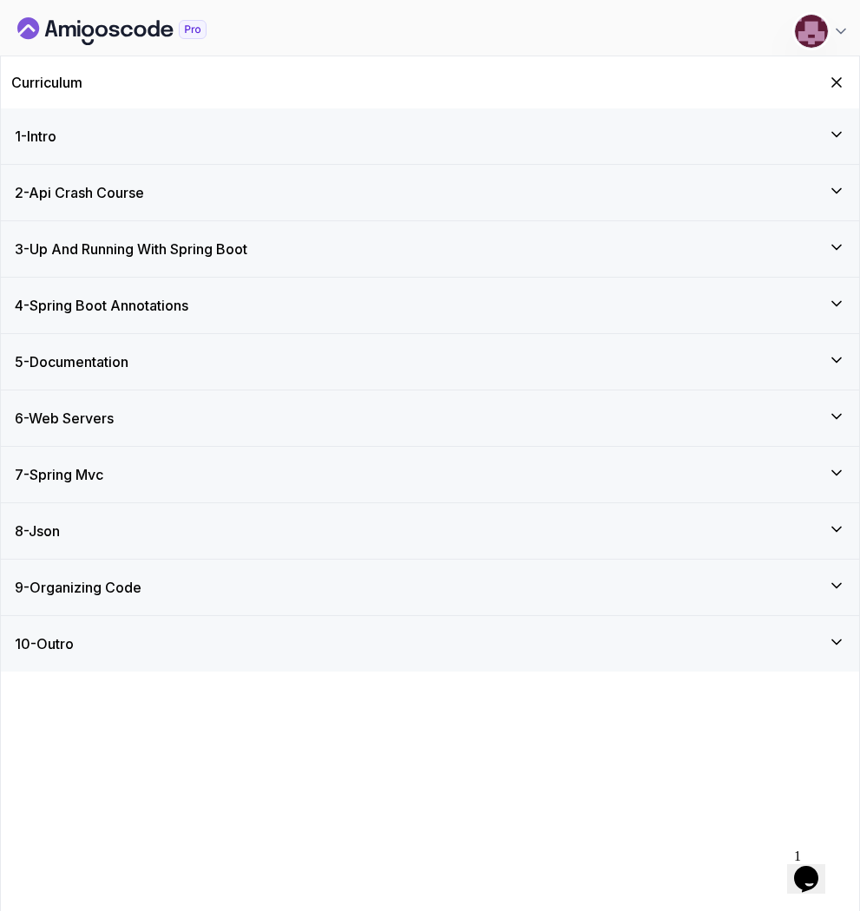
click at [144, 484] on div "7 - Spring Mvc" at bounding box center [430, 474] width 831 height 21
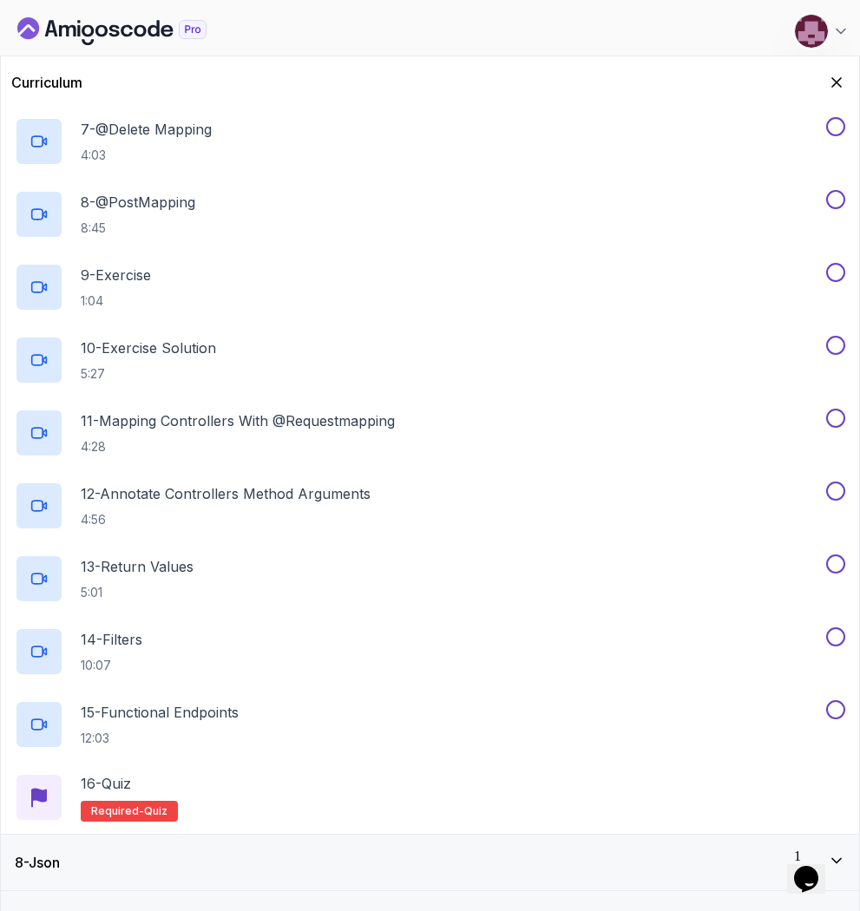
scroll to position [872, 0]
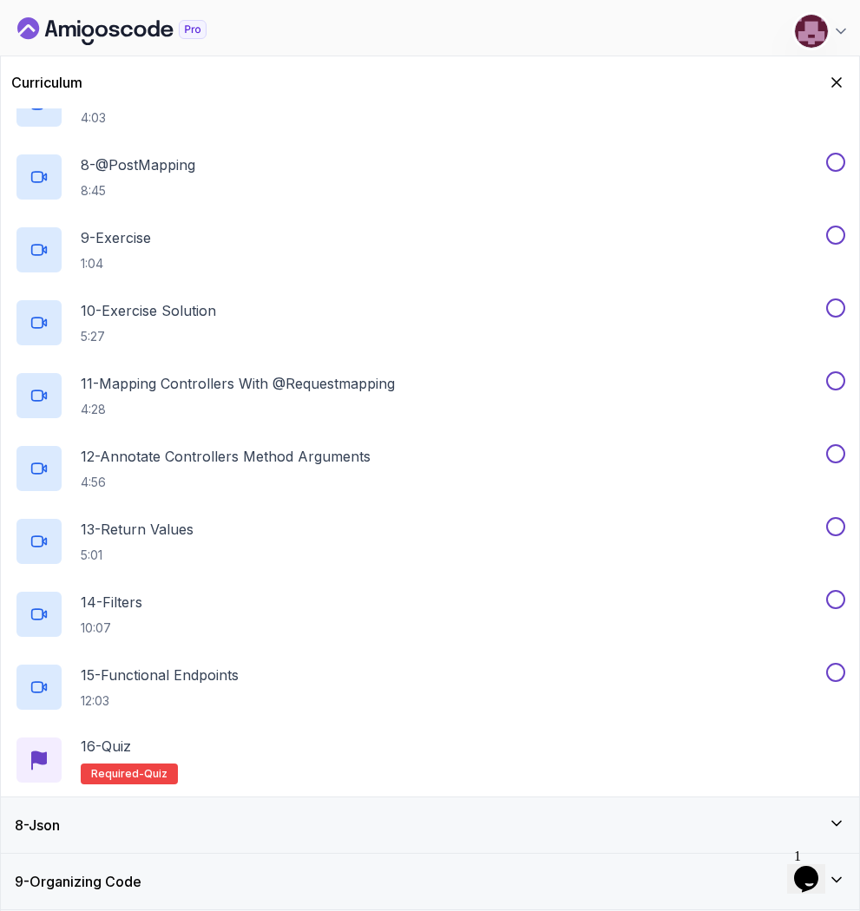
click at [113, 830] on div "8 - Json" at bounding box center [430, 825] width 831 height 21
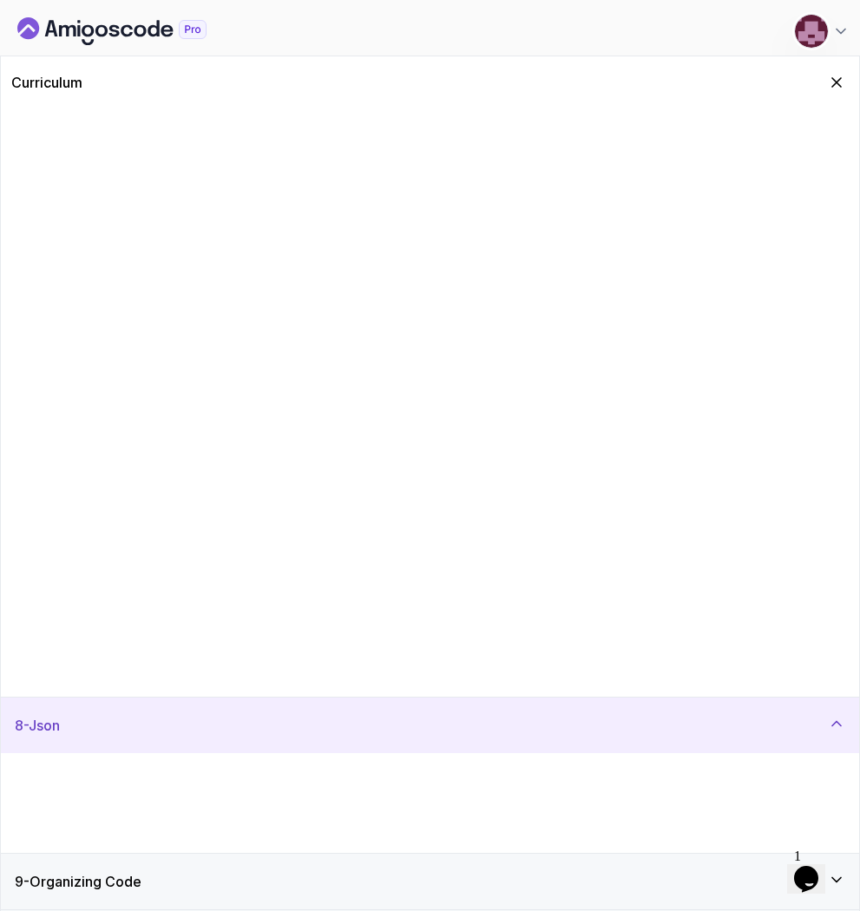
scroll to position [0, 0]
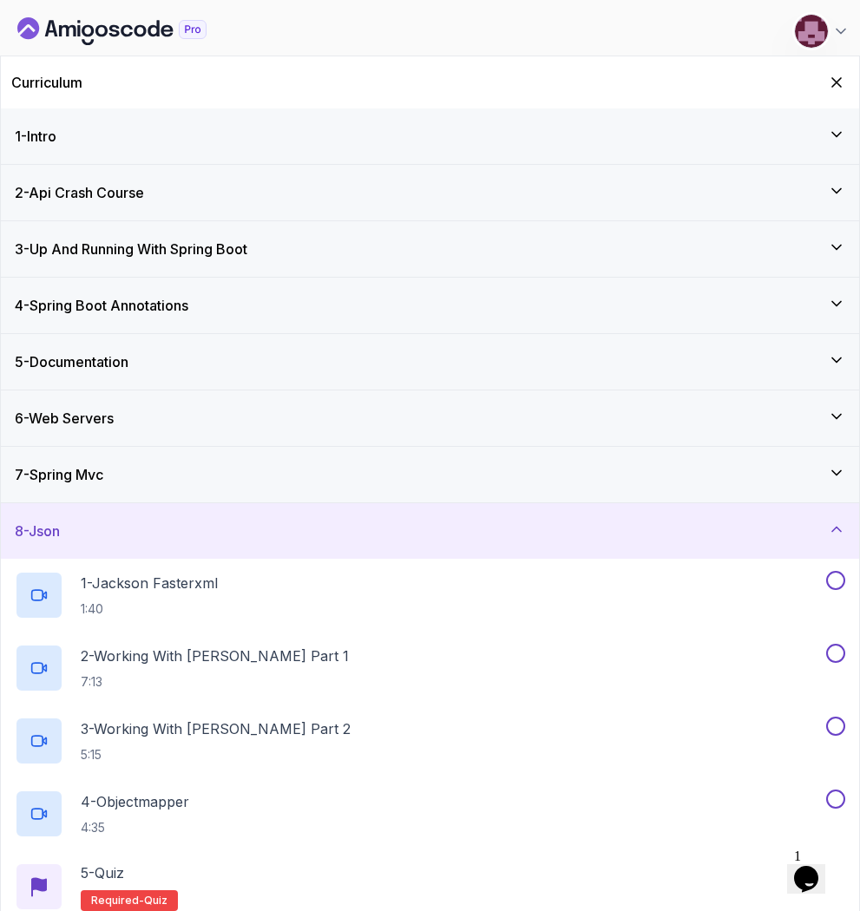
click at [148, 204] on div "2 - Api Crash Course" at bounding box center [430, 193] width 858 height 56
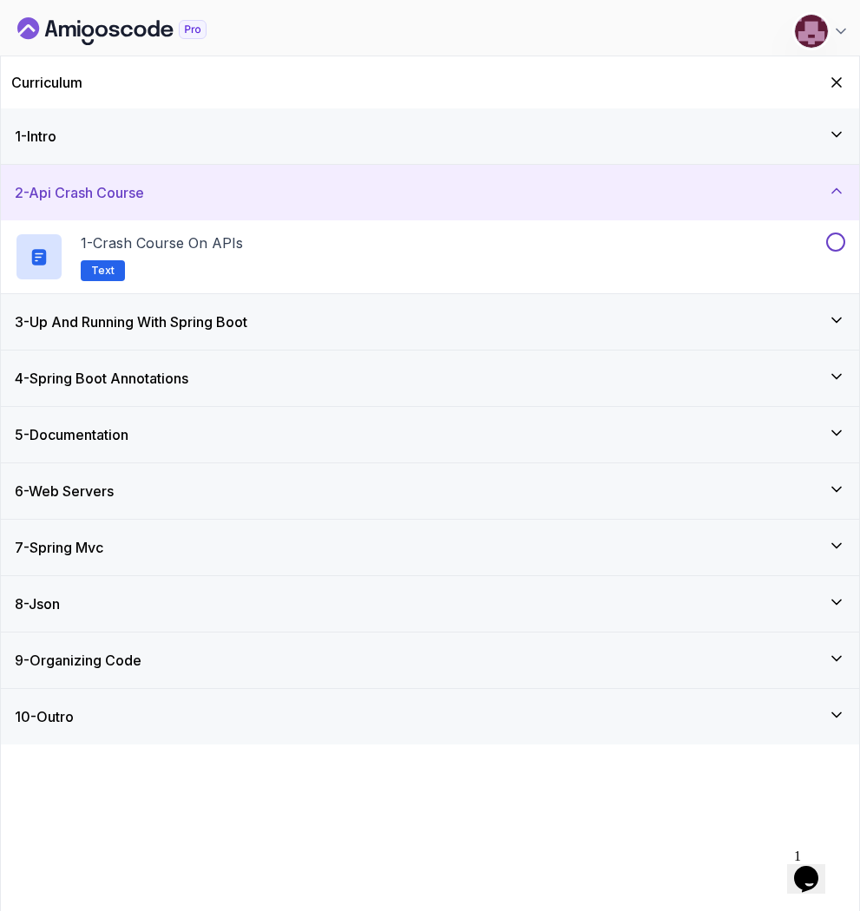
click at [144, 202] on h3 "2 - Api Crash Course" at bounding box center [79, 192] width 129 height 21
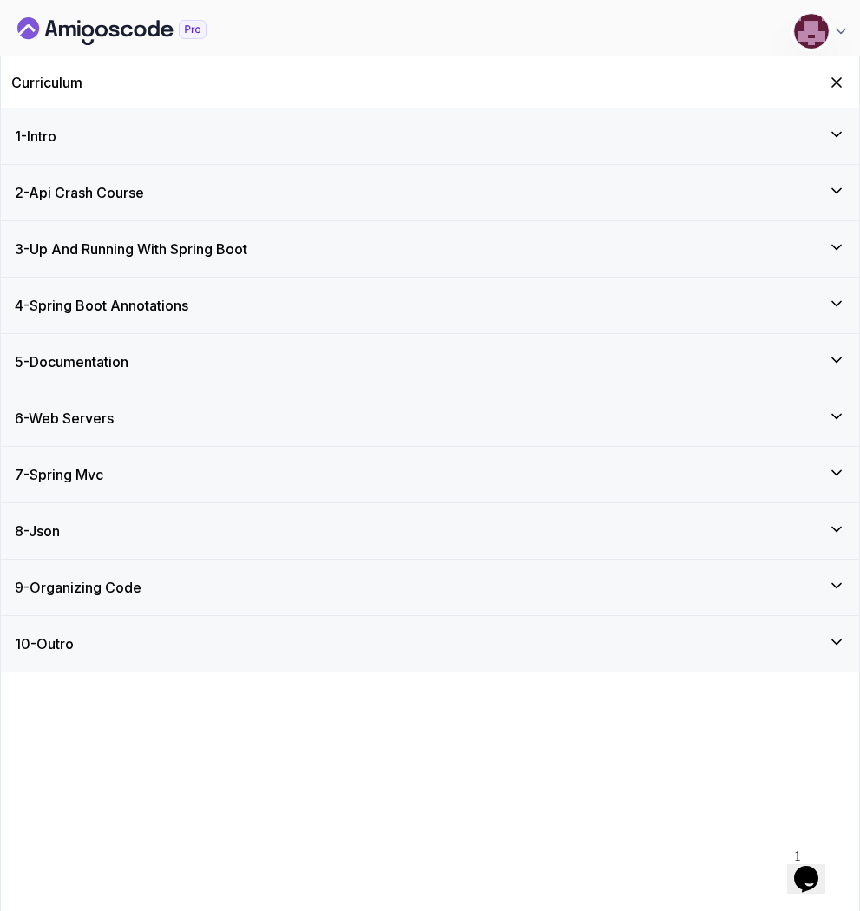
click at [797, 39] on img at bounding box center [811, 31] width 35 height 35
click at [832, 78] on icon "Hide Curriculum for mobile" at bounding box center [837, 83] width 10 height 10
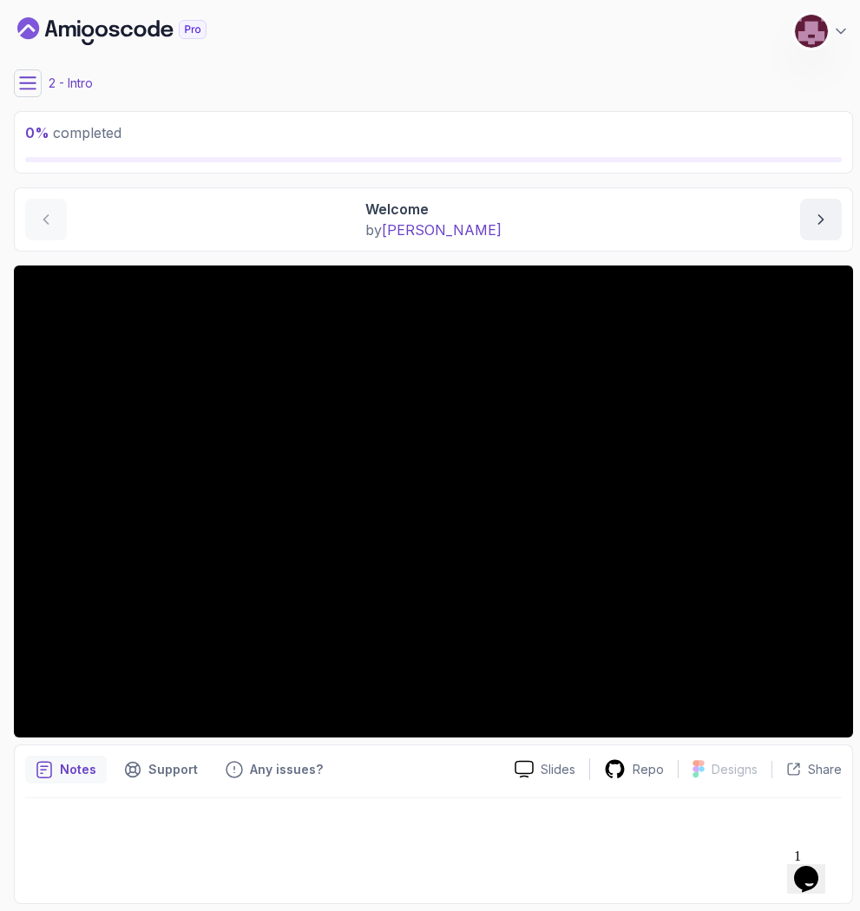
click at [40, 27] on icon "Dashboard" at bounding box center [111, 31] width 189 height 28
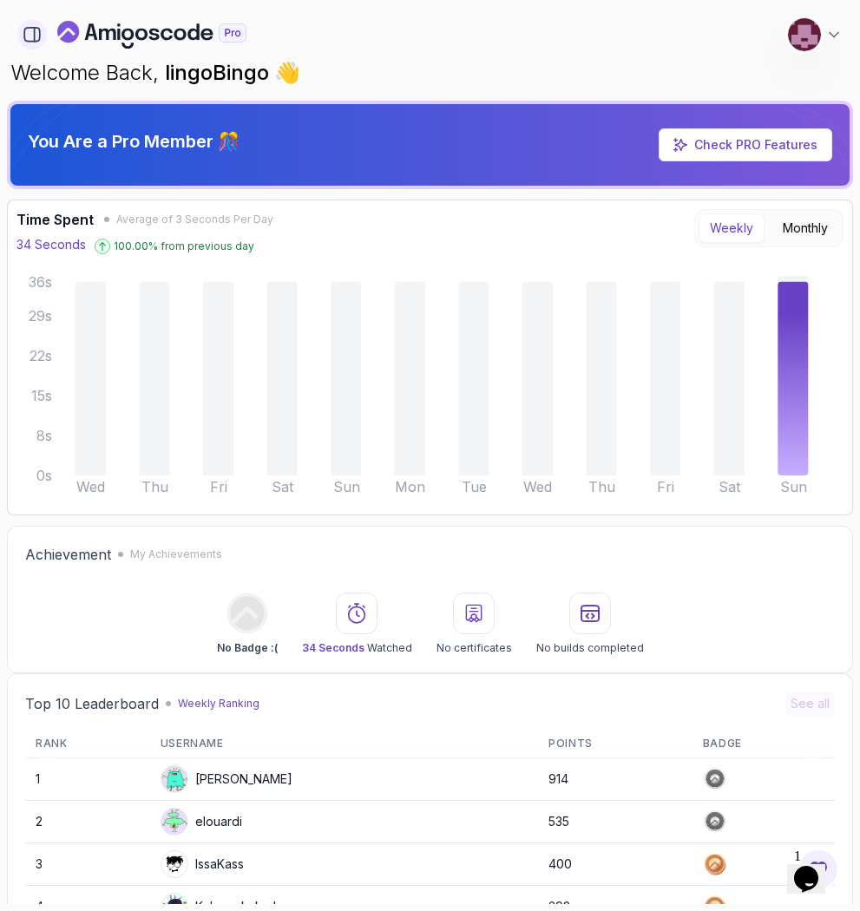
click at [39, 38] on icon "button" at bounding box center [32, 35] width 16 height 14
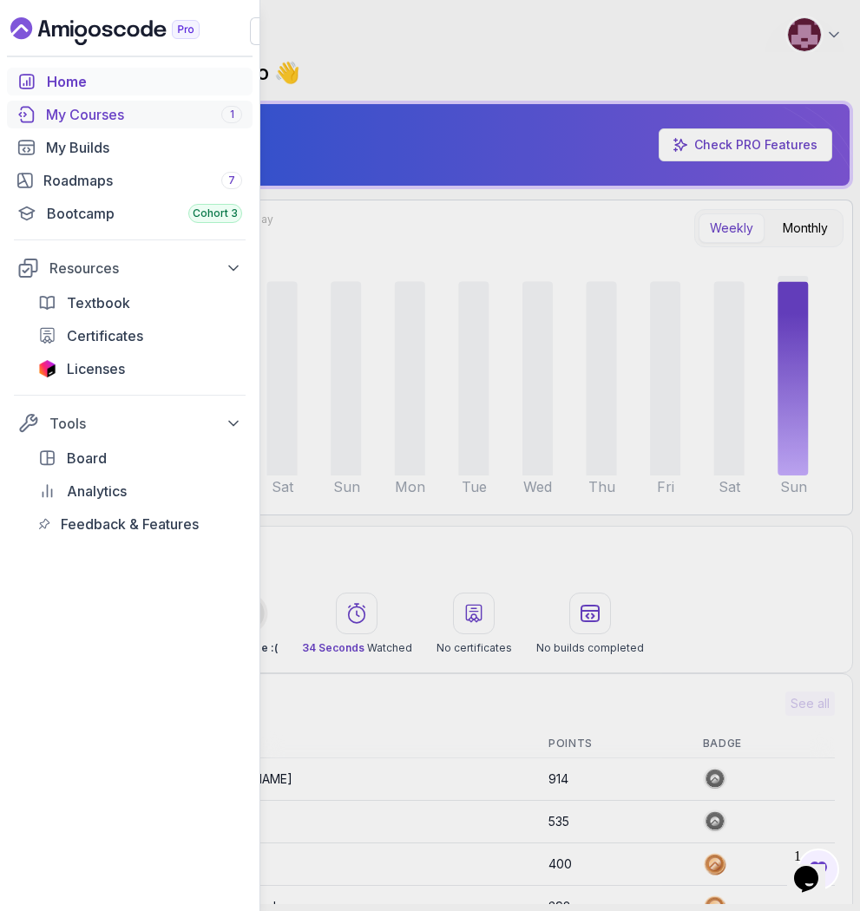
click at [104, 109] on div "My Courses 1" at bounding box center [144, 114] width 196 height 21
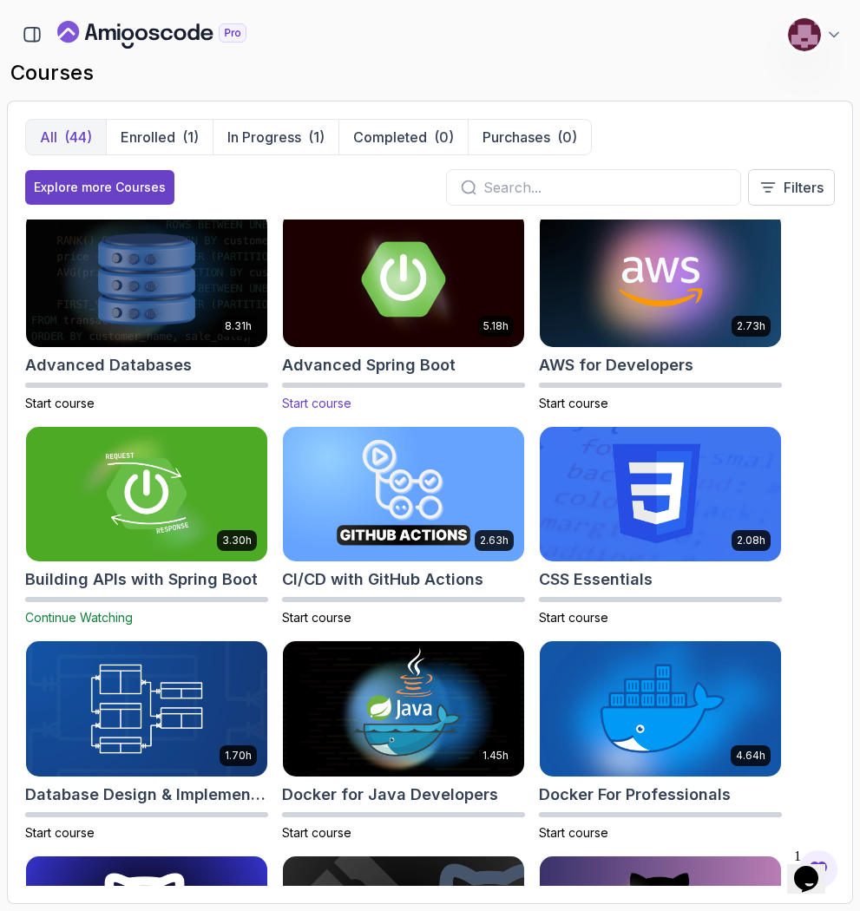
scroll to position [10, 0]
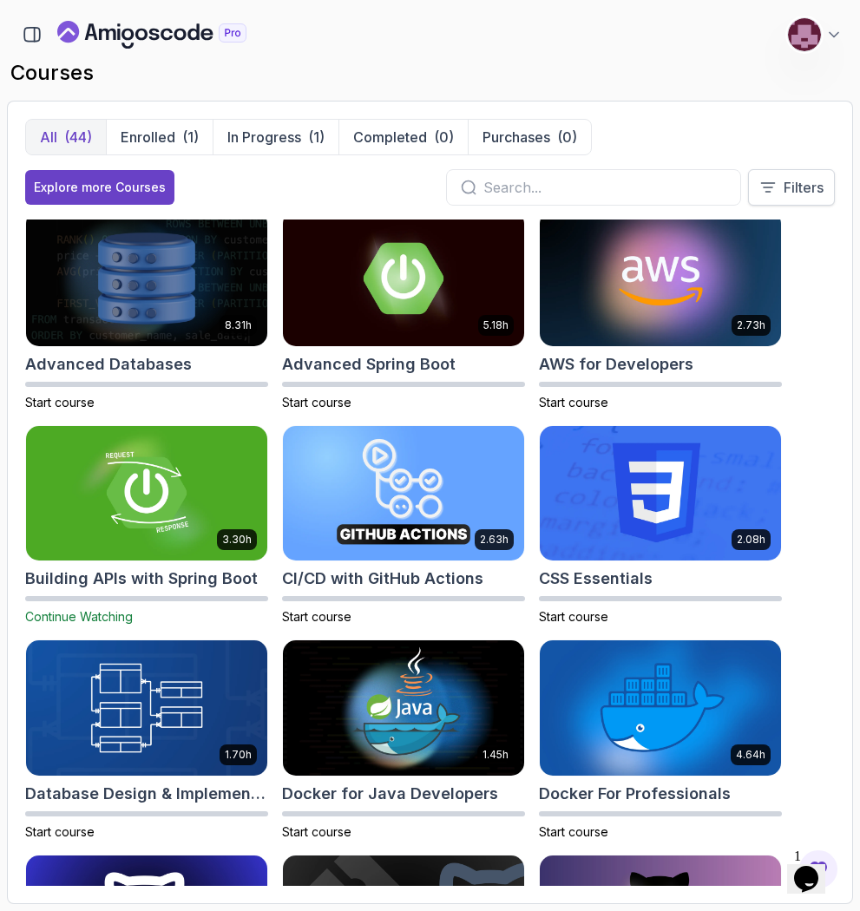
click at [768, 197] on button "Filters" at bounding box center [791, 187] width 87 height 36
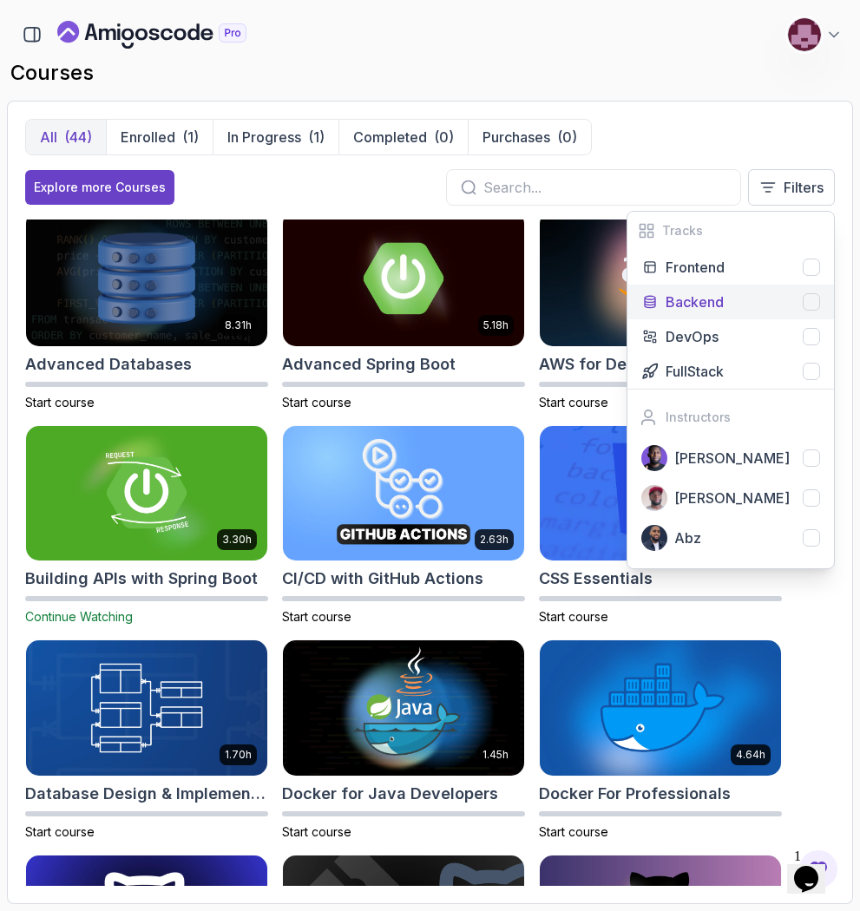
click at [799, 299] on div "Backend" at bounding box center [743, 302] width 154 height 21
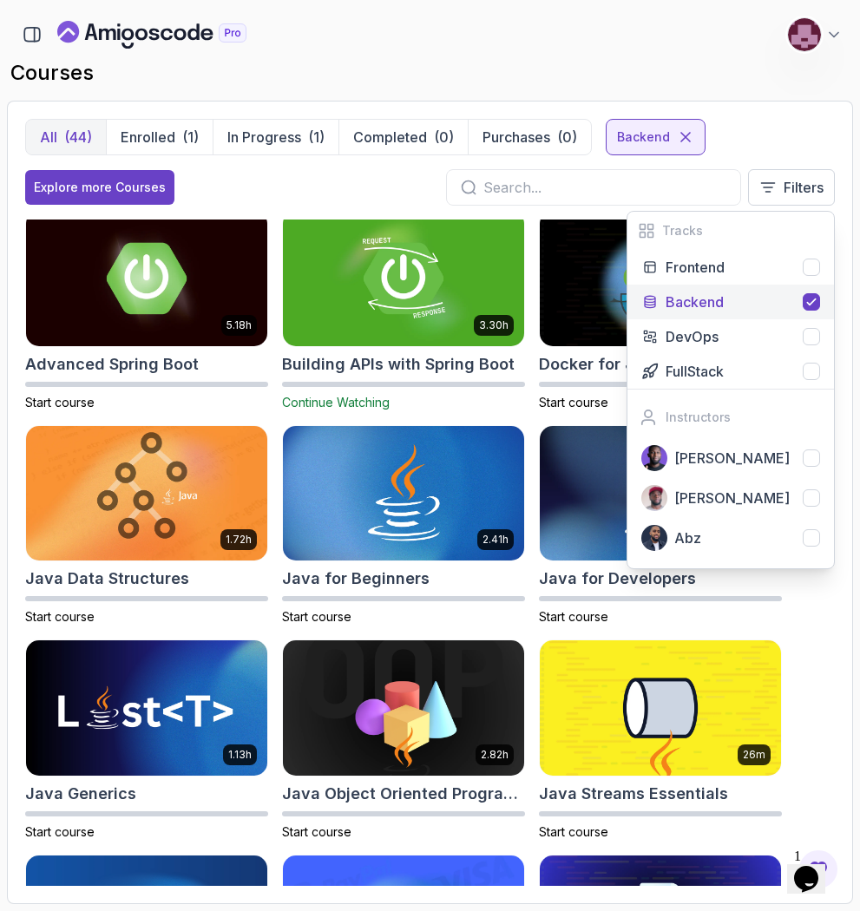
click at [786, 135] on div "All (44) Enrolled (1) In Progress (1) Completed (0) Purchases (0) Backend" at bounding box center [430, 137] width 810 height 36
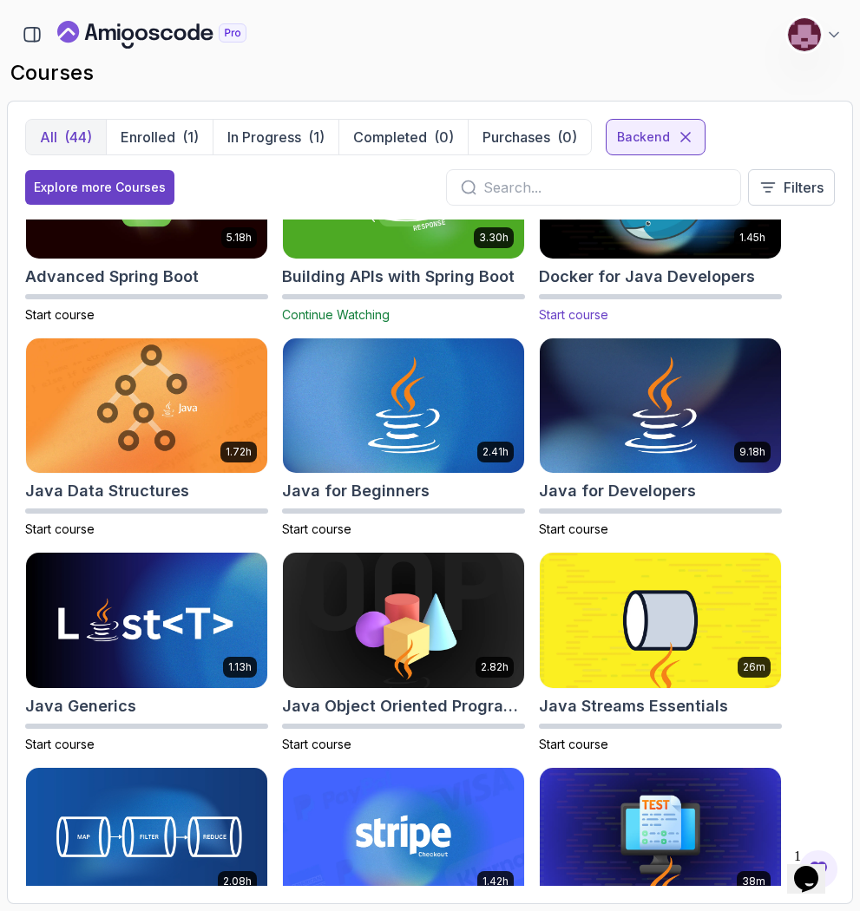
scroll to position [98, 0]
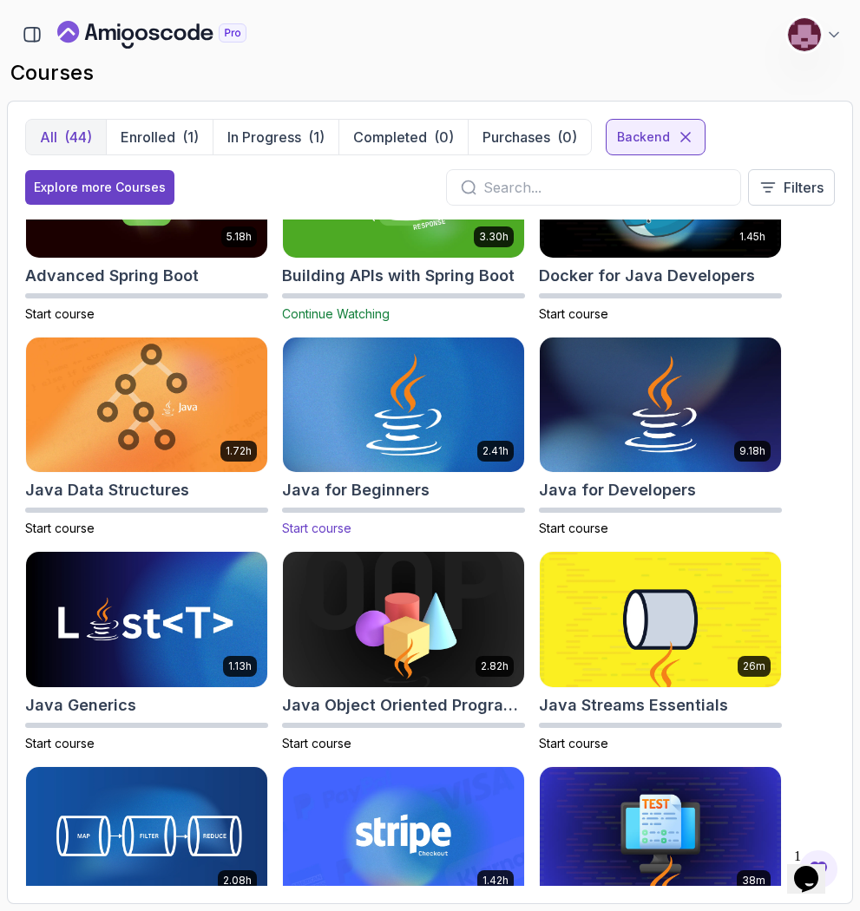
click at [449, 399] on img at bounding box center [403, 404] width 253 height 141
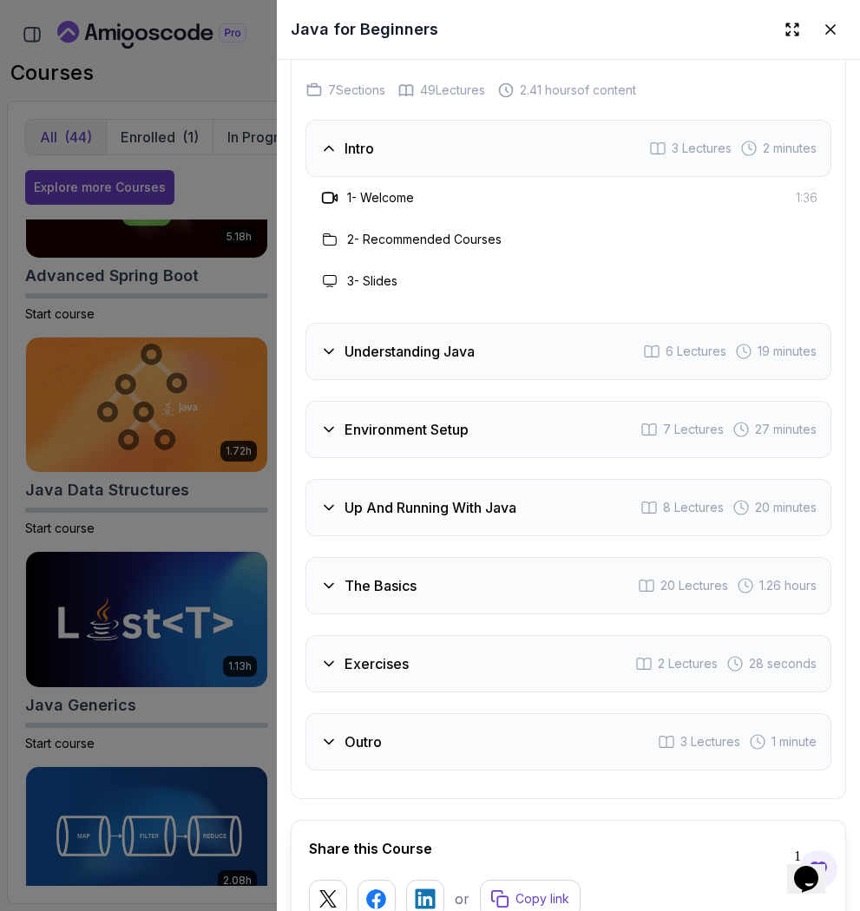
scroll to position [3229, 0]
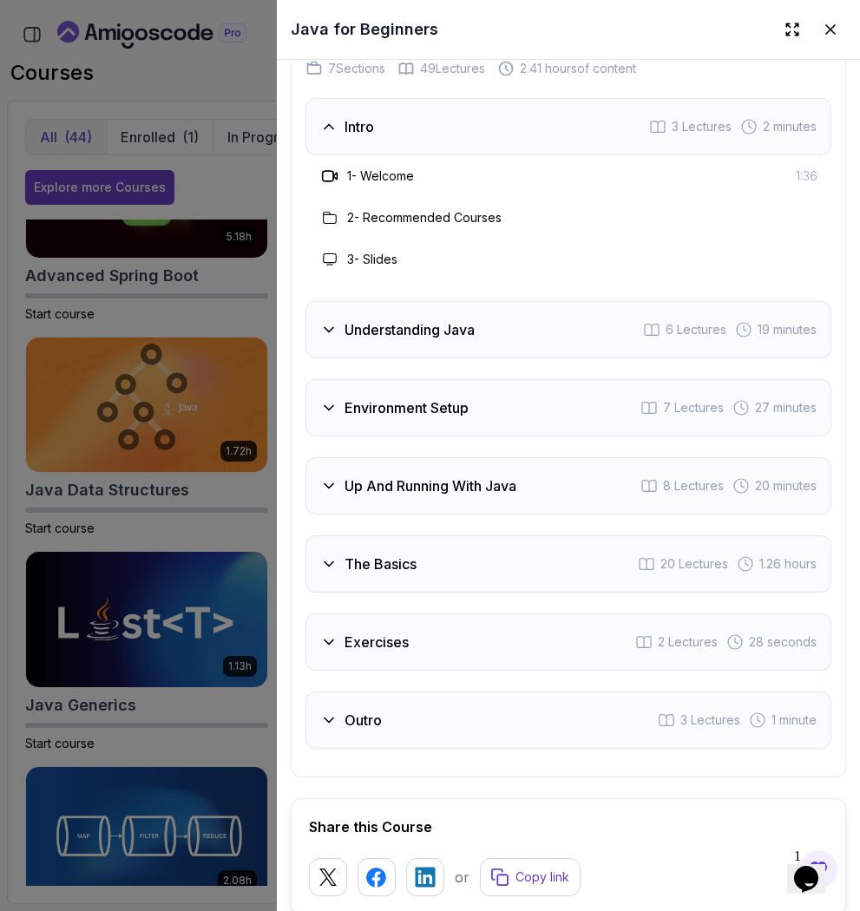
click at [446, 535] on div "The Basics 20 Lectures 1.26 hours" at bounding box center [568, 563] width 526 height 57
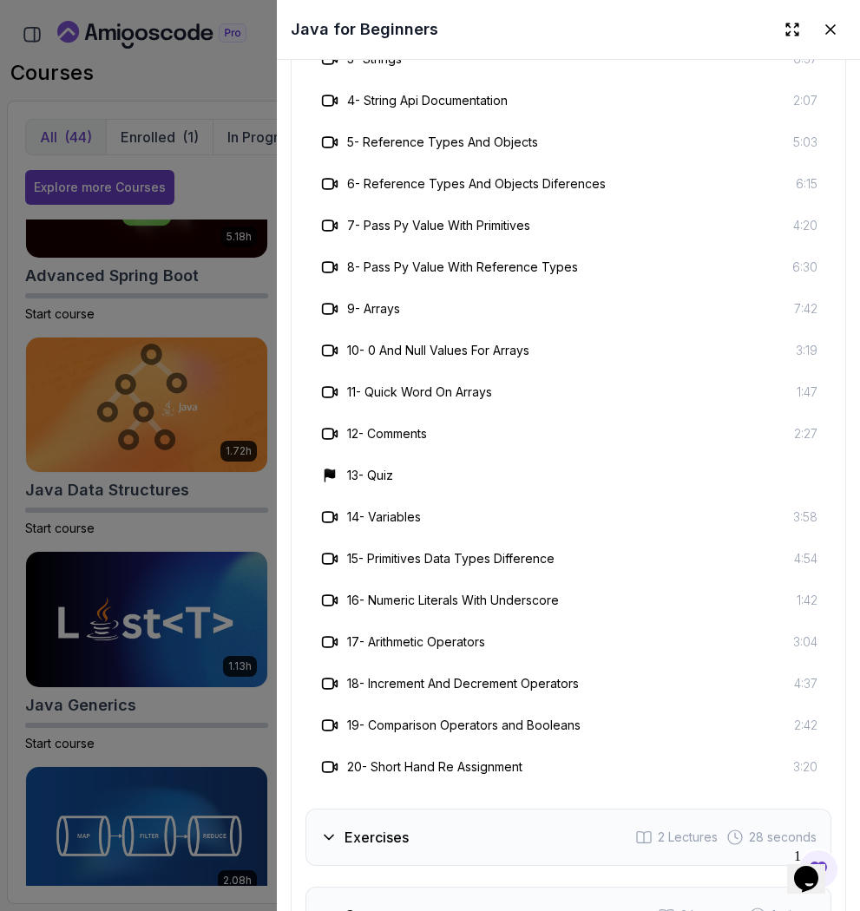
scroll to position [3782, 0]
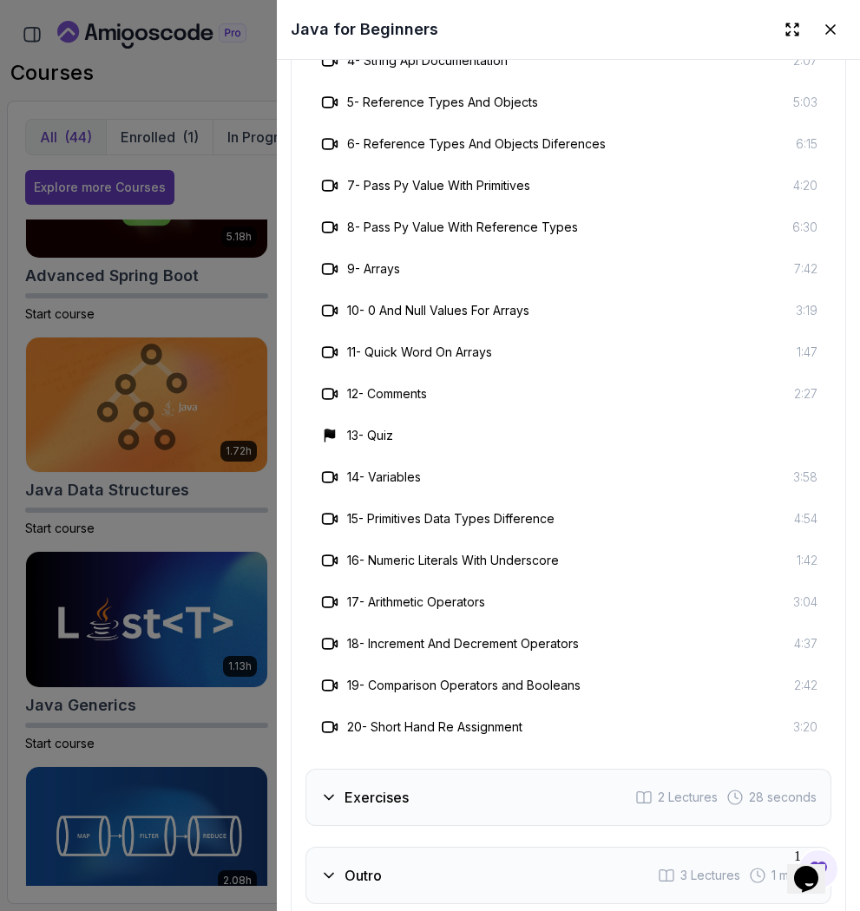
click at [410, 769] on div "Exercises 2 Lectures 28 seconds" at bounding box center [568, 797] width 526 height 57
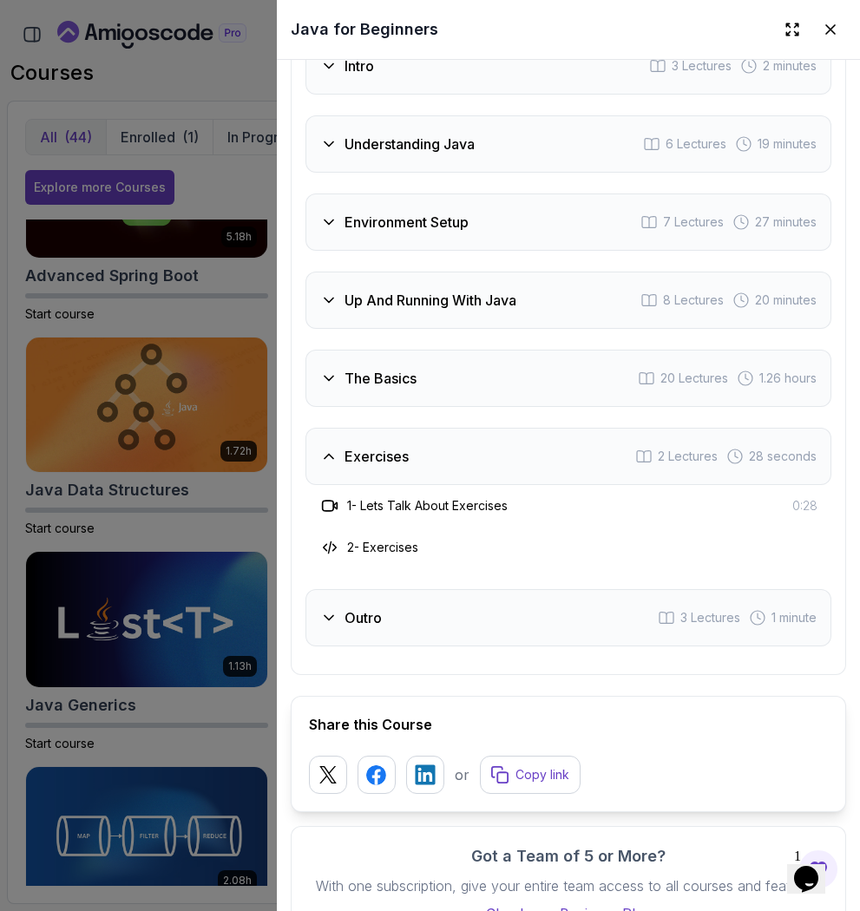
click at [221, 585] on div at bounding box center [430, 455] width 860 height 911
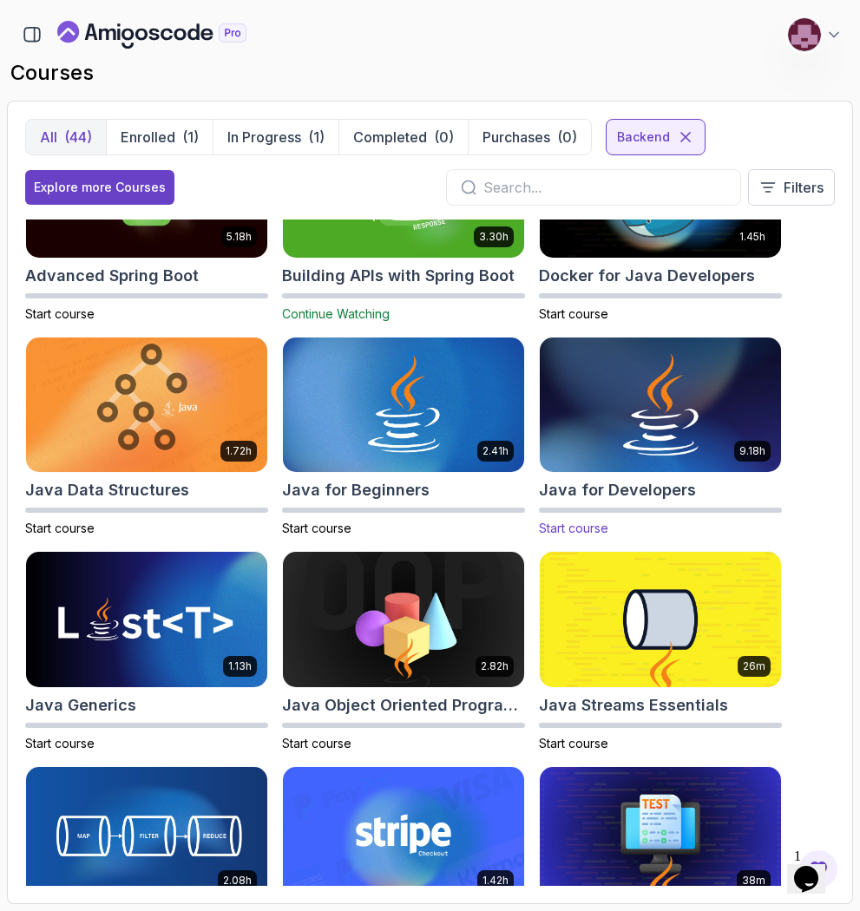
click at [658, 458] on img at bounding box center [660, 404] width 253 height 141
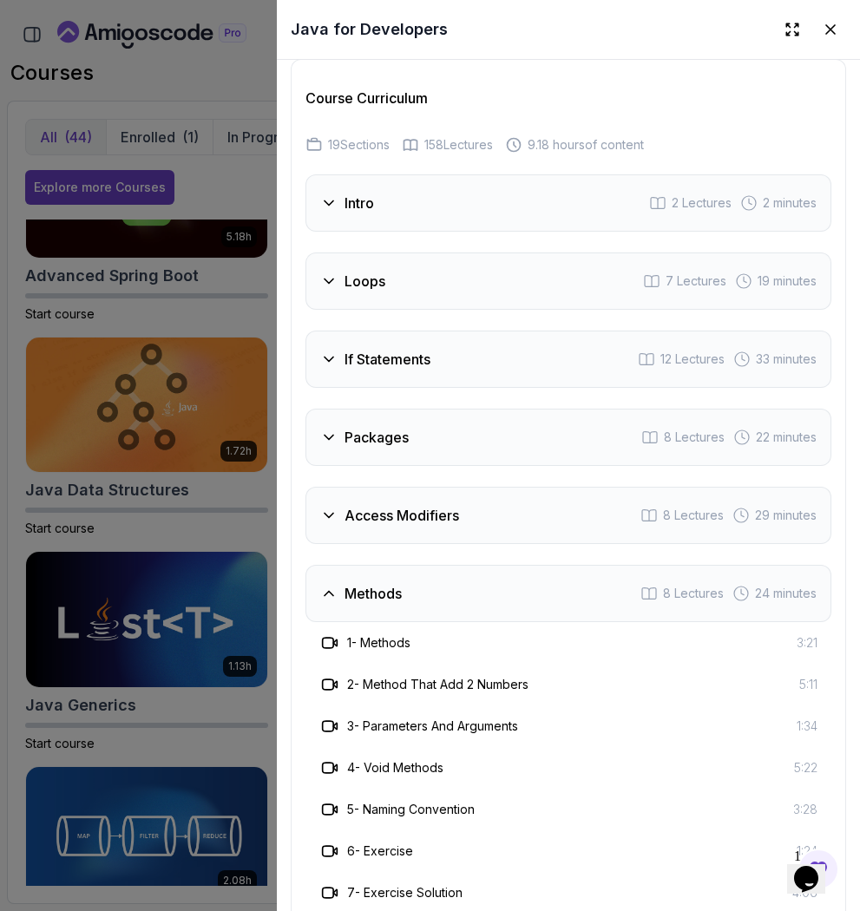
scroll to position [2832, 0]
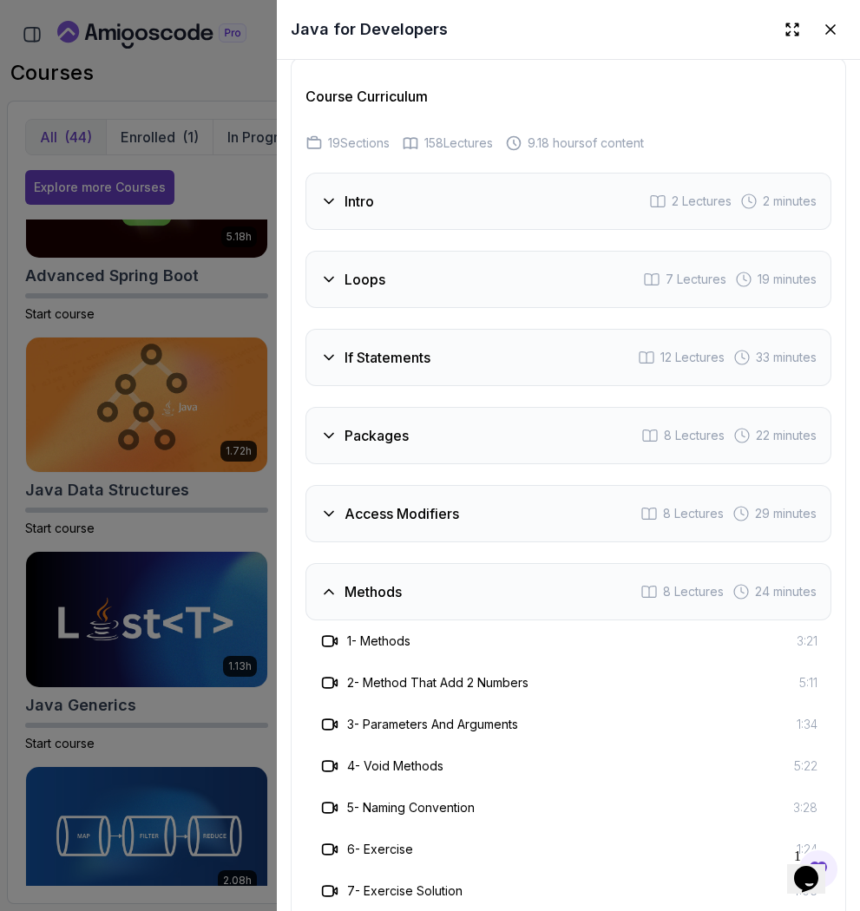
click at [513, 509] on div "Access Modifiers 8 Lectures 29 minutes" at bounding box center [568, 513] width 526 height 57
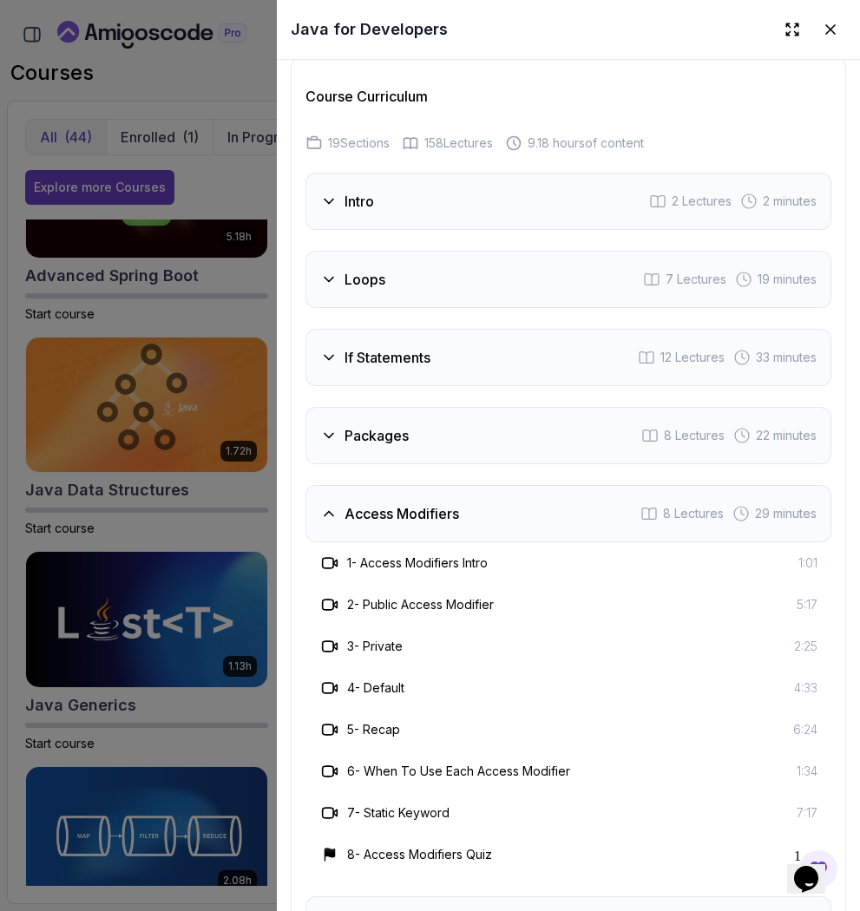
click at [513, 509] on div "Access Modifiers 8 Lectures 29 minutes" at bounding box center [568, 513] width 526 height 57
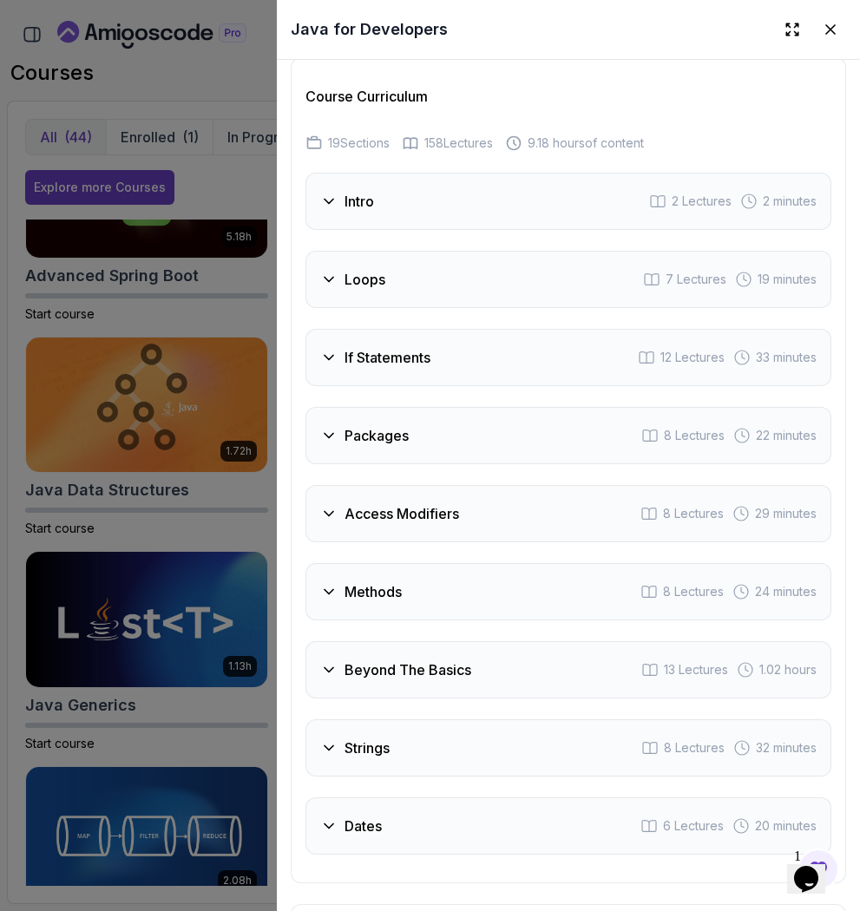
click at [526, 588] on div "Methods 8 Lectures 24 minutes" at bounding box center [568, 591] width 526 height 57
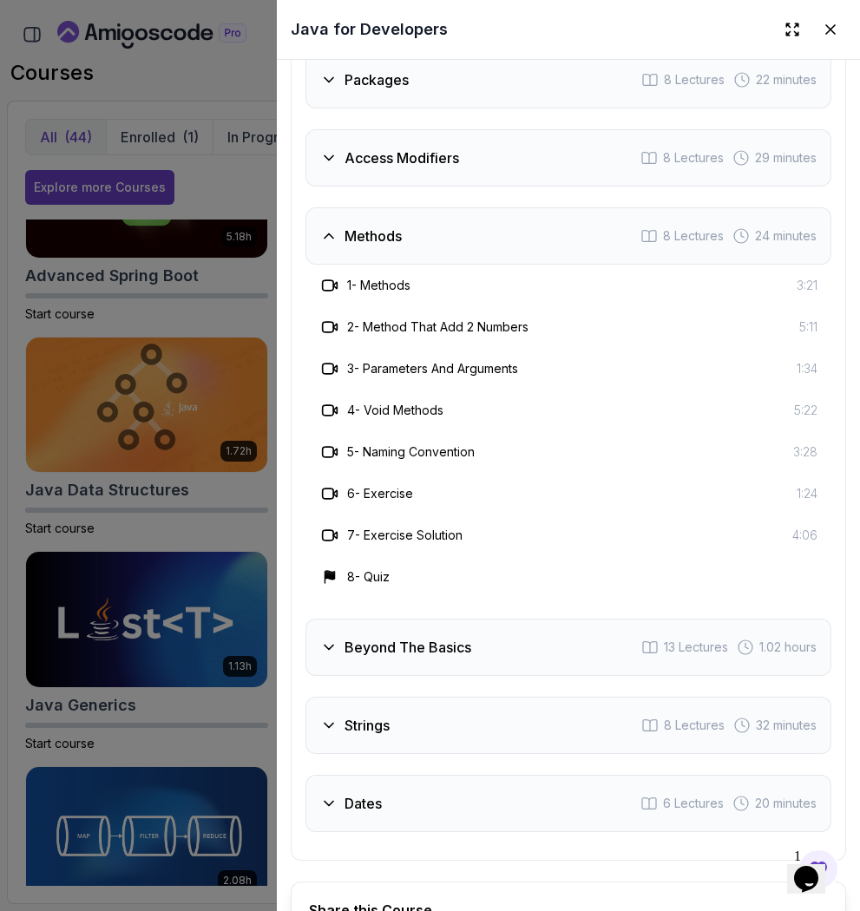
scroll to position [3405, 0]
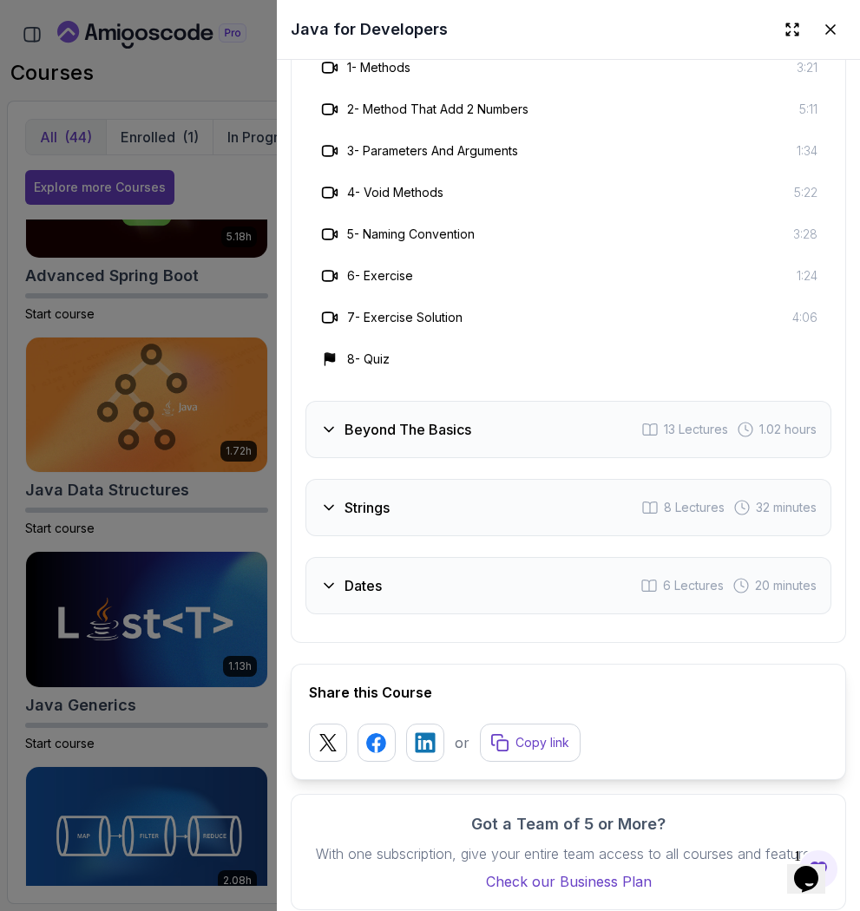
click at [476, 430] on div "Beyond The Basics 13 Lectures 1.02 hours" at bounding box center [568, 429] width 526 height 57
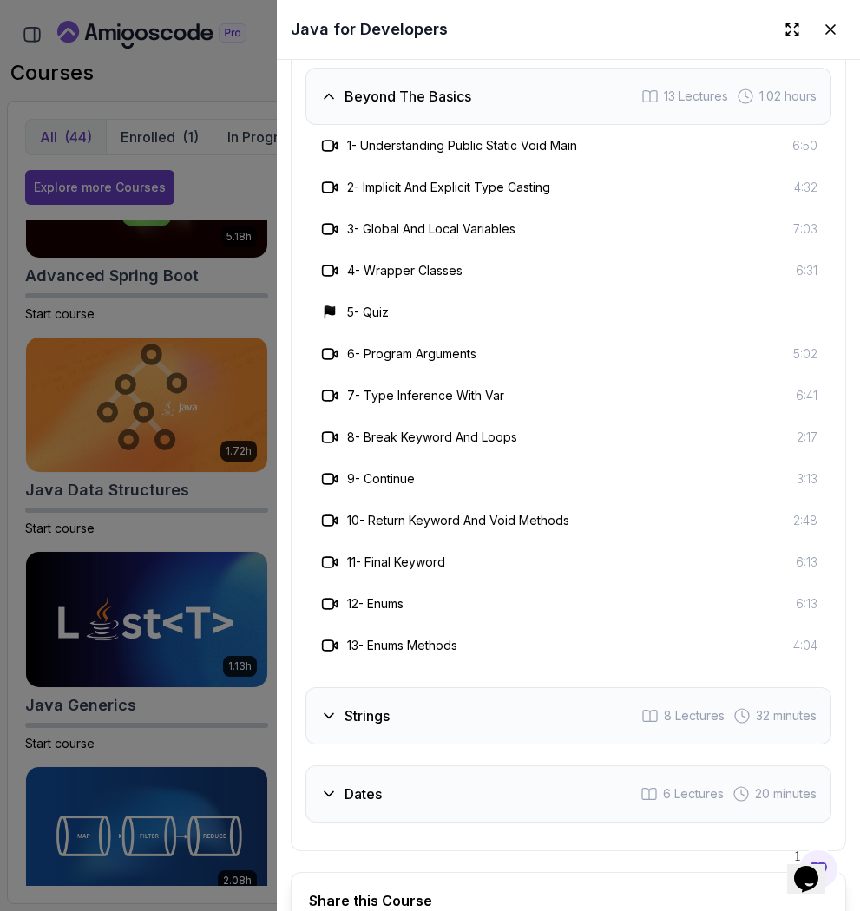
click at [503, 708] on div "Strings 8 Lectures 32 minutes" at bounding box center [568, 715] width 526 height 57
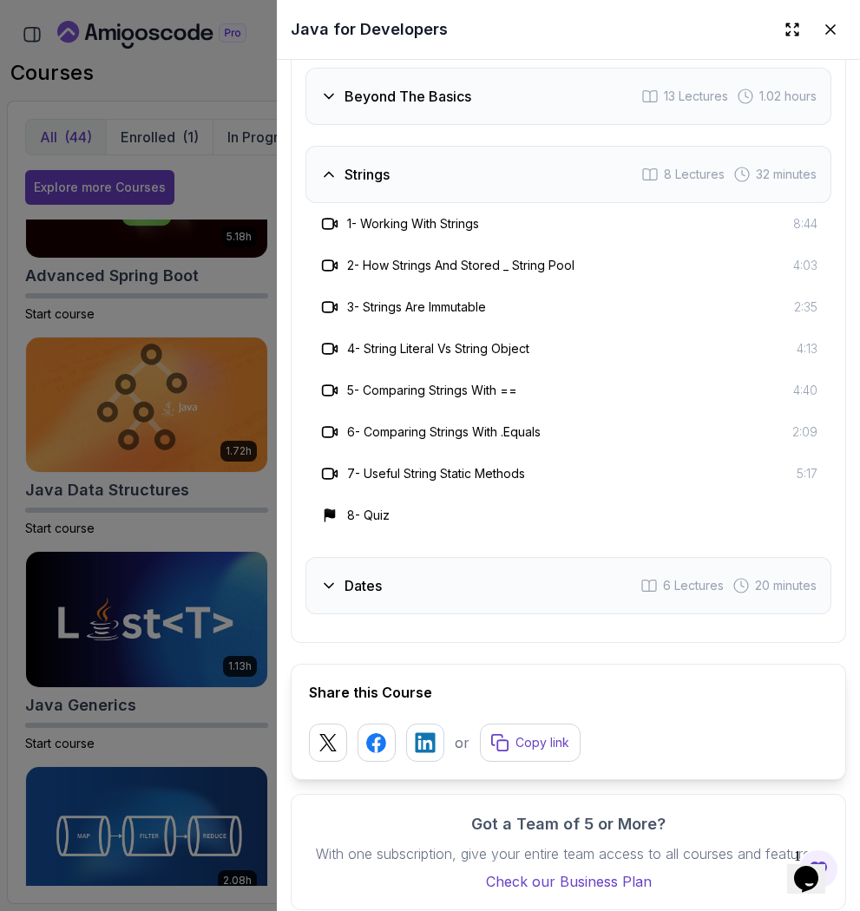
scroll to position [3416, 0]
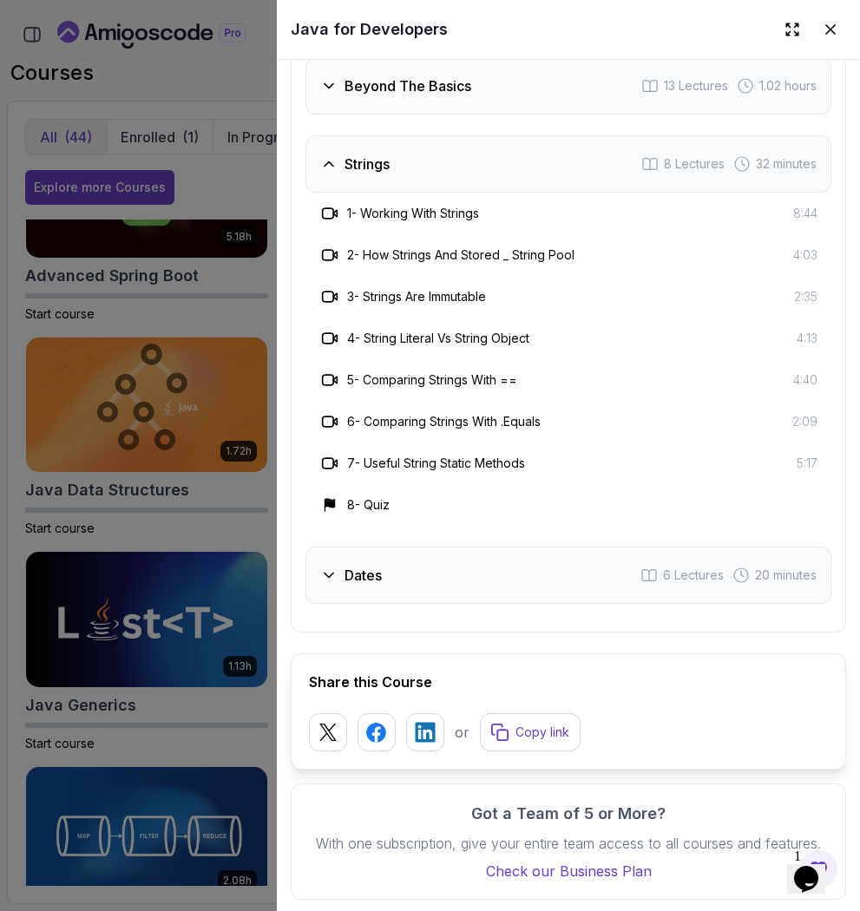
click at [483, 573] on div "Dates 6 Lectures 20 minutes" at bounding box center [568, 575] width 526 height 57
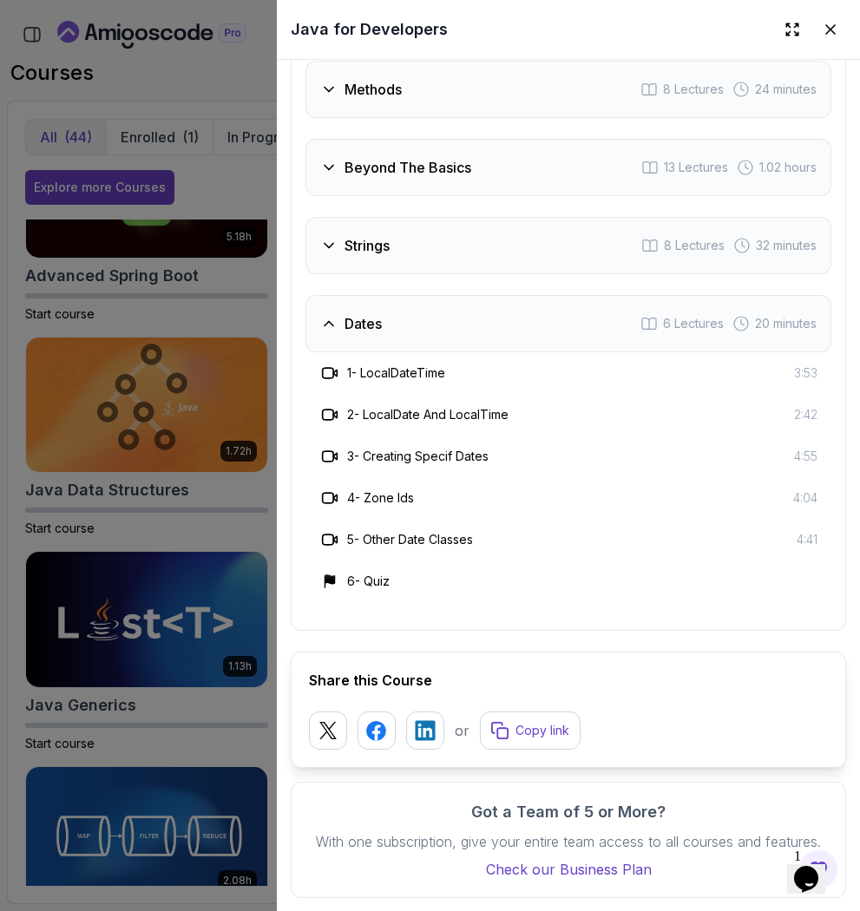
click at [476, 319] on div "Dates 6 Lectures 20 minutes" at bounding box center [568, 323] width 526 height 57
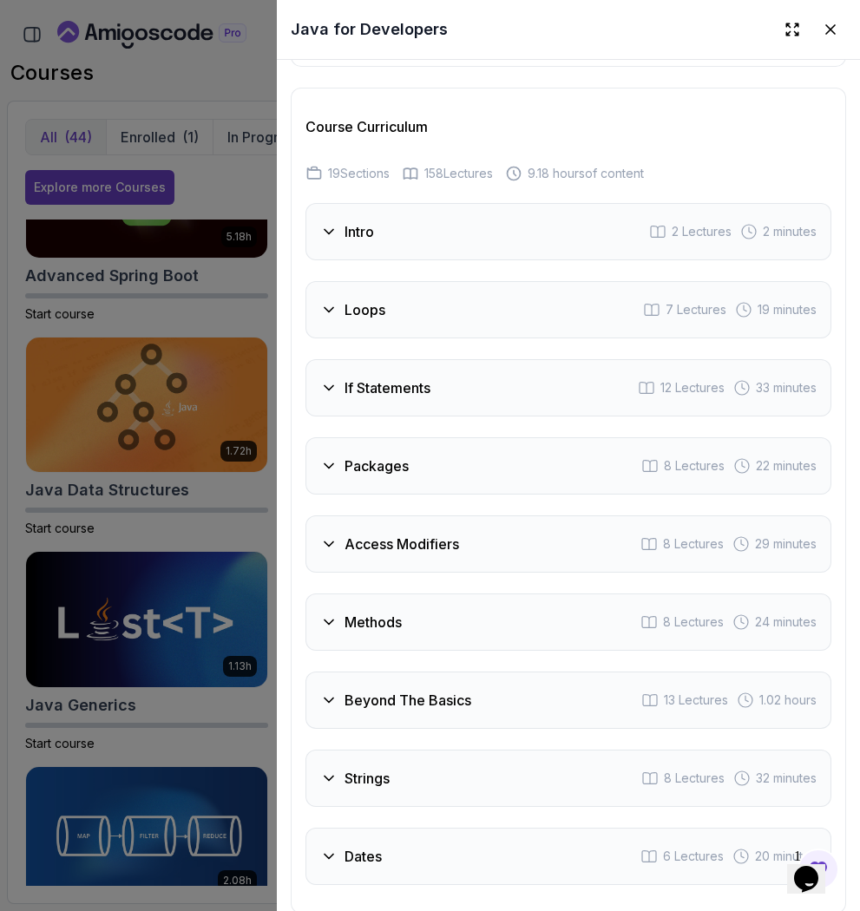
scroll to position [2797, 0]
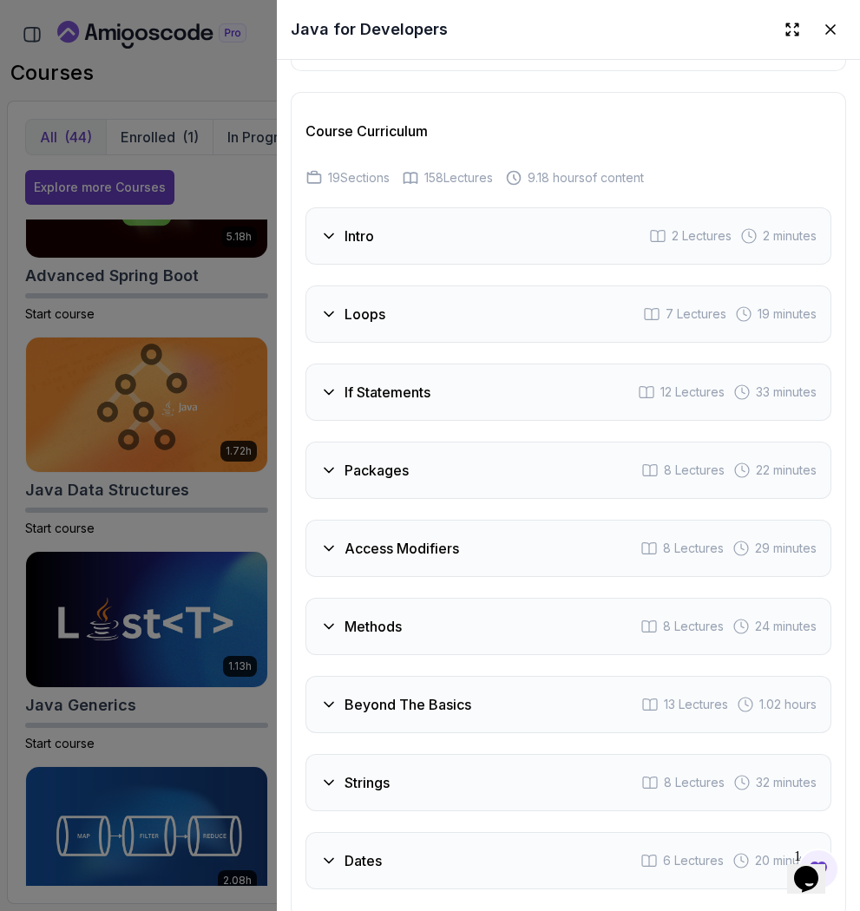
click at [437, 229] on div "Intro 2 Lectures 2 minutes" at bounding box center [568, 235] width 526 height 57
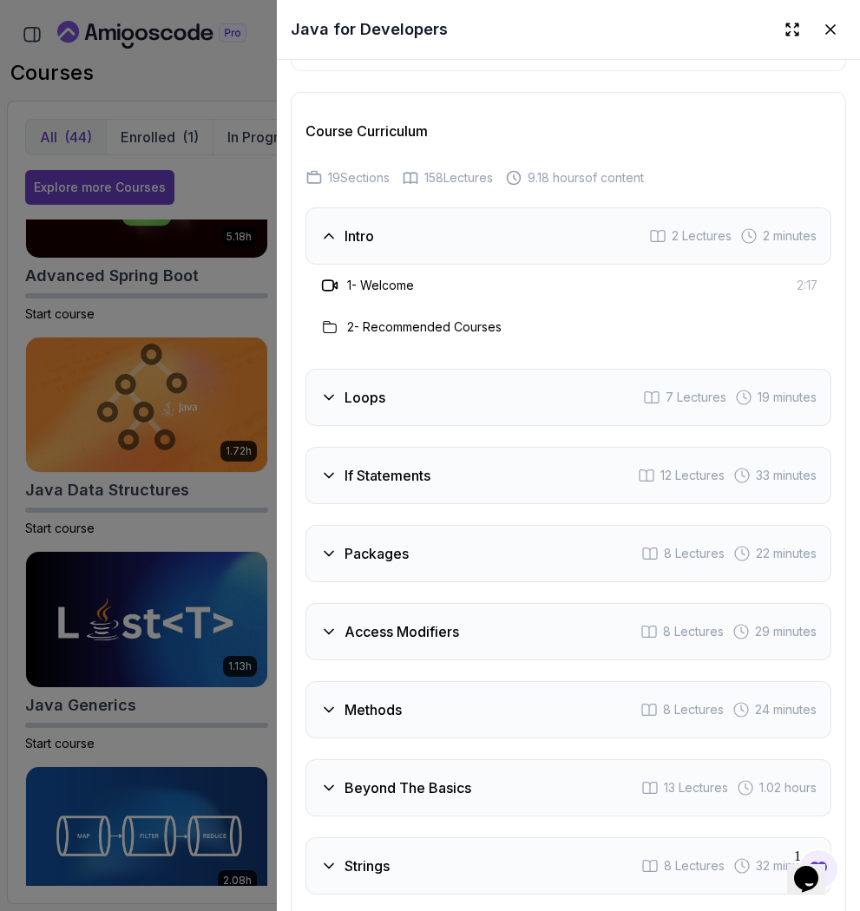
click at [437, 229] on div "Intro 2 Lectures 2 minutes" at bounding box center [568, 235] width 526 height 57
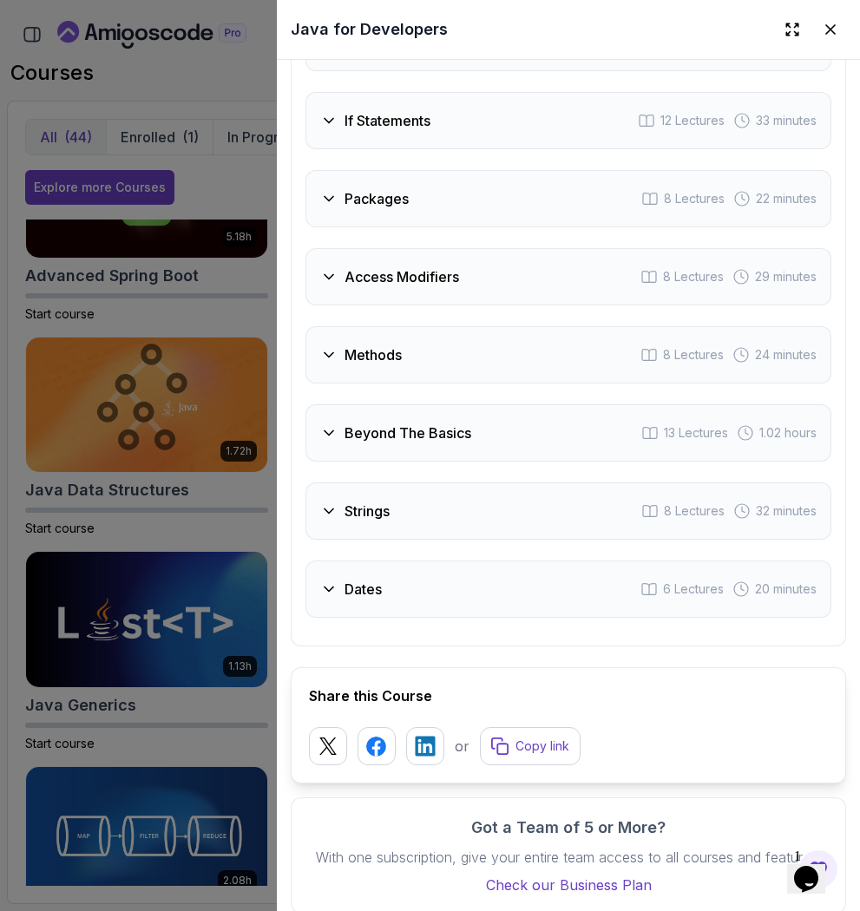
scroll to position [3084, 0]
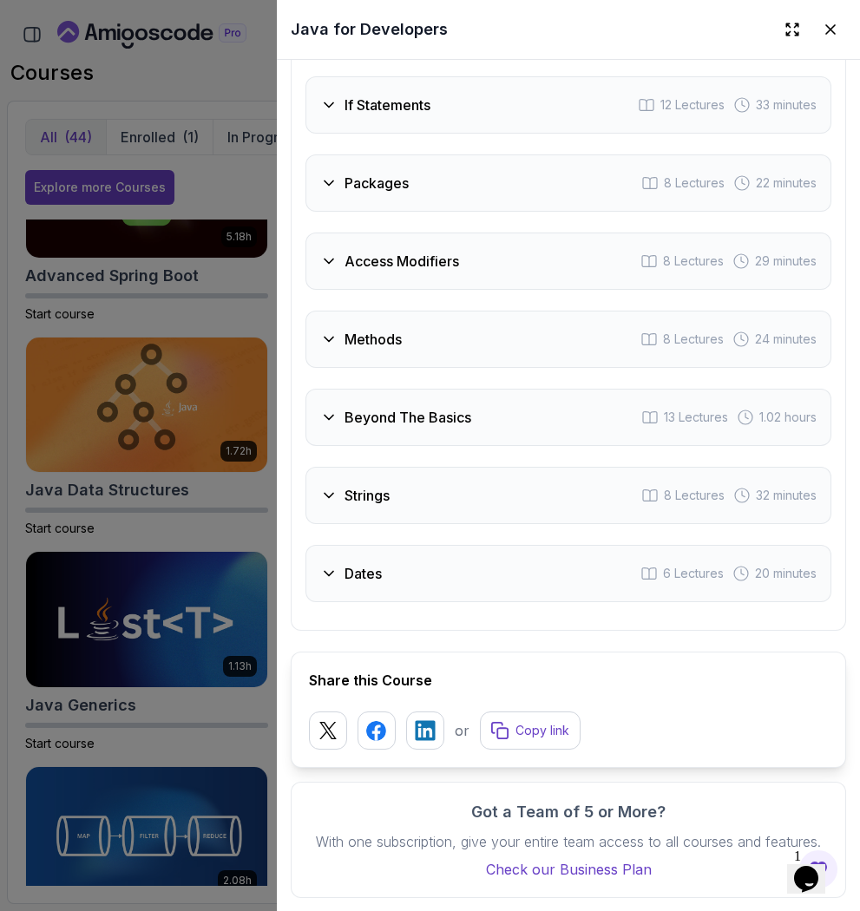
click at [156, 257] on div at bounding box center [430, 455] width 860 height 911
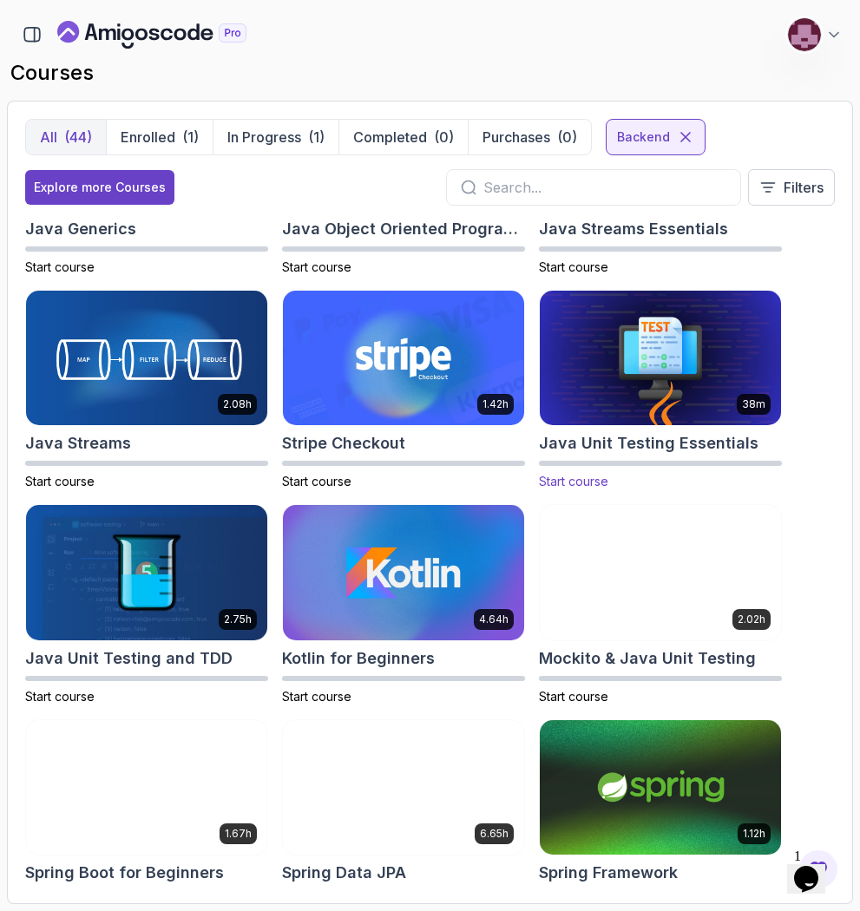
scroll to position [629, 0]
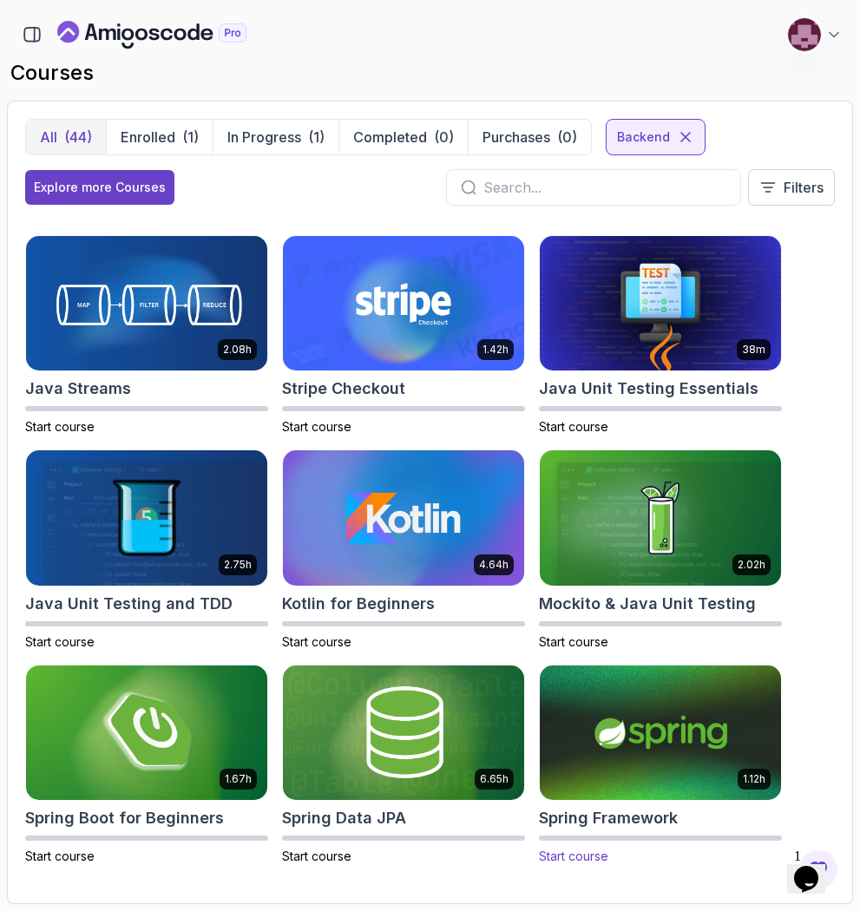
click at [693, 714] on img at bounding box center [660, 732] width 253 height 141
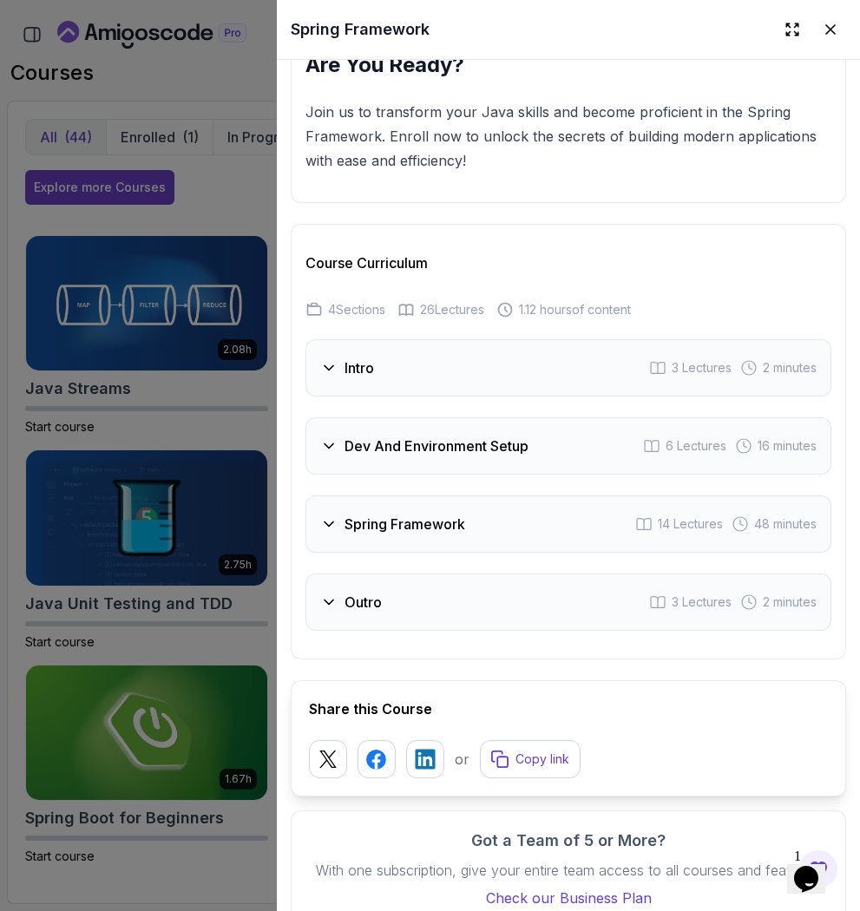
scroll to position [2437, 0]
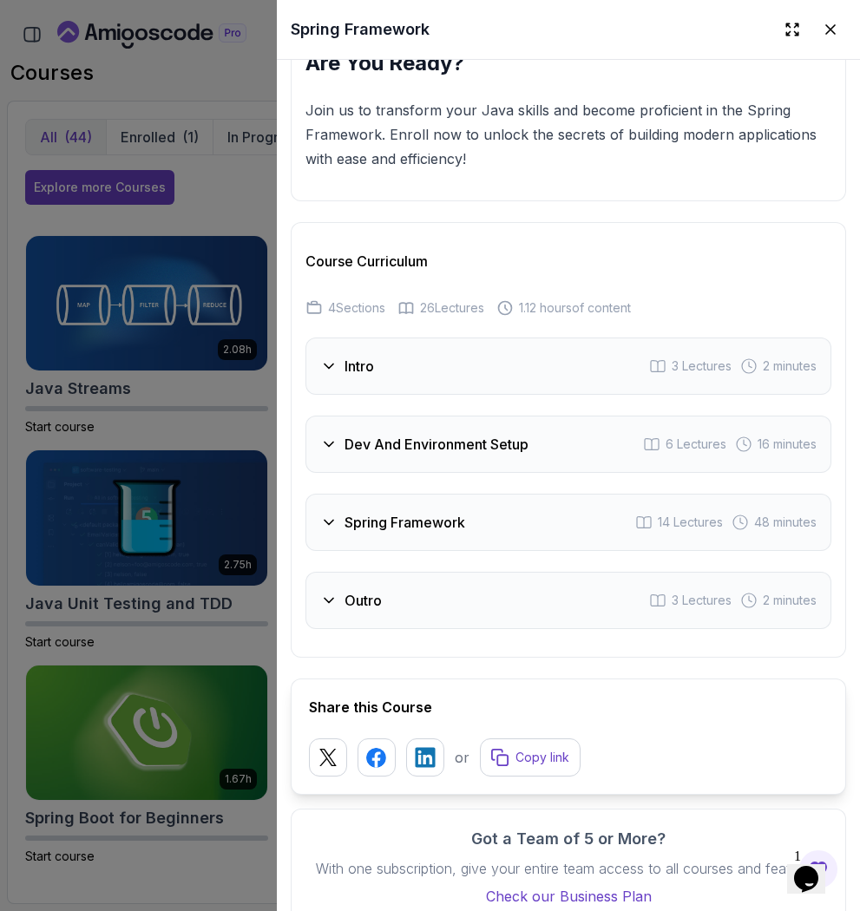
click at [638, 502] on div "Spring Framework 14 Lectures 48 minutes" at bounding box center [568, 522] width 526 height 57
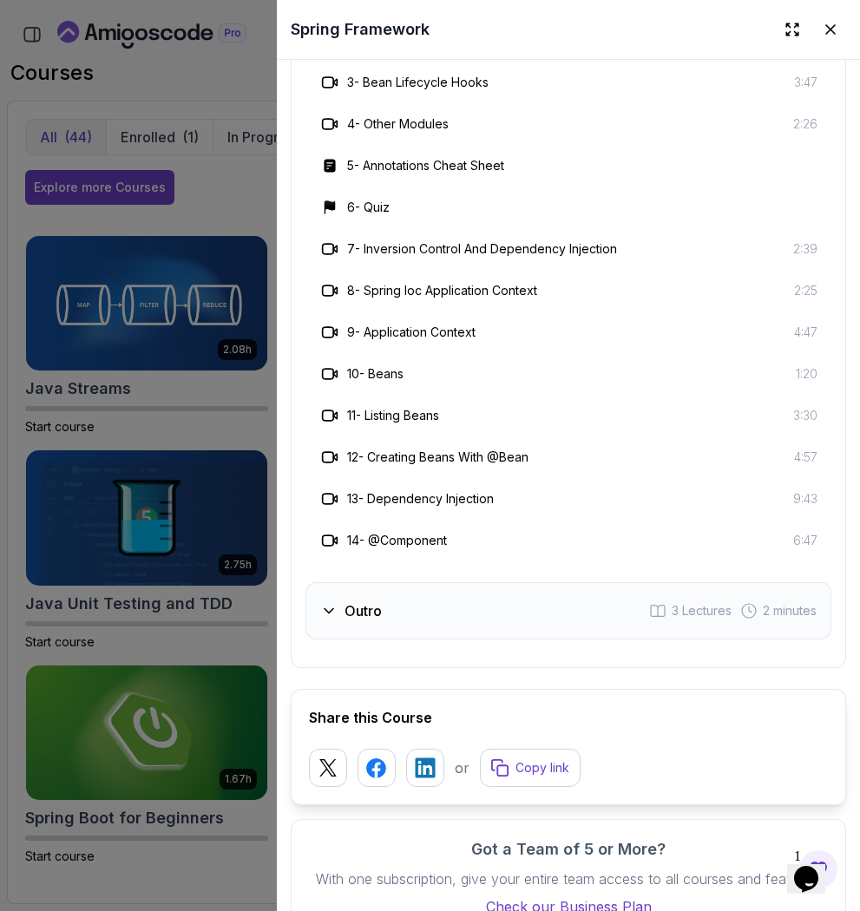
scroll to position [3048, 0]
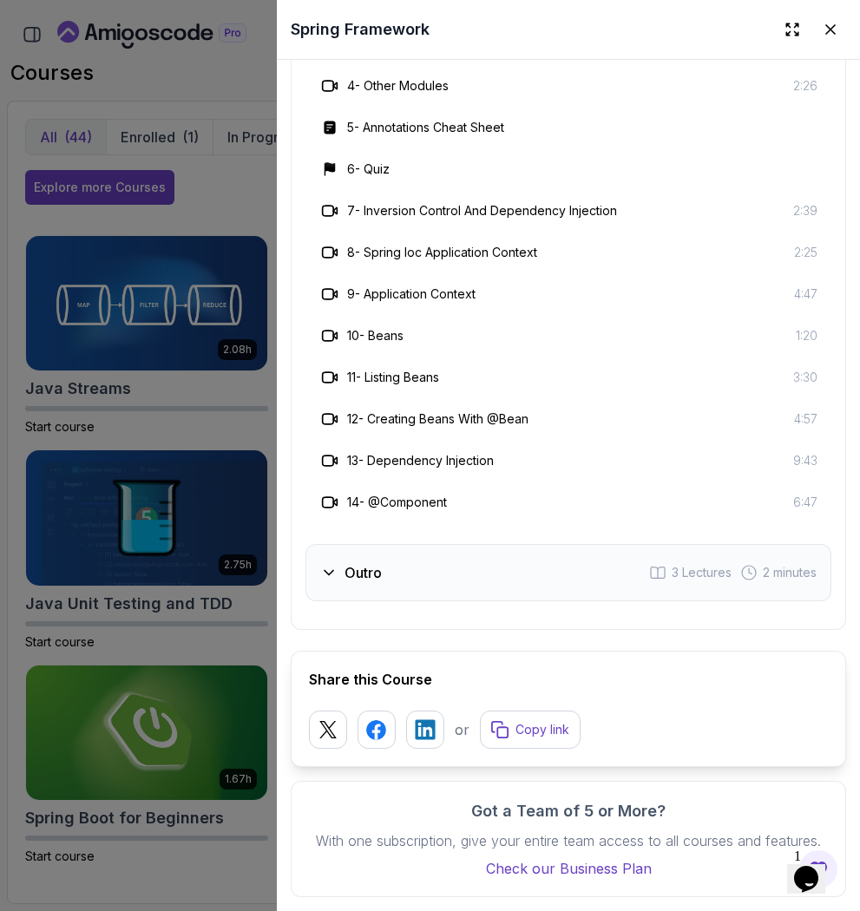
click at [226, 483] on div at bounding box center [430, 455] width 860 height 911
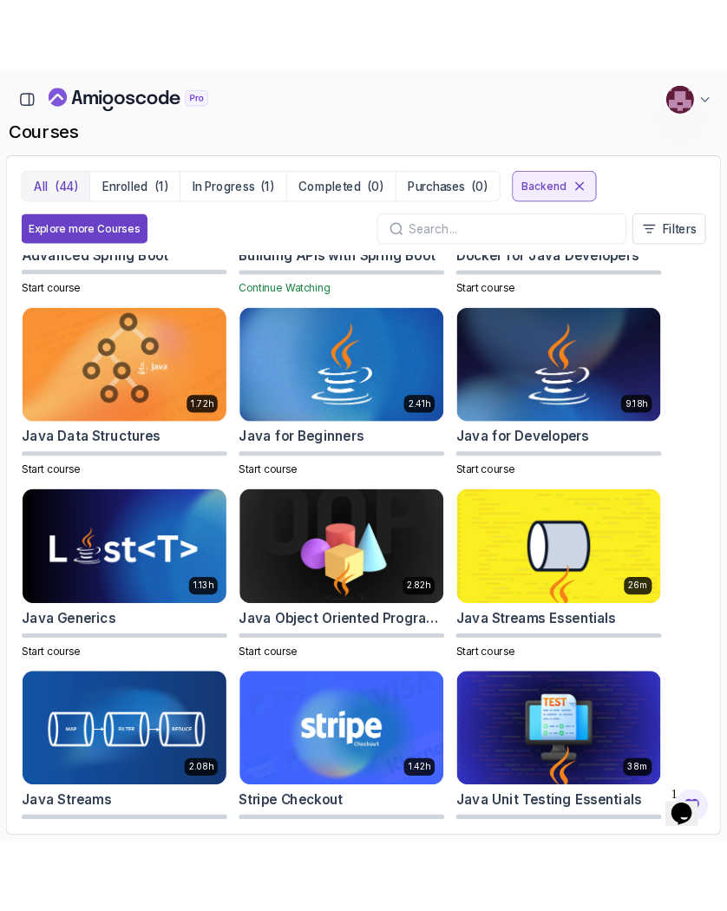
scroll to position [0, 0]
